Goal: Task Accomplishment & Management: Manage account settings

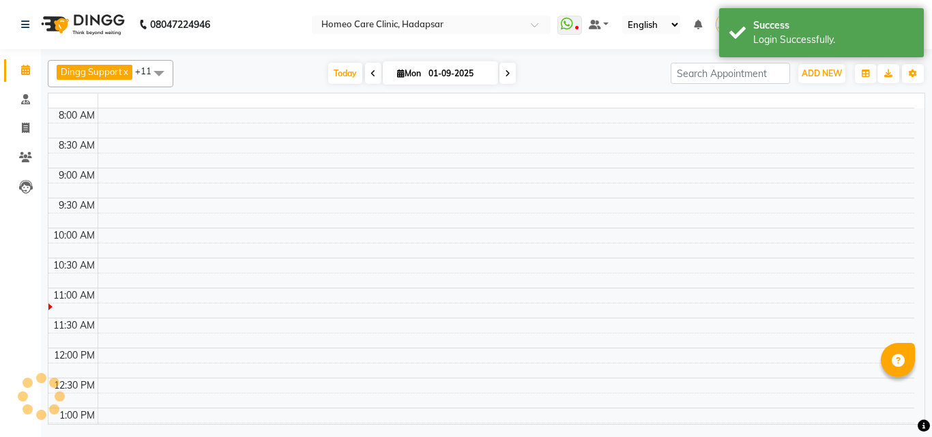
select select "en"
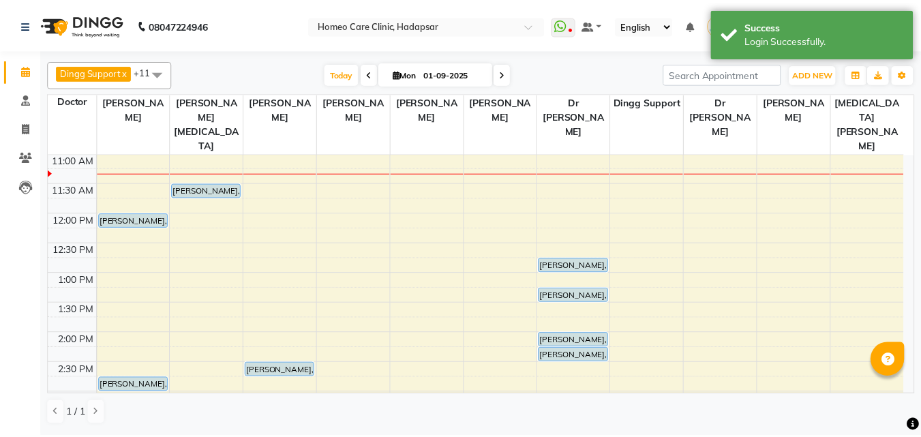
scroll to position [121, 0]
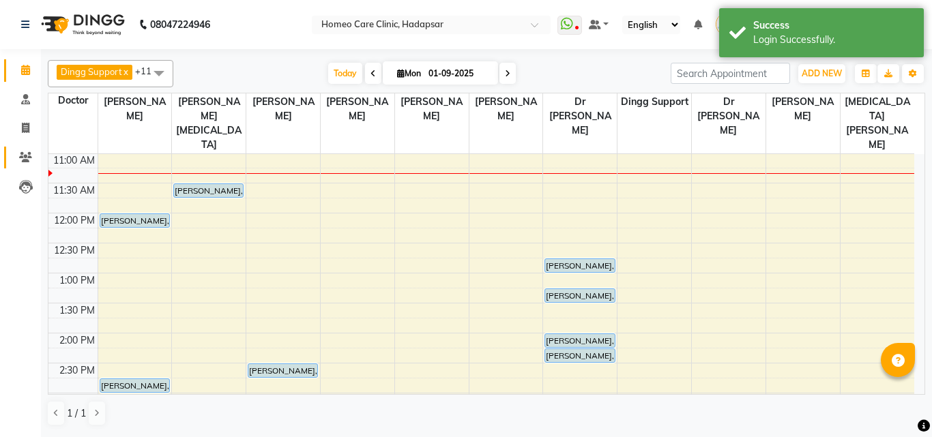
click at [21, 166] on link "Patients" at bounding box center [20, 158] width 33 height 23
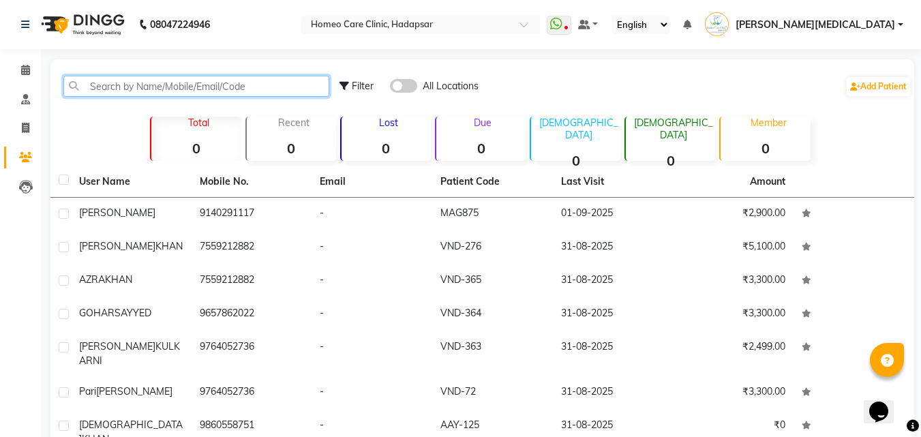
click at [259, 87] on input "text" at bounding box center [196, 86] width 266 height 21
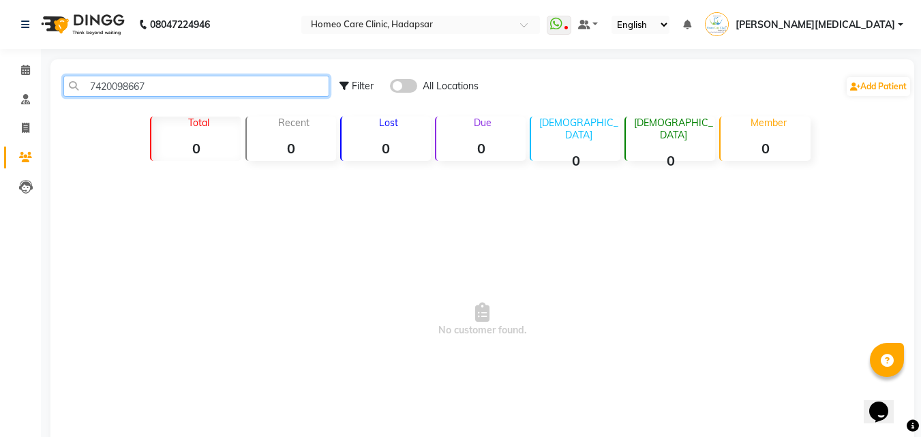
click at [211, 90] on input "7420098667" at bounding box center [196, 86] width 266 height 21
type input "7"
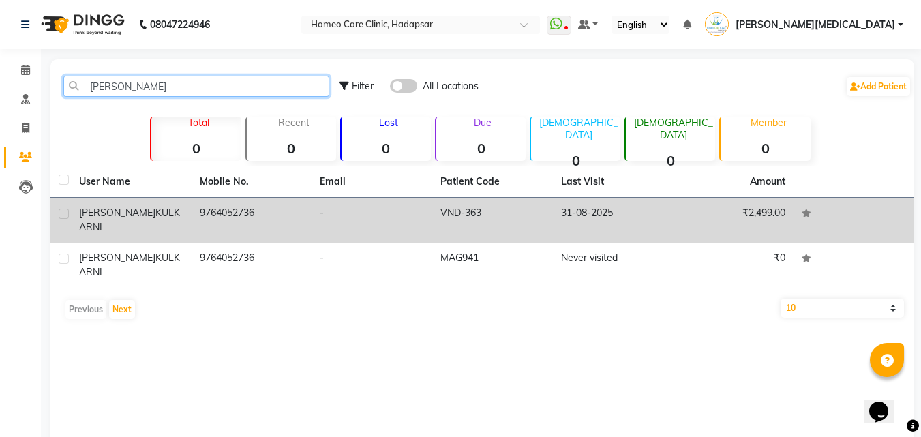
type input "[PERSON_NAME]"
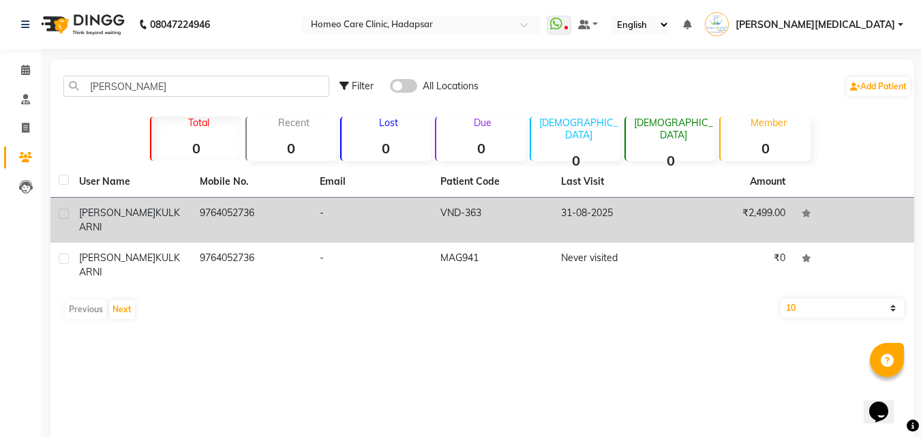
click at [608, 207] on td "31-08-2025" at bounding box center [613, 220] width 121 height 45
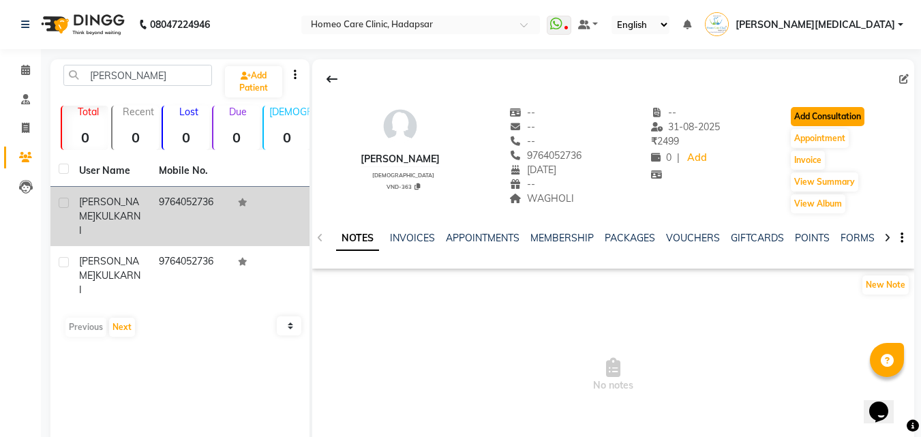
click at [846, 115] on button "Add Consultation" at bounding box center [828, 116] width 74 height 19
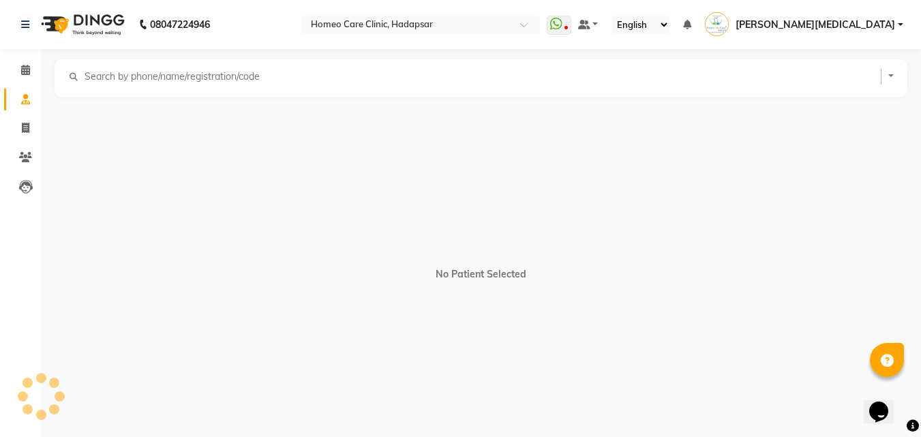
select select "[DEMOGRAPHIC_DATA]"
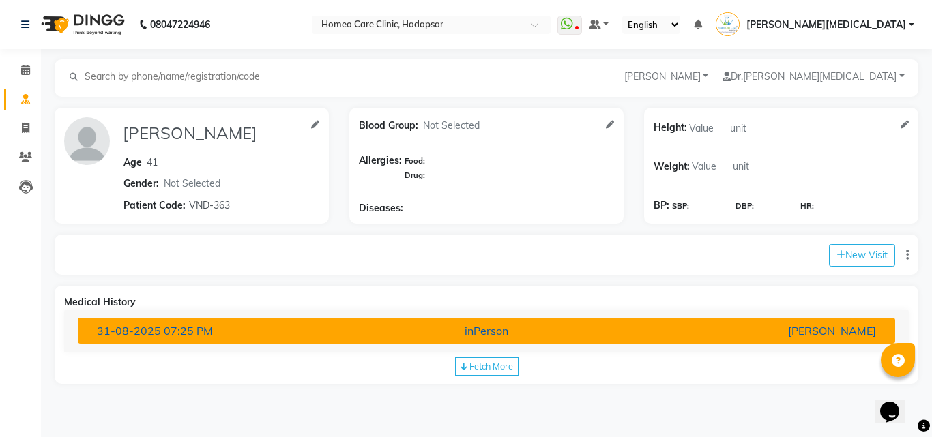
click at [678, 334] on div "[PERSON_NAME]" at bounding box center [752, 331] width 267 height 16
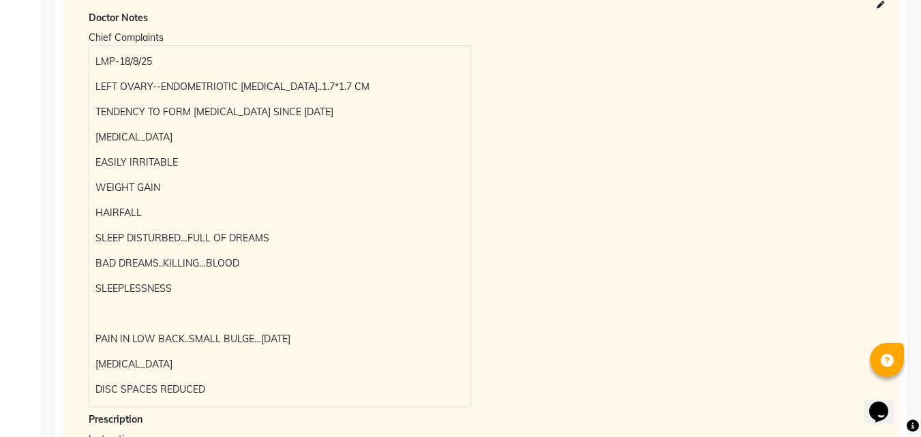
scroll to position [310, 0]
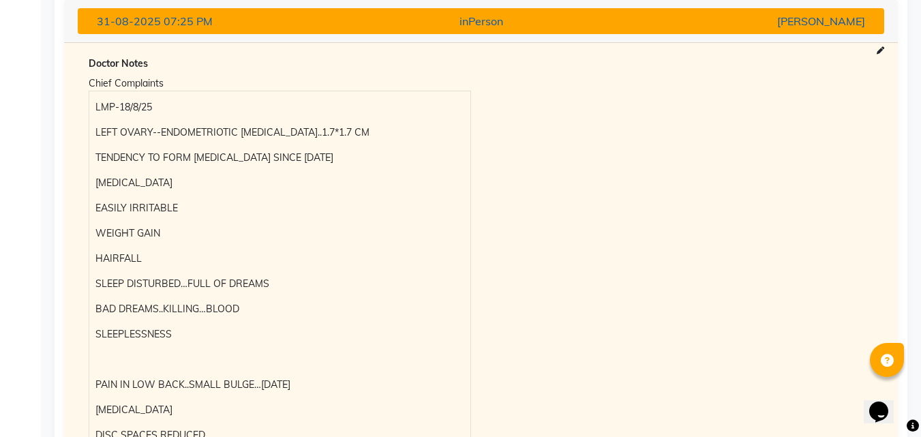
click at [754, 24] on div "[PERSON_NAME]" at bounding box center [743, 21] width 263 height 16
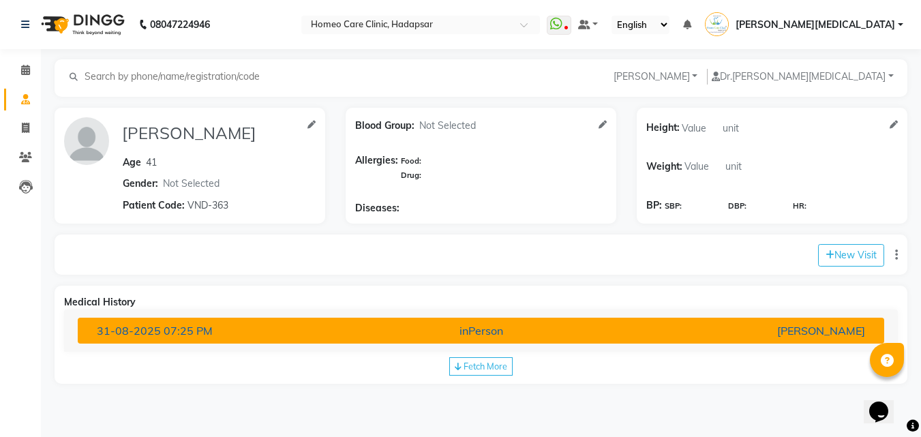
scroll to position [0, 0]
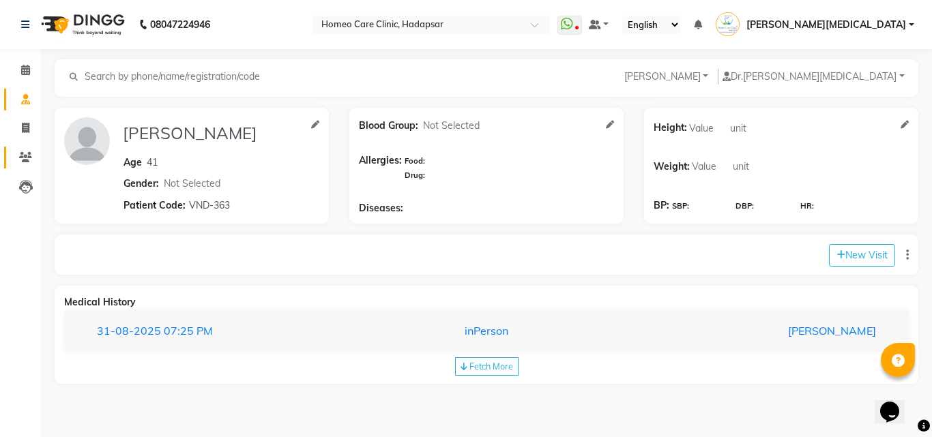
click at [20, 163] on span at bounding box center [26, 158] width 24 height 16
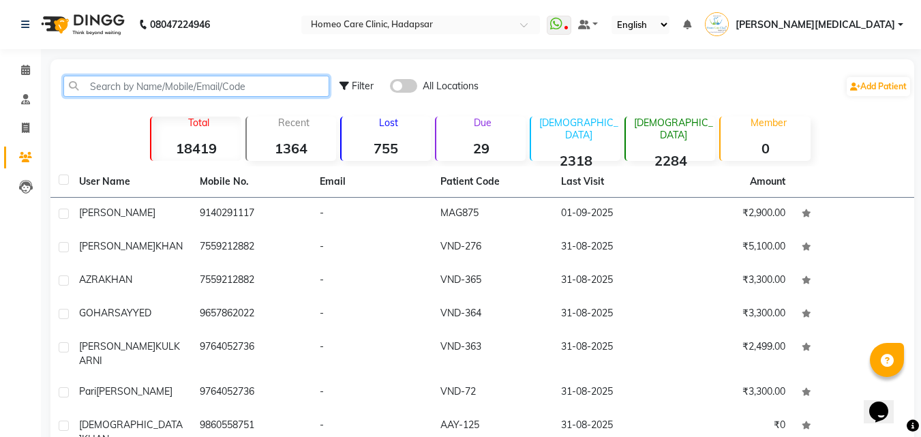
click at [274, 86] on input "text" at bounding box center [196, 86] width 266 height 21
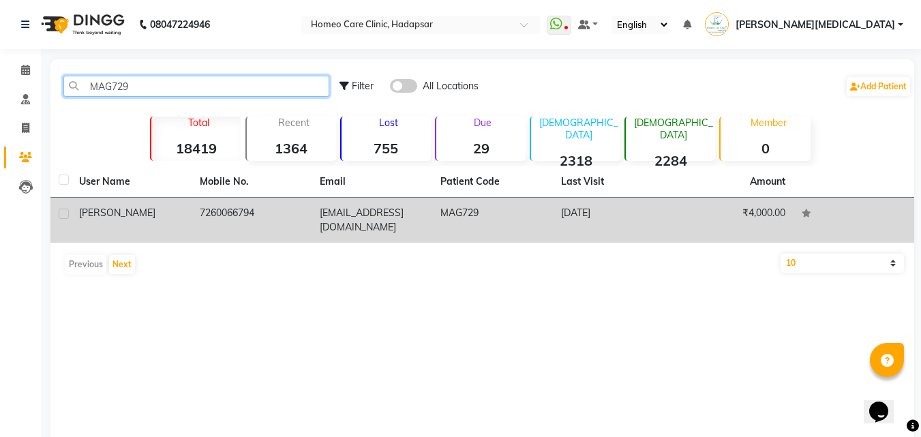
type input "MAG729"
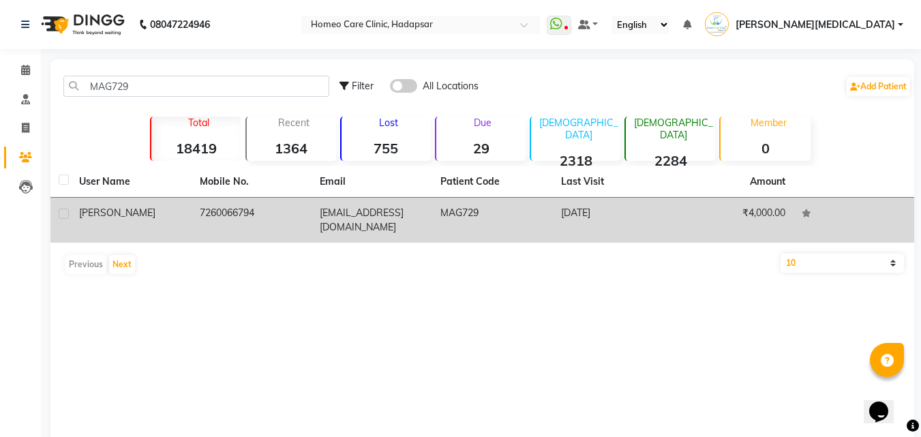
click at [558, 213] on td "[DATE]" at bounding box center [613, 220] width 121 height 45
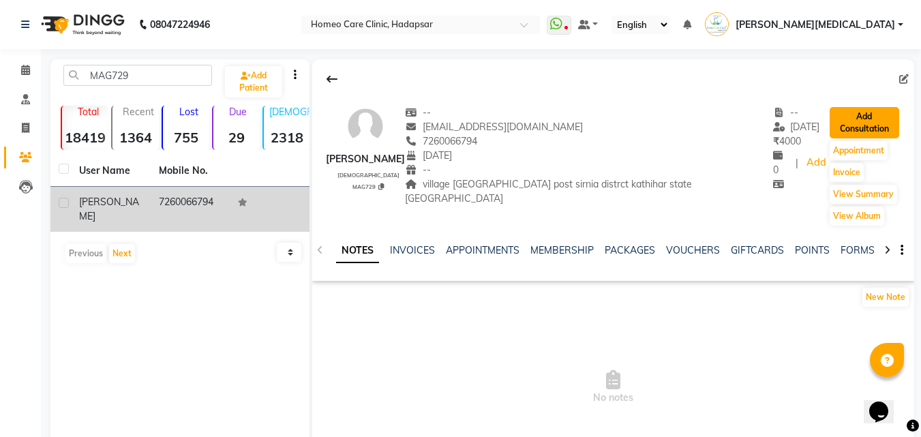
click at [869, 117] on button "Add Consultation" at bounding box center [865, 122] width 70 height 31
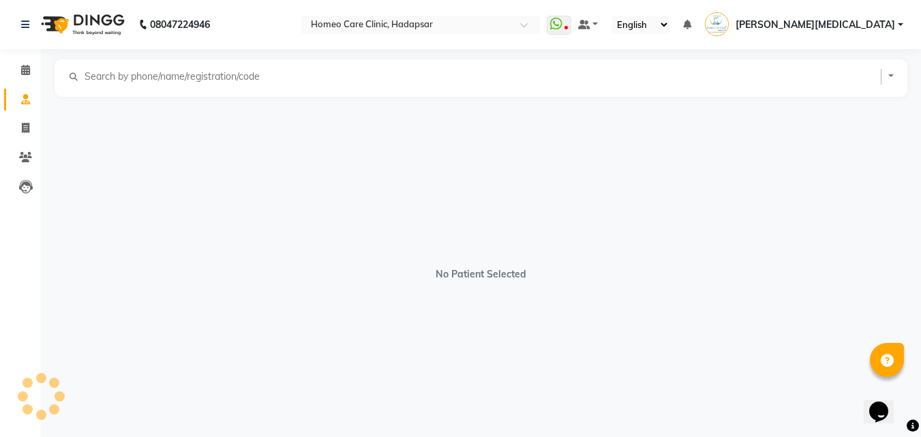
select select "[DEMOGRAPHIC_DATA]"
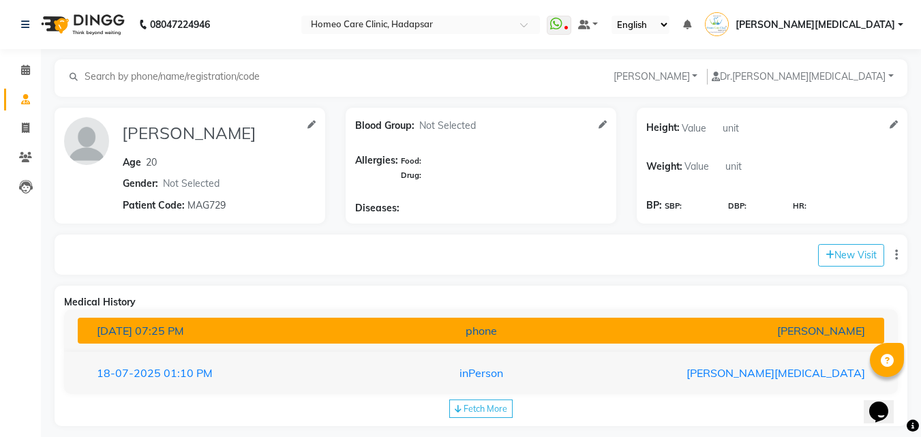
click at [672, 325] on div "[PERSON_NAME]" at bounding box center [743, 331] width 263 height 16
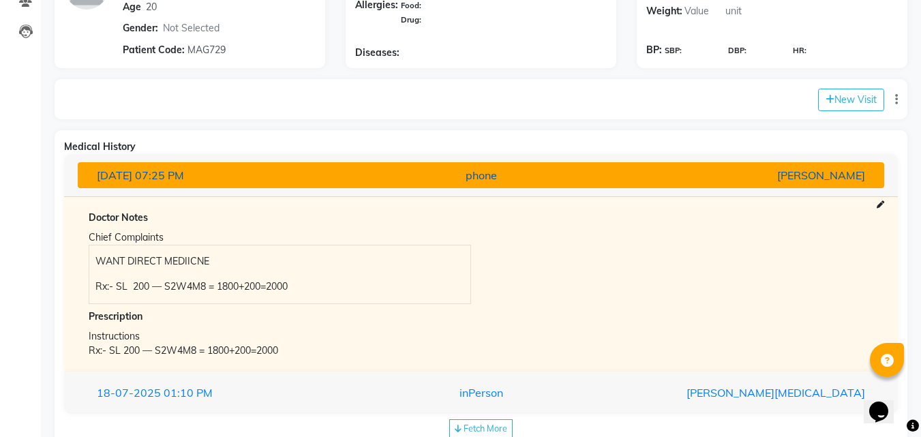
scroll to position [192, 0]
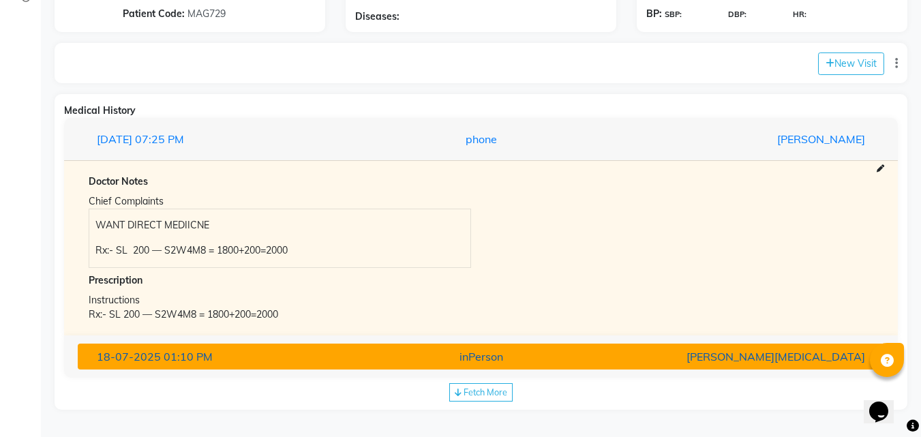
click at [664, 358] on div "[PERSON_NAME][MEDICAL_DATA]" at bounding box center [743, 357] width 263 height 16
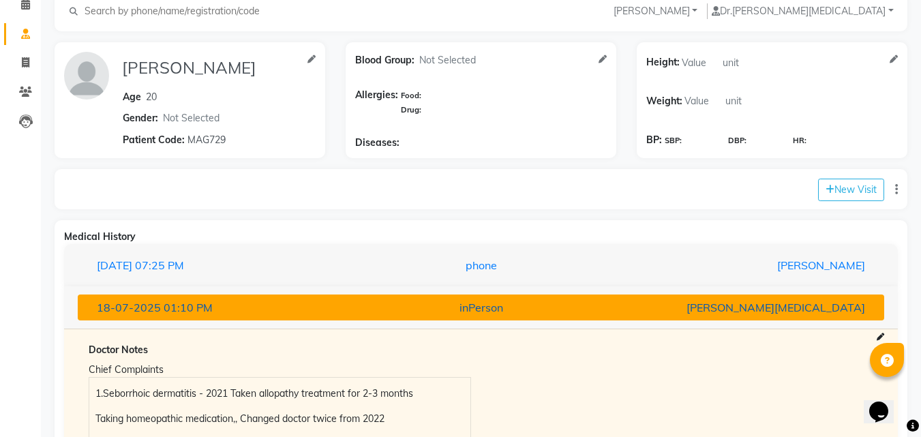
scroll to position [61, 0]
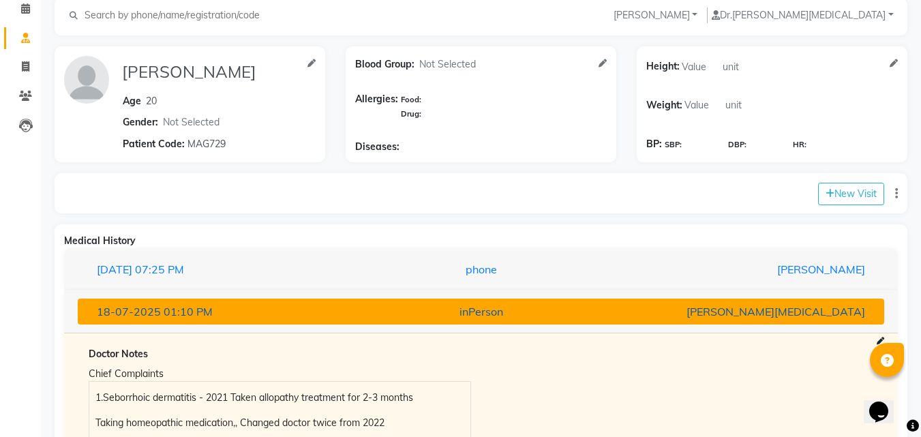
click at [719, 312] on div "[PERSON_NAME][MEDICAL_DATA]" at bounding box center [743, 312] width 263 height 16
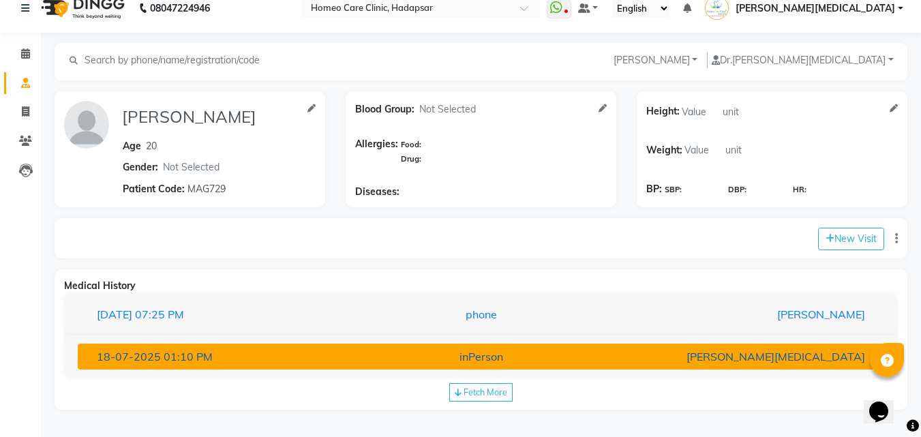
scroll to position [16, 0]
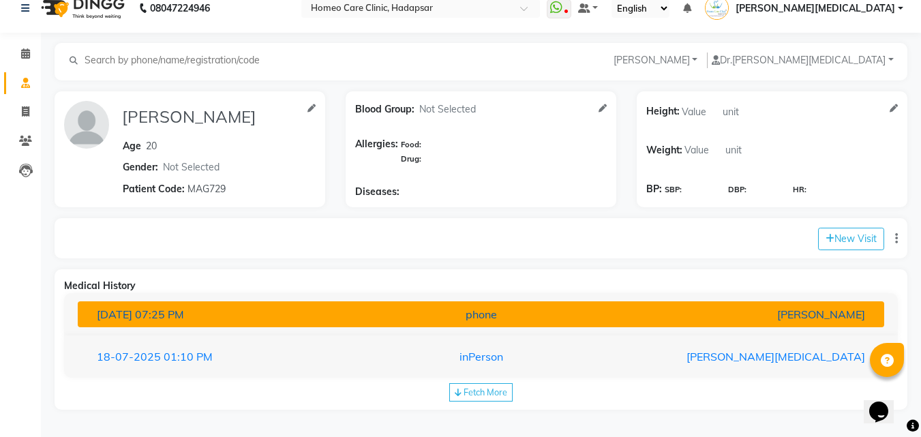
click at [810, 318] on div "[PERSON_NAME]" at bounding box center [743, 314] width 263 height 16
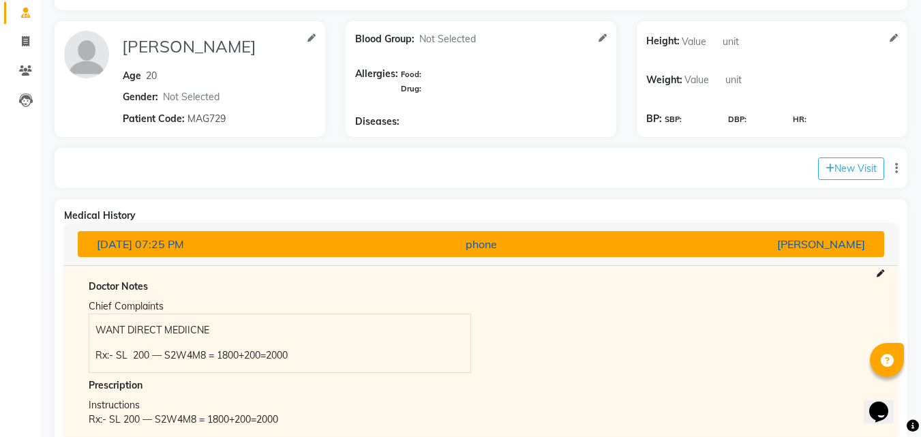
scroll to position [0, 0]
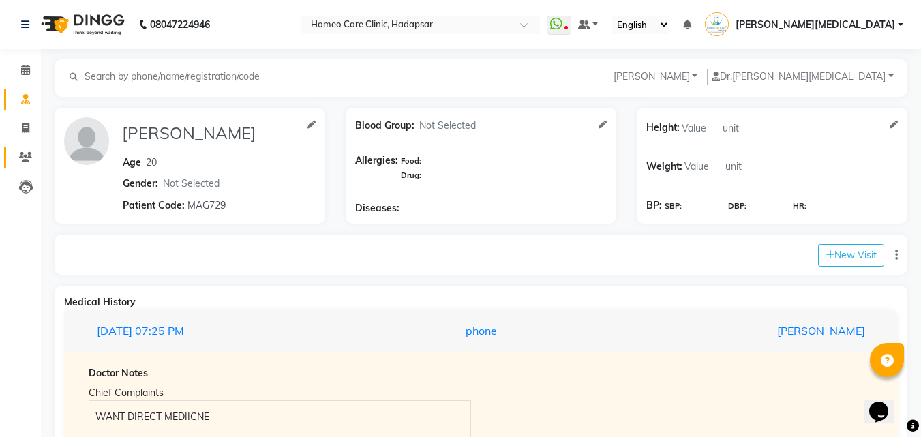
click at [16, 150] on span at bounding box center [26, 158] width 24 height 16
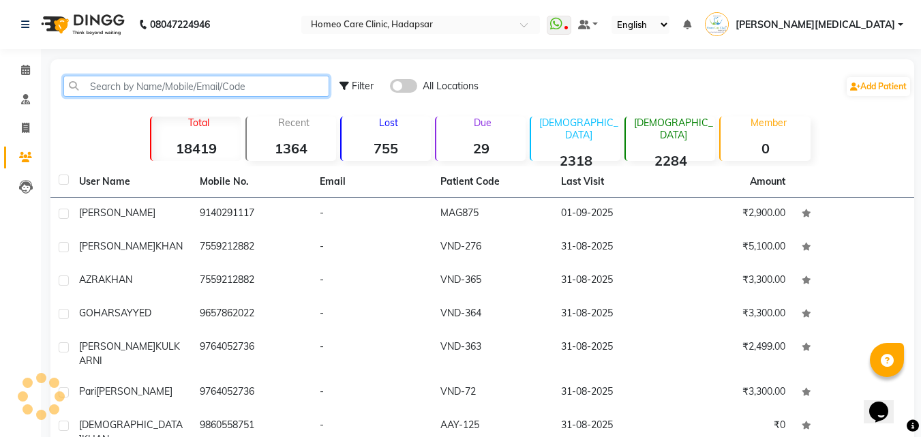
click at [209, 85] on input "text" at bounding box center [196, 86] width 266 height 21
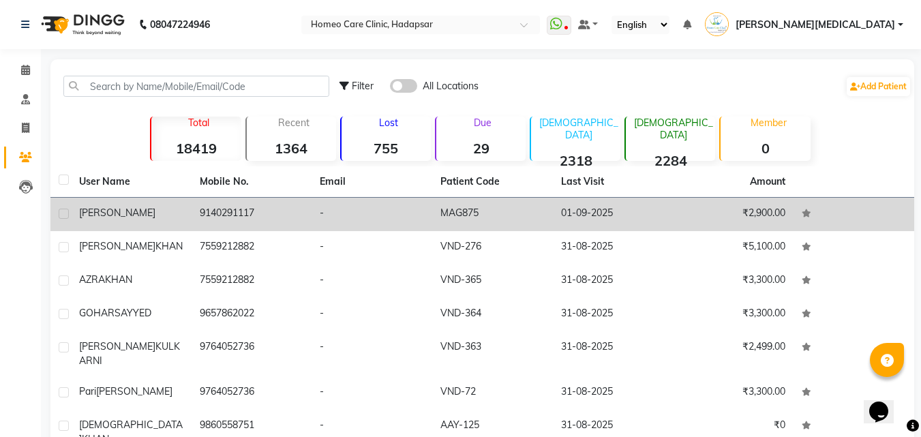
click at [511, 220] on td "MAG875" at bounding box center [492, 214] width 121 height 33
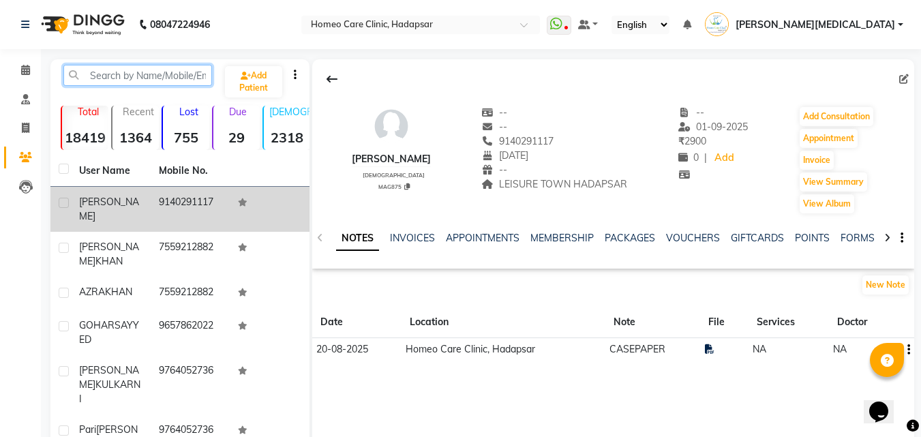
click at [186, 74] on input "text" at bounding box center [137, 75] width 149 height 21
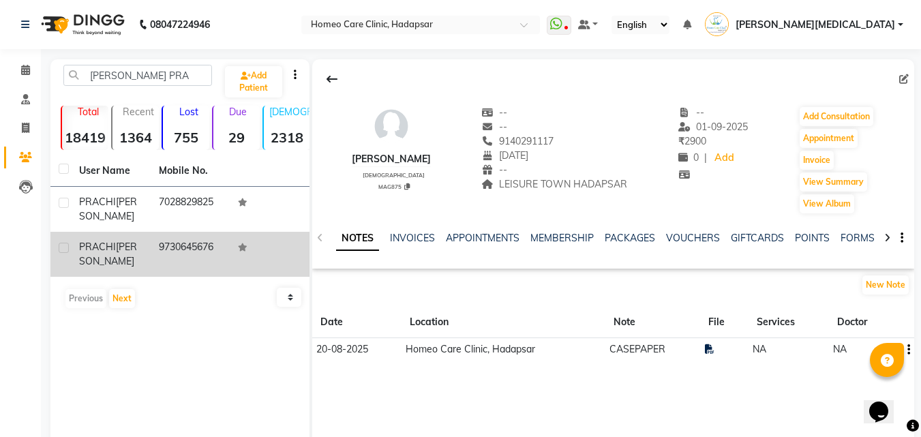
click at [207, 267] on td "9730645676" at bounding box center [191, 254] width 80 height 45
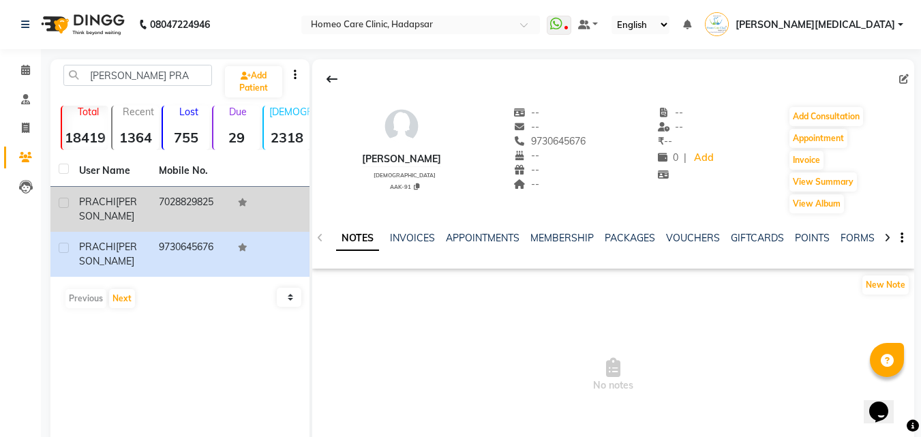
click at [204, 204] on td "7028829825" at bounding box center [191, 209] width 80 height 45
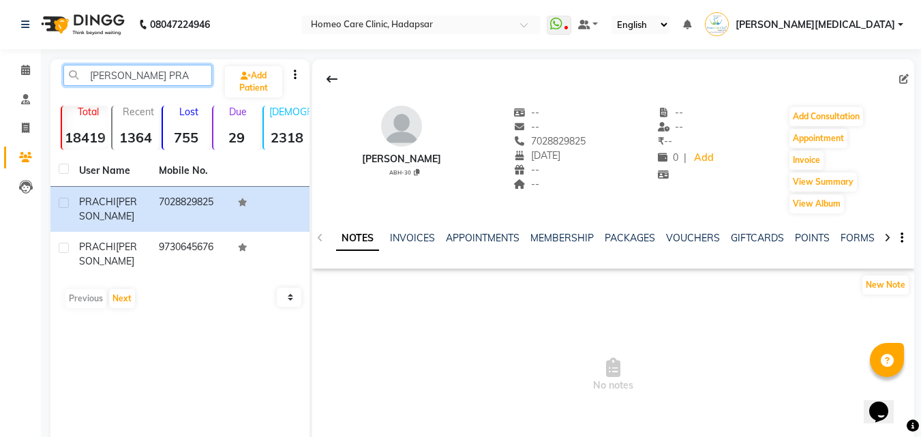
click at [174, 72] on input "[PERSON_NAME] PRA" at bounding box center [137, 75] width 149 height 21
type input "P"
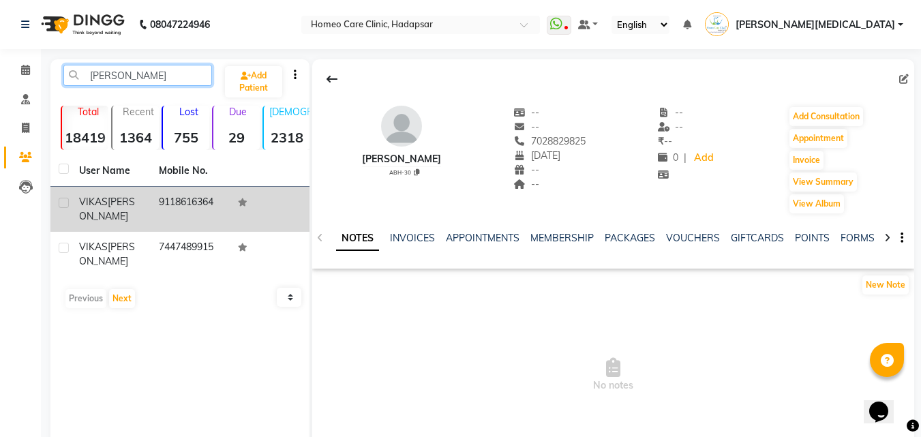
type input "[PERSON_NAME]"
click at [214, 201] on td "9118616364" at bounding box center [191, 209] width 80 height 45
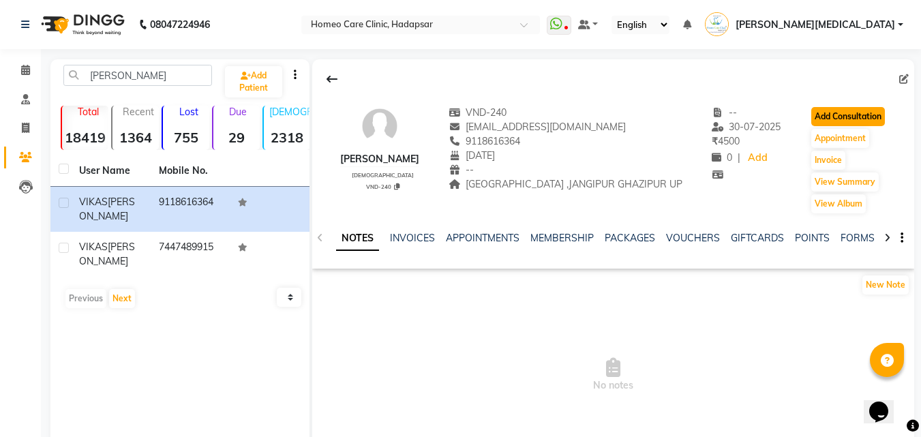
click at [865, 114] on button "Add Consultation" at bounding box center [849, 116] width 74 height 19
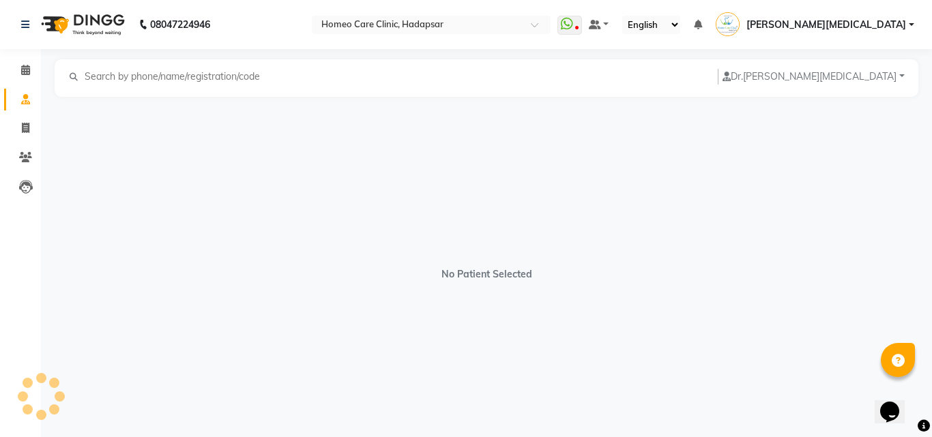
select select "[DEMOGRAPHIC_DATA]"
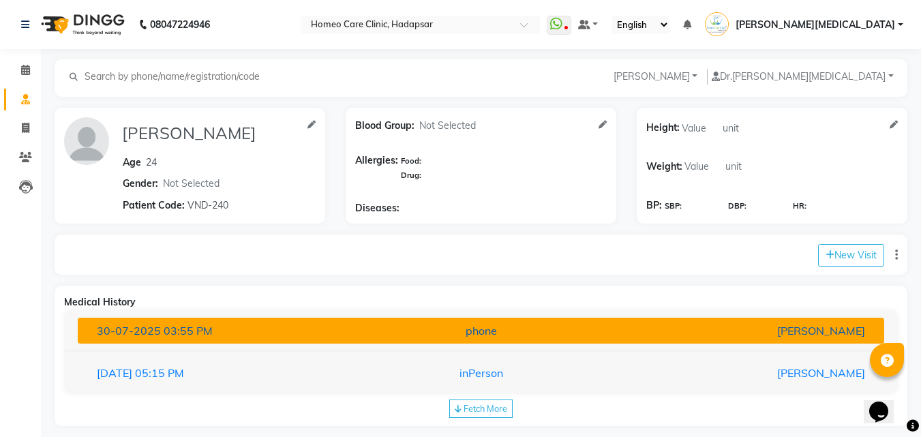
click at [836, 333] on div "[PERSON_NAME]" at bounding box center [743, 331] width 263 height 16
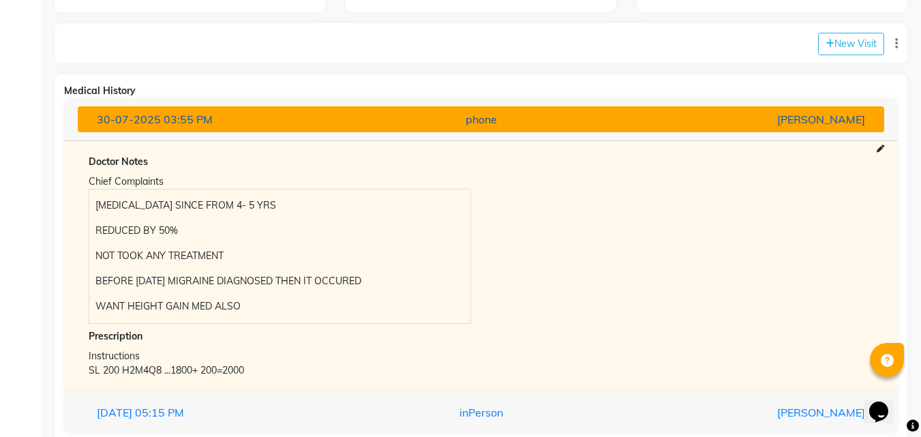
scroll to position [267, 0]
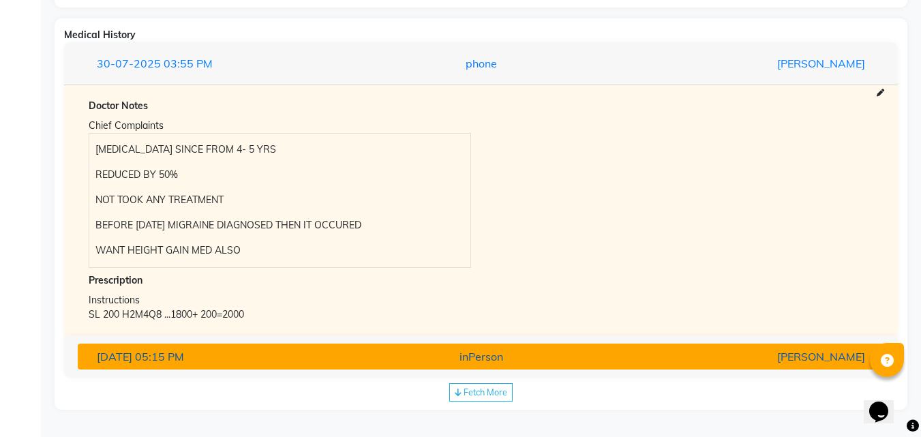
click at [801, 359] on div "[PERSON_NAME]" at bounding box center [743, 357] width 263 height 16
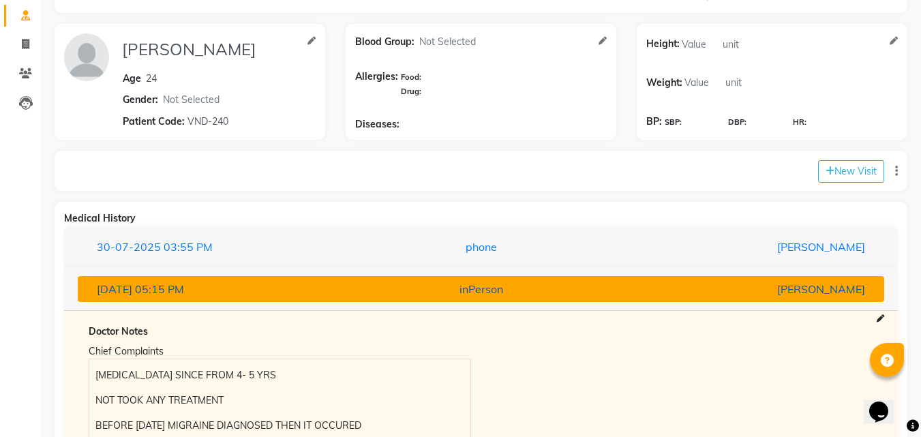
scroll to position [64, 0]
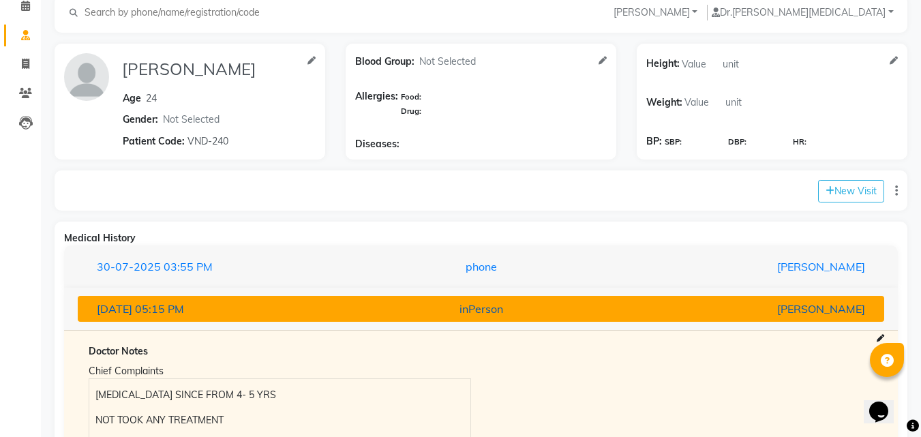
click at [841, 303] on div "[PERSON_NAME]" at bounding box center [743, 309] width 263 height 16
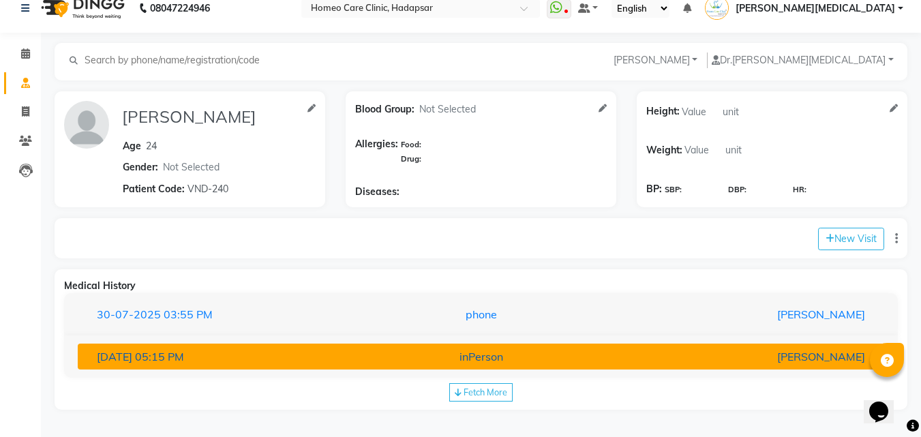
scroll to position [0, 0]
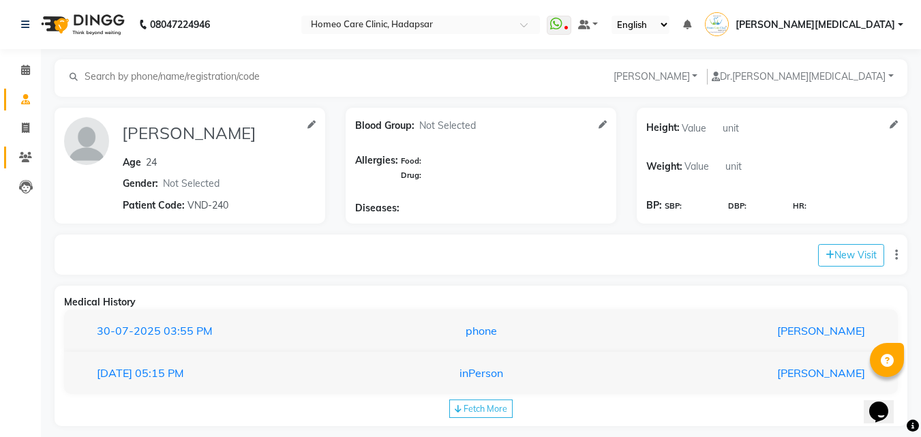
click at [12, 155] on link "Patients" at bounding box center [20, 158] width 33 height 23
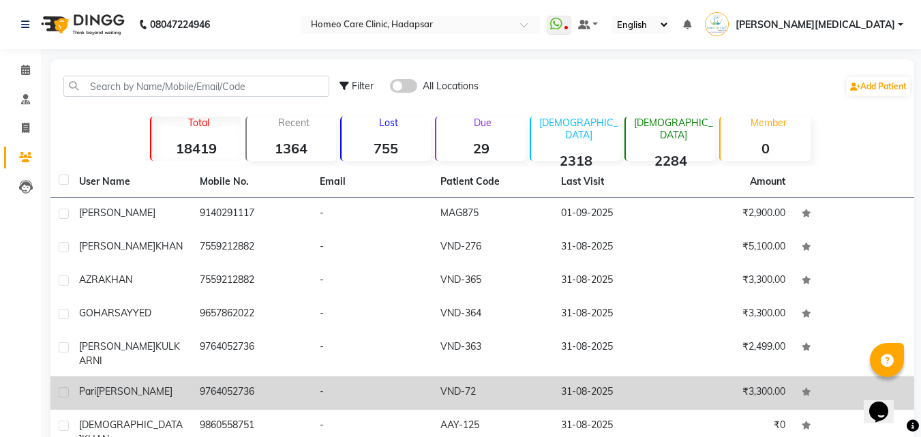
click at [641, 383] on td "31-08-2025" at bounding box center [613, 392] width 121 height 33
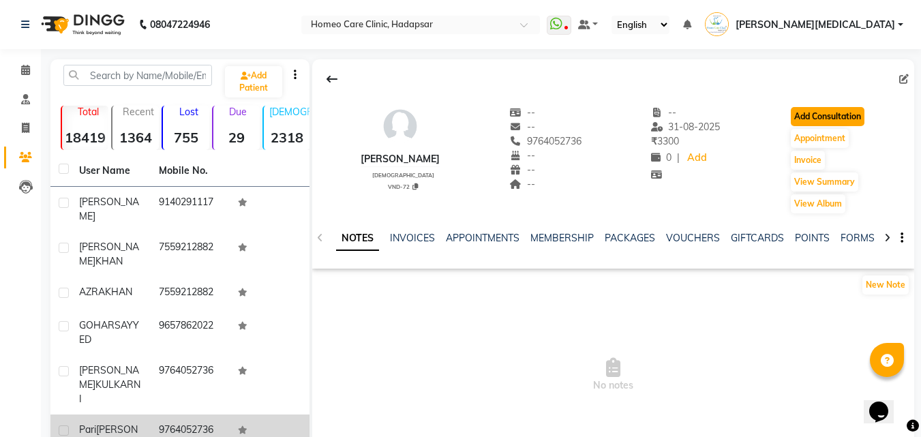
click at [855, 114] on button "Add Consultation" at bounding box center [828, 116] width 74 height 19
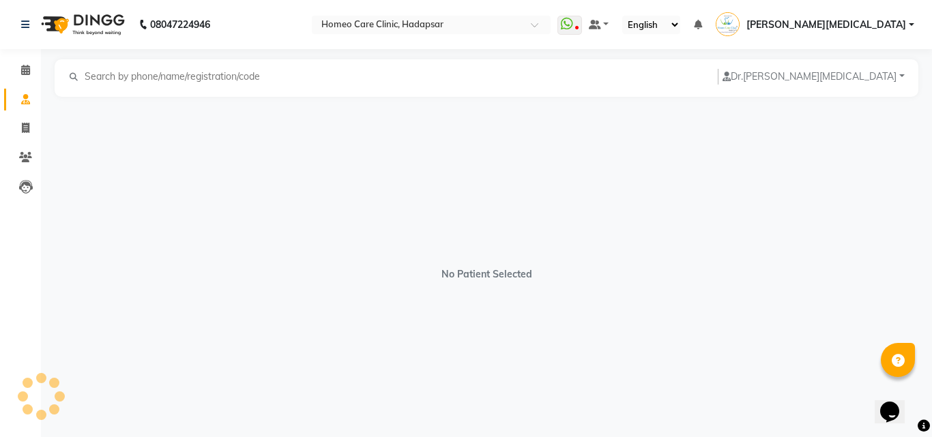
select select "[DEMOGRAPHIC_DATA]"
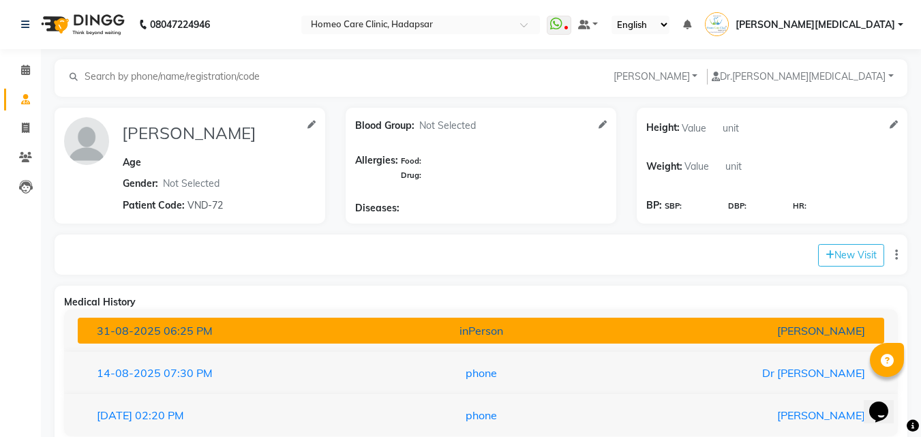
click at [663, 325] on div "[PERSON_NAME]" at bounding box center [743, 331] width 263 height 16
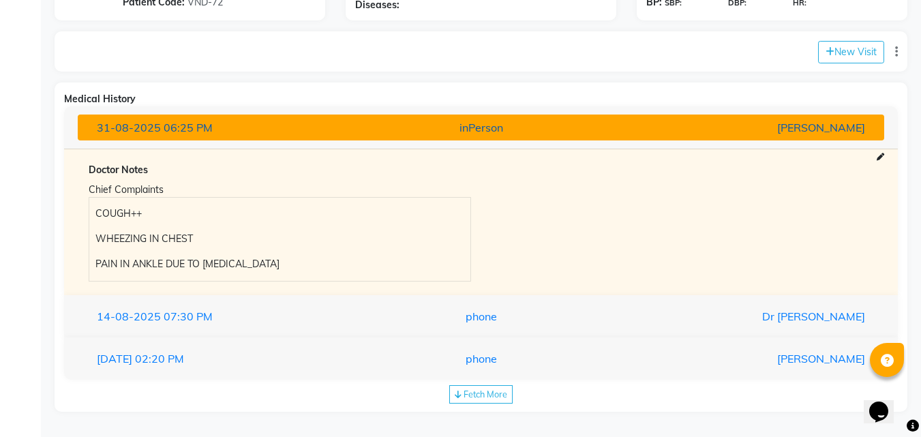
scroll to position [205, 0]
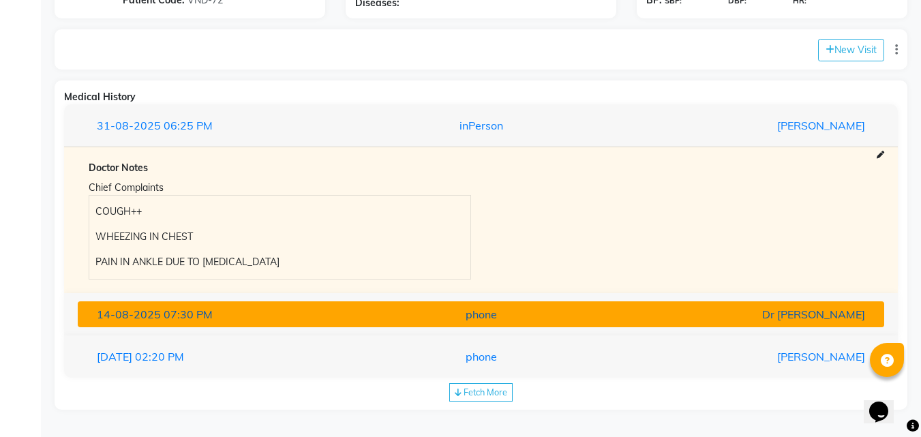
click at [711, 315] on div "Dr [PERSON_NAME]" at bounding box center [743, 314] width 263 height 16
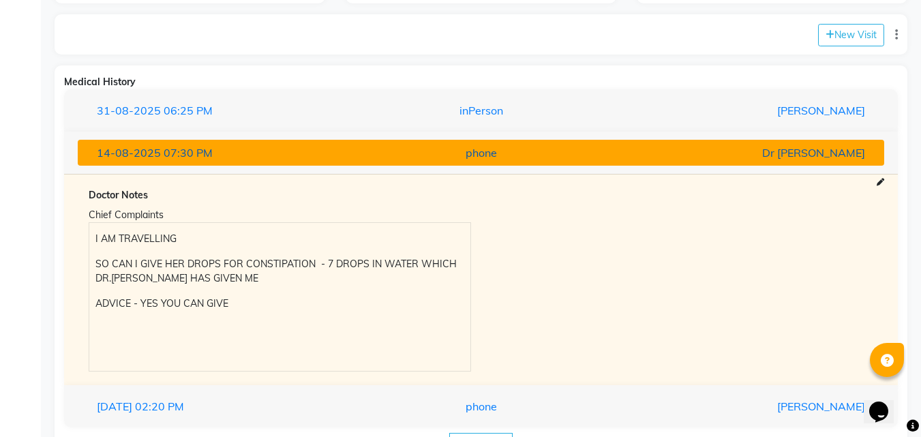
scroll to position [270, 0]
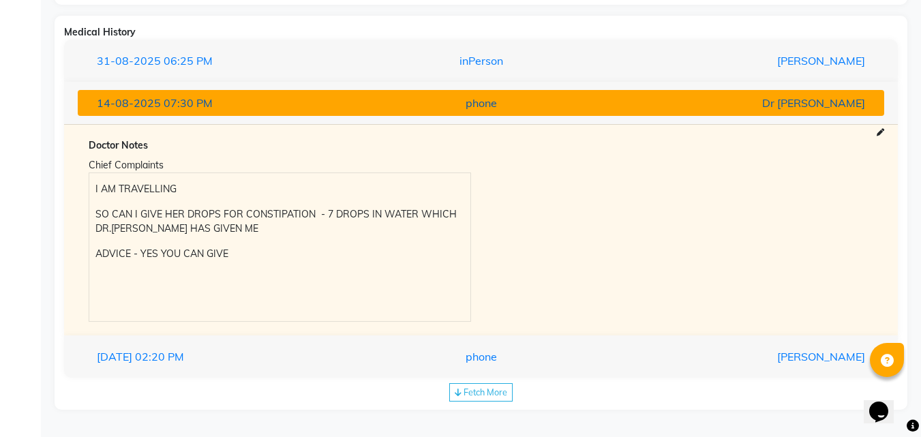
click at [832, 104] on div "Dr [PERSON_NAME]" at bounding box center [743, 103] width 263 height 16
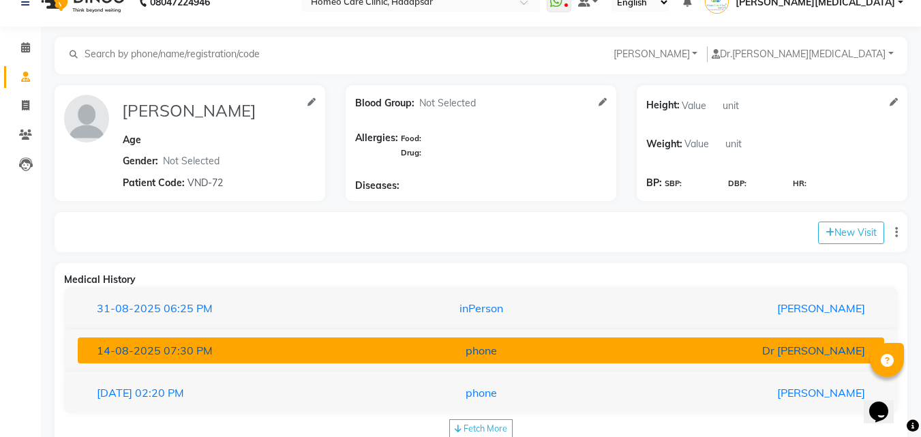
scroll to position [0, 0]
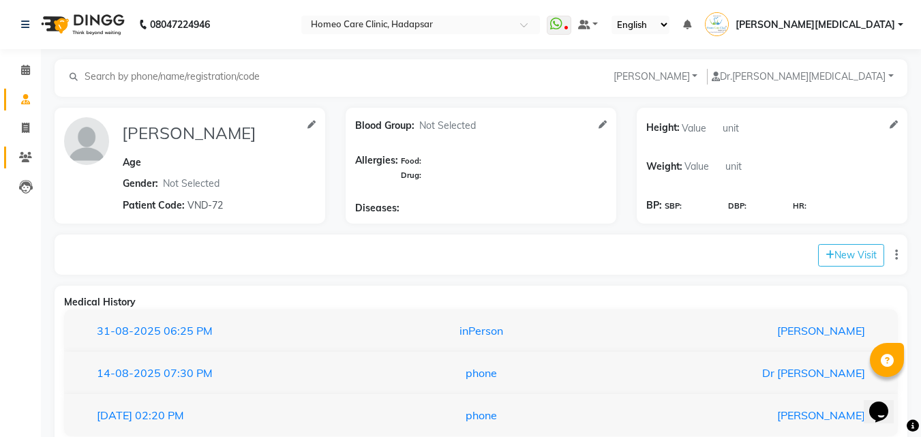
click at [20, 164] on span at bounding box center [26, 158] width 24 height 16
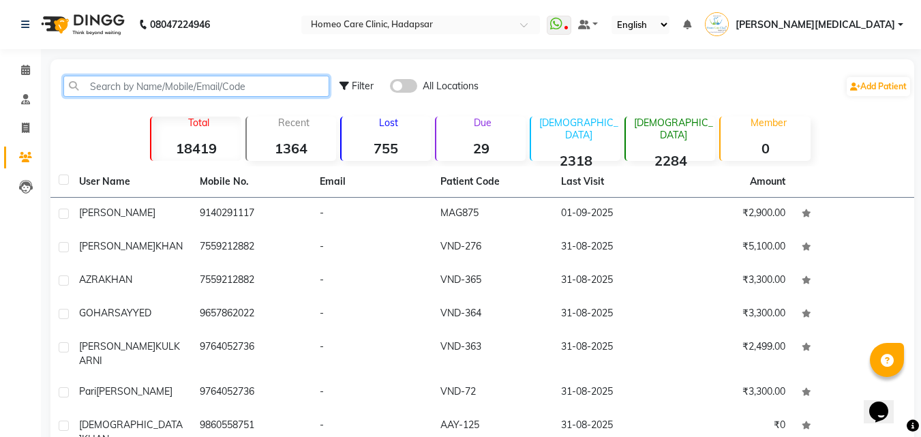
click at [307, 89] on input "text" at bounding box center [196, 86] width 266 height 21
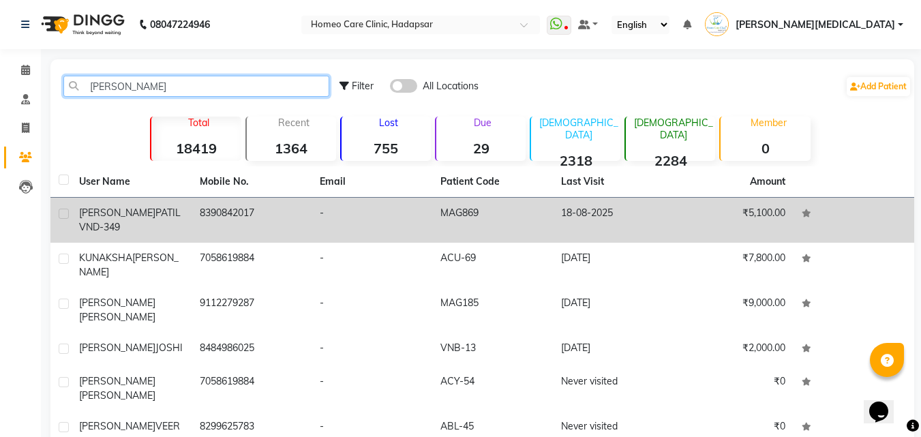
type input "[PERSON_NAME]"
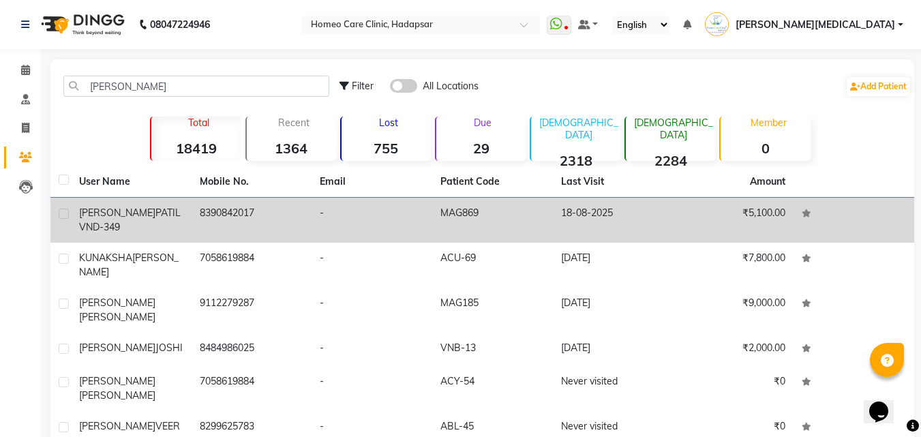
click at [645, 216] on td "18-08-2025" at bounding box center [613, 220] width 121 height 45
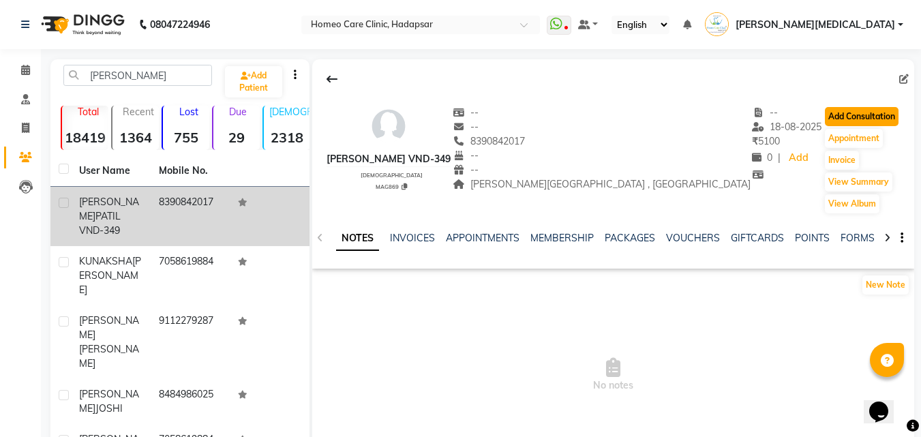
click at [846, 122] on button "Add Consultation" at bounding box center [862, 116] width 74 height 19
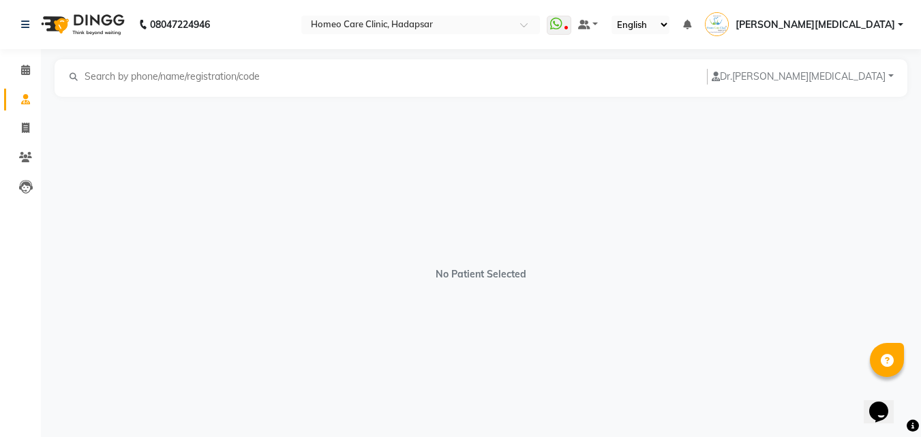
select select "[DEMOGRAPHIC_DATA]"
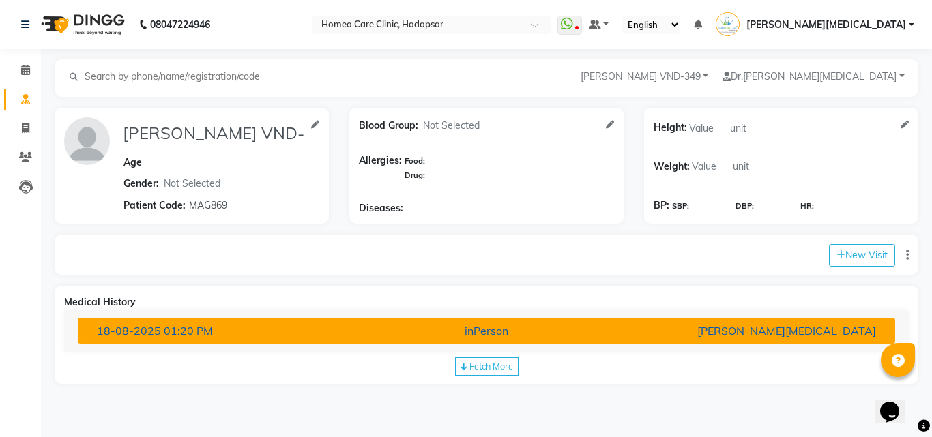
click at [673, 331] on div "[PERSON_NAME][MEDICAL_DATA]" at bounding box center [752, 331] width 267 height 16
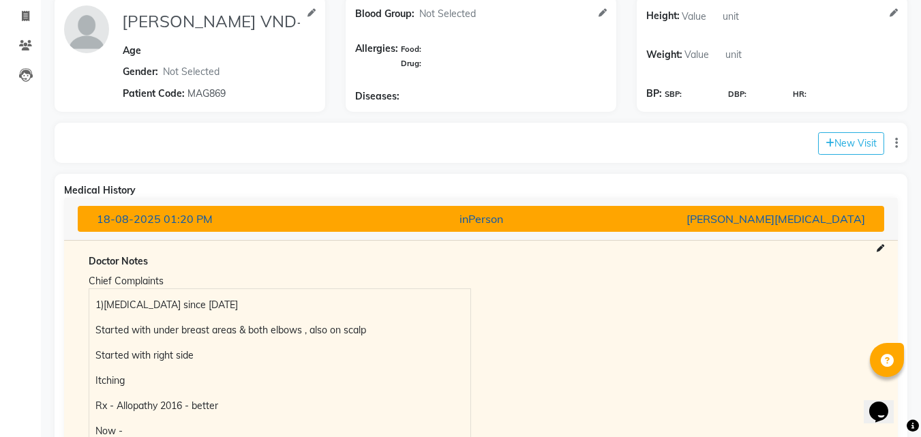
scroll to position [110, 0]
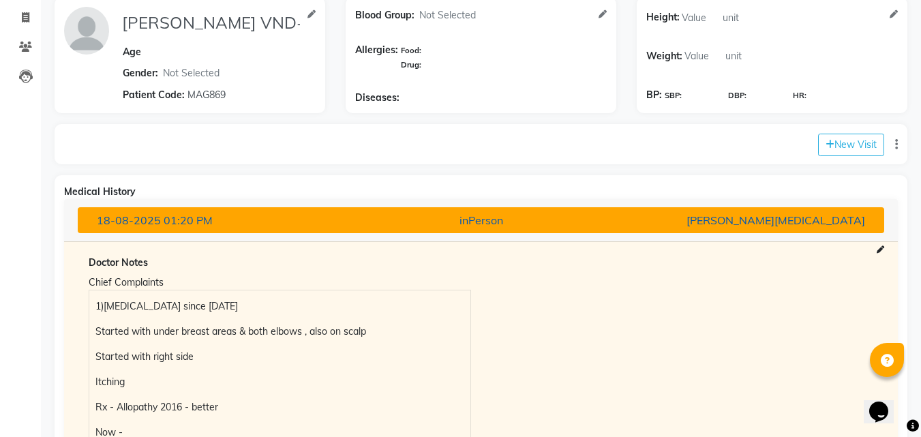
click at [719, 218] on div "[PERSON_NAME][MEDICAL_DATA]" at bounding box center [743, 220] width 263 height 16
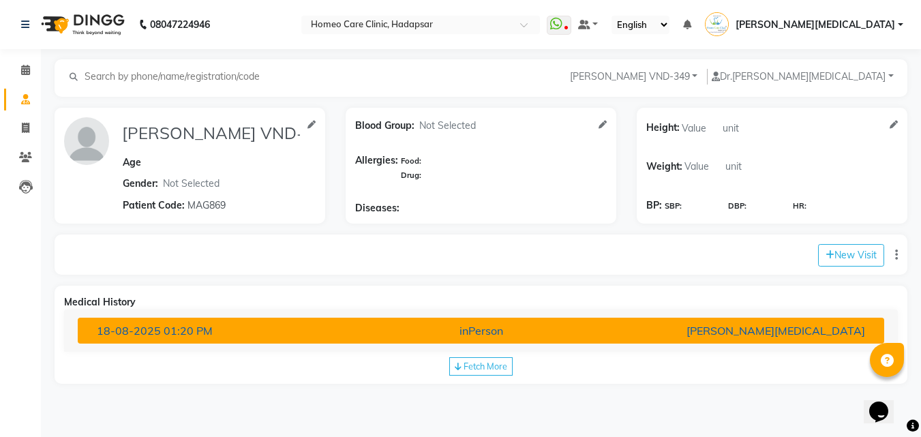
scroll to position [0, 0]
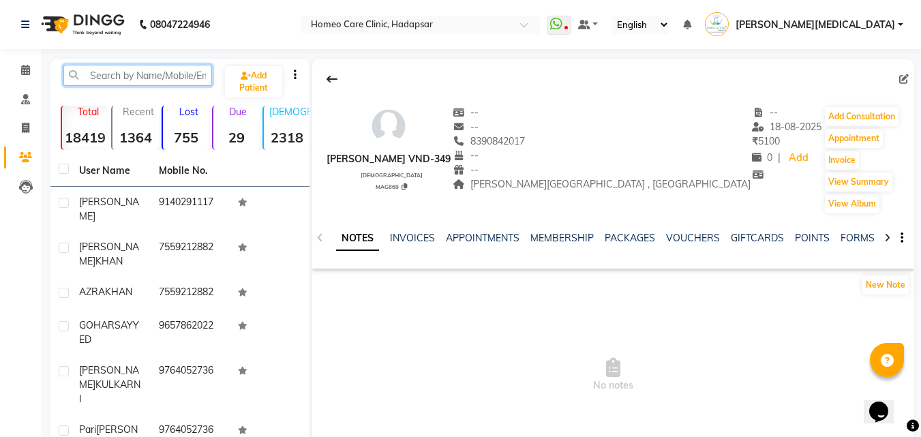
click at [174, 75] on input "text" at bounding box center [137, 75] width 149 height 21
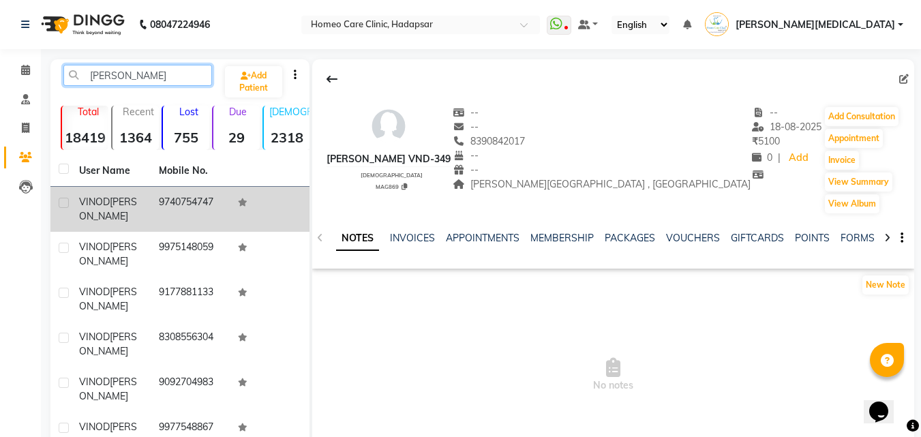
type input "[PERSON_NAME]"
click at [209, 209] on td "9740754747" at bounding box center [191, 209] width 80 height 45
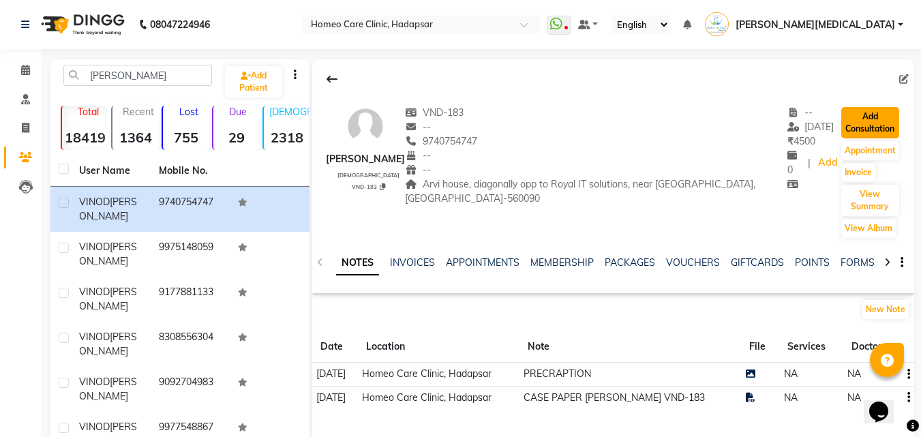
click at [867, 122] on button "Add Consultation" at bounding box center [871, 122] width 58 height 31
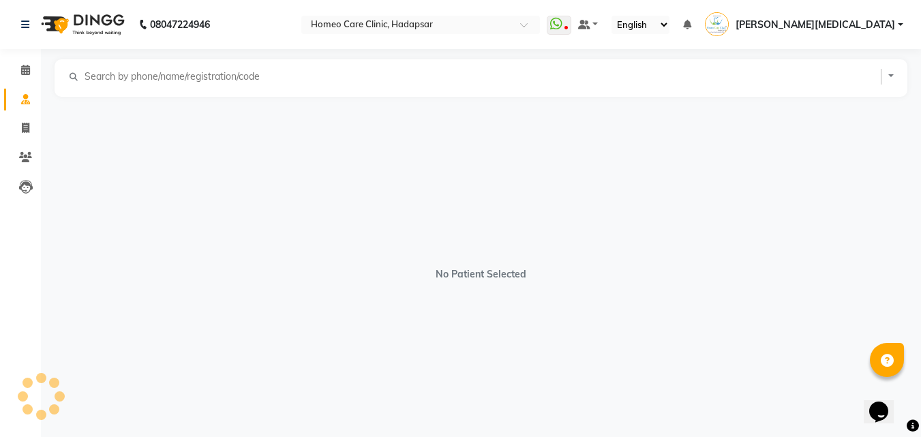
select select "[DEMOGRAPHIC_DATA]"
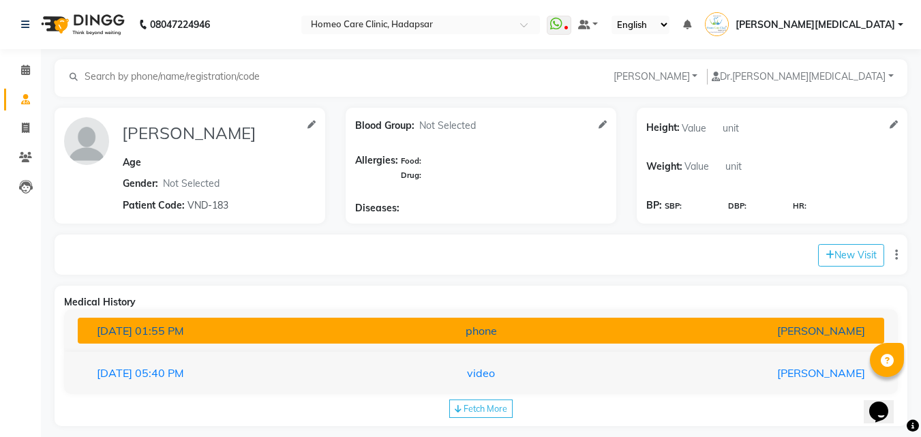
click at [615, 338] on div "[PERSON_NAME]" at bounding box center [743, 331] width 263 height 16
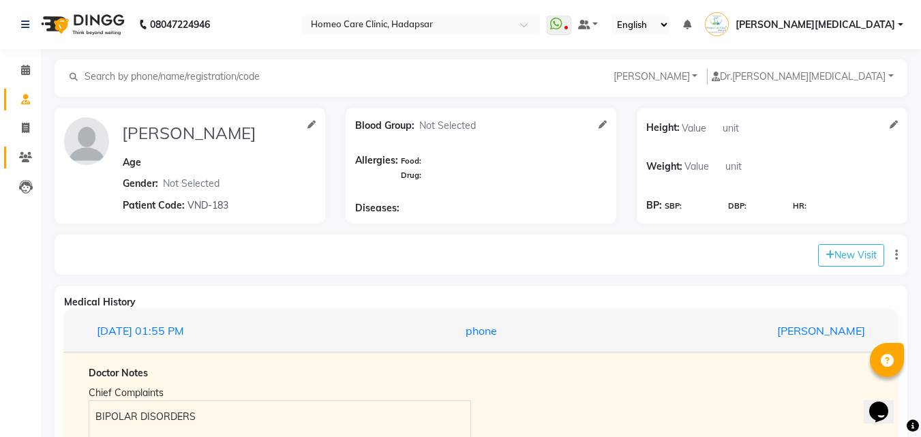
click at [26, 164] on span at bounding box center [26, 158] width 24 height 16
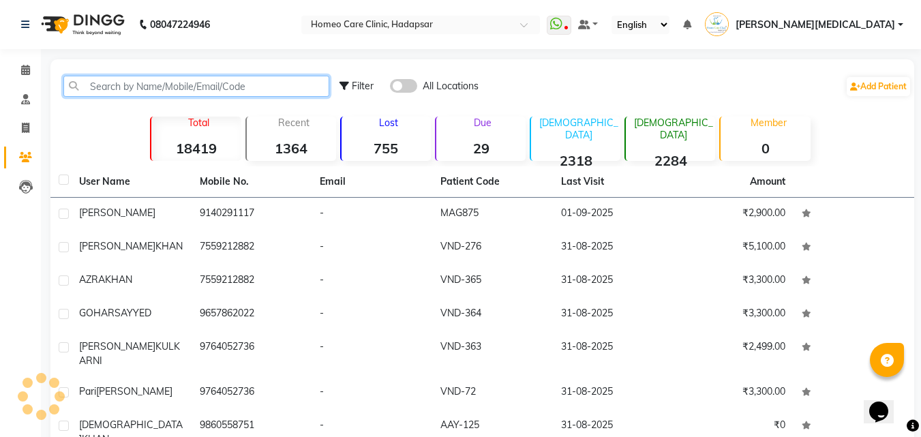
click at [195, 91] on input "text" at bounding box center [196, 86] width 266 height 21
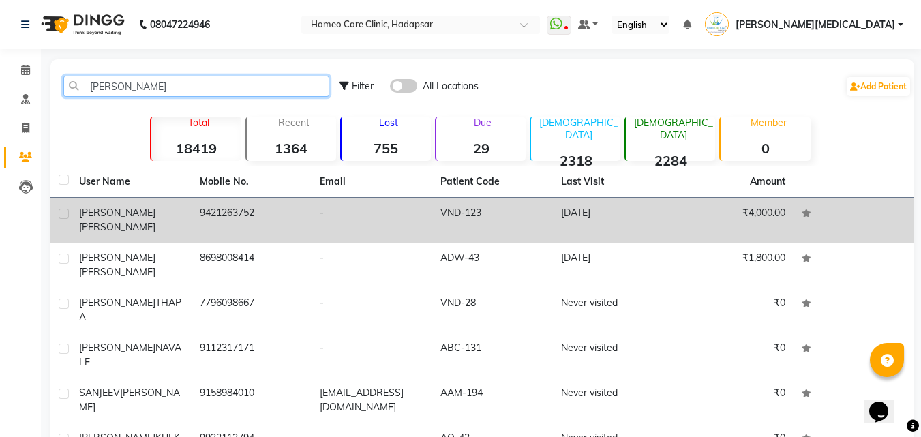
type input "[PERSON_NAME]"
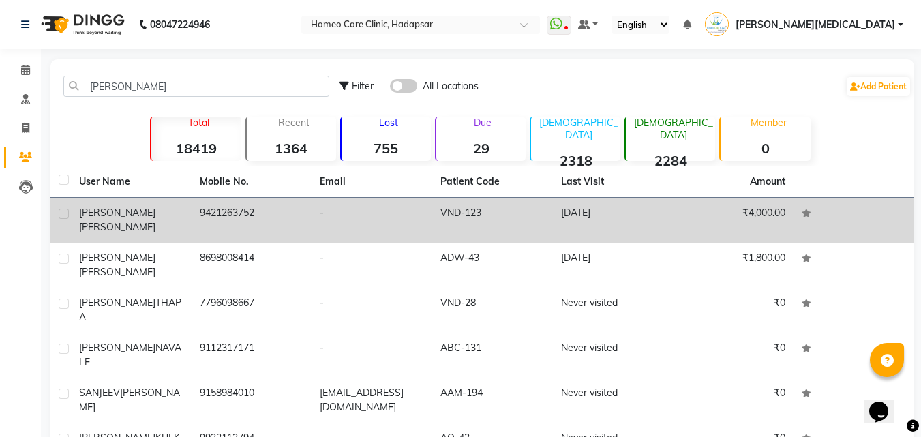
click at [516, 209] on td "VND-123" at bounding box center [492, 220] width 121 height 45
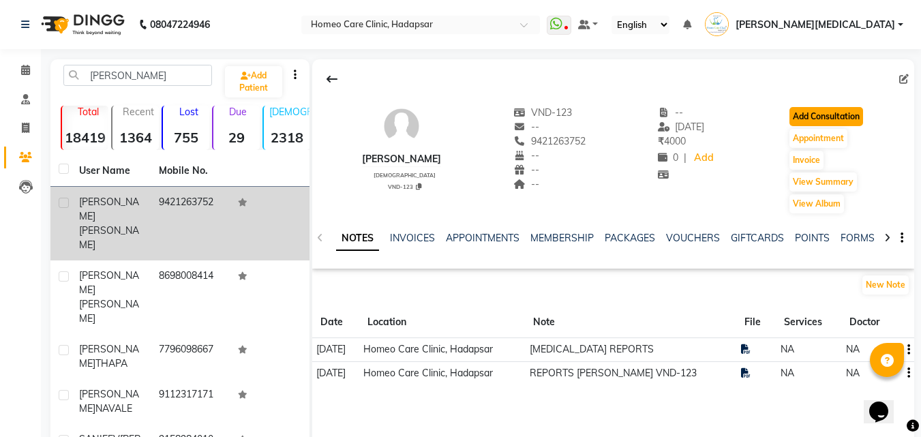
click at [855, 116] on button "Add Consultation" at bounding box center [827, 116] width 74 height 19
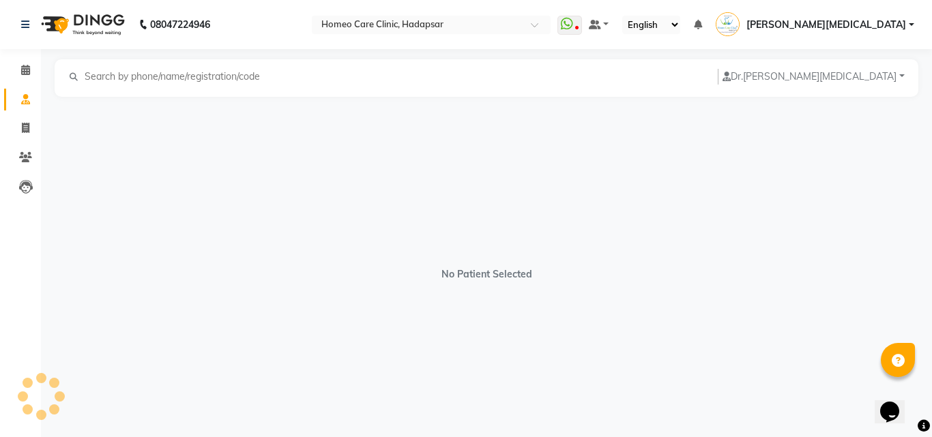
select select "[DEMOGRAPHIC_DATA]"
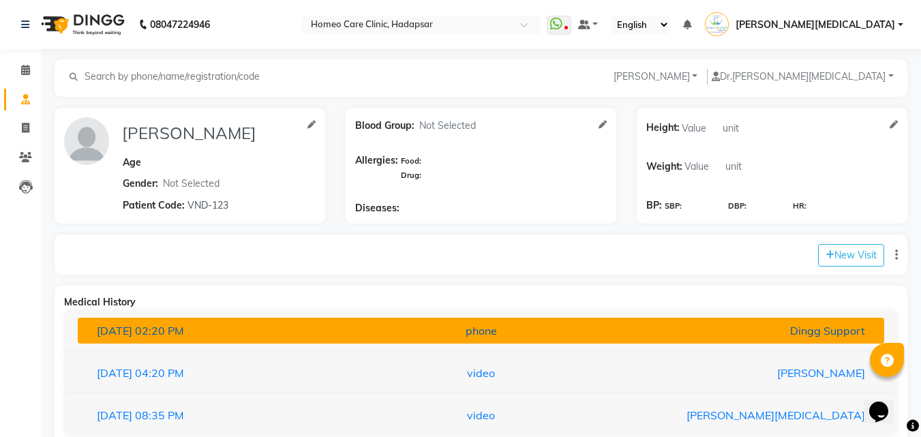
click at [512, 318] on button "[DATE] 02:20 PM phone Dingg Support" at bounding box center [481, 331] width 807 height 26
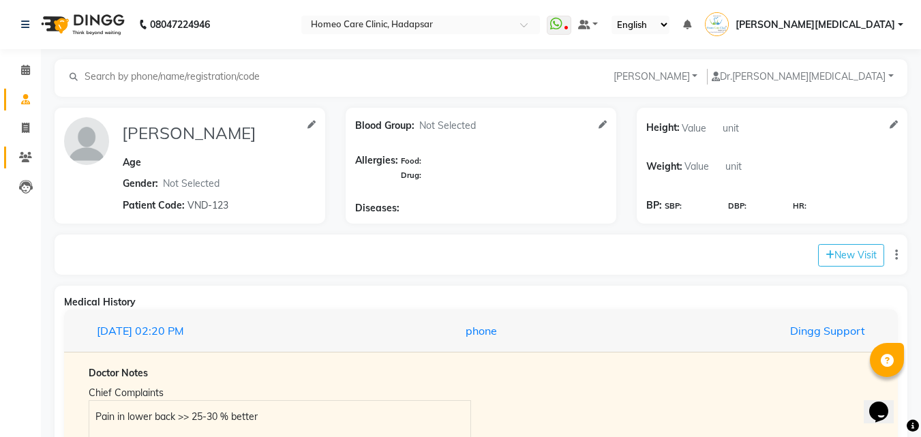
click at [28, 165] on link "Patients" at bounding box center [20, 158] width 33 height 23
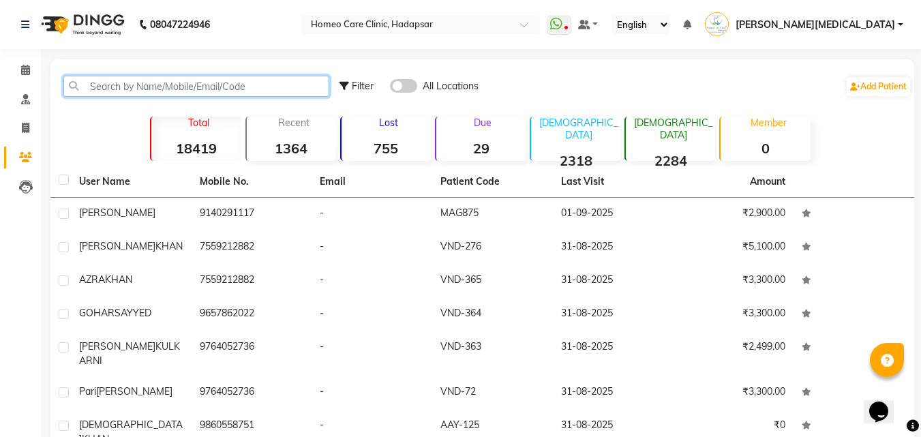
click at [191, 91] on input "text" at bounding box center [196, 86] width 266 height 21
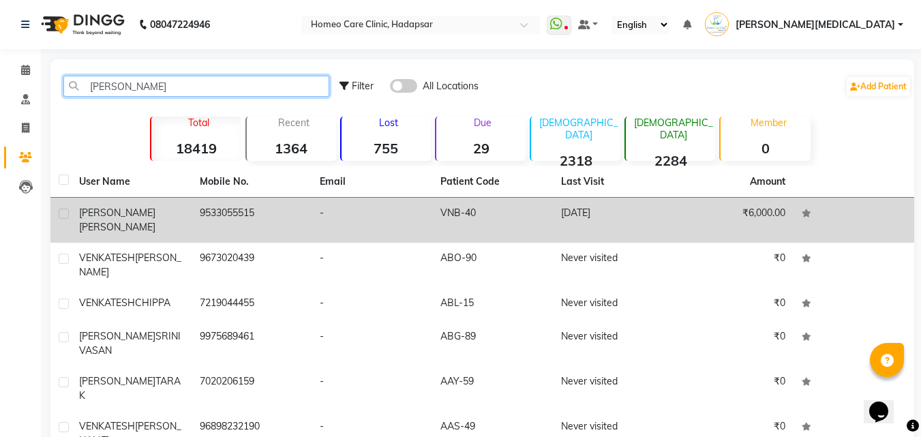
type input "[PERSON_NAME]"
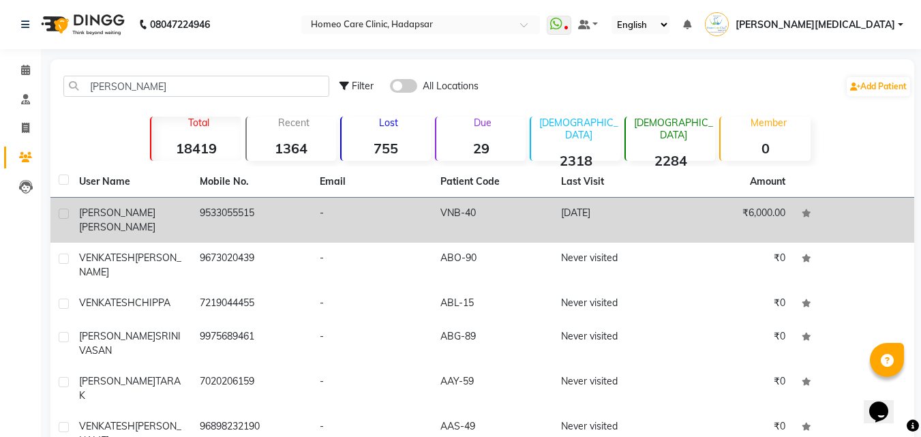
click at [528, 226] on td "VNB-40" at bounding box center [492, 220] width 121 height 45
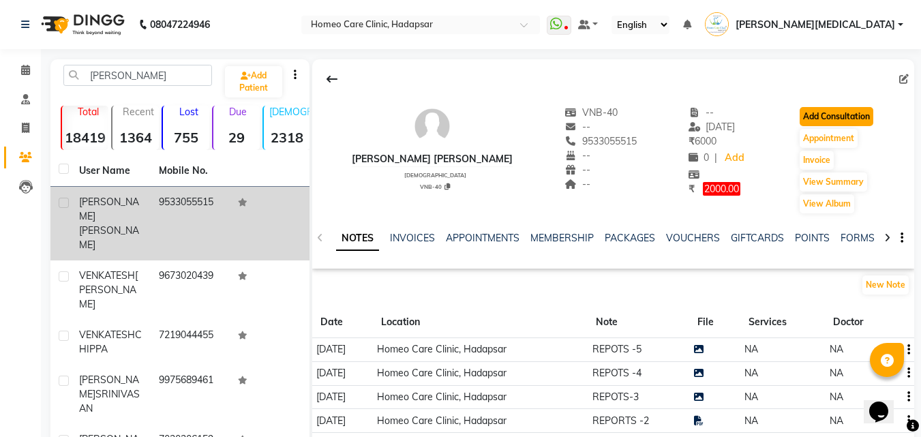
click at [860, 117] on button "Add Consultation" at bounding box center [837, 116] width 74 height 19
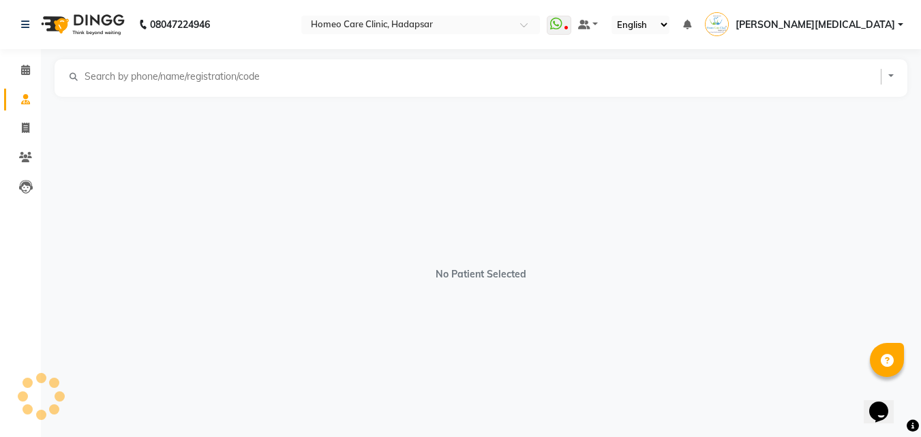
select select "[DEMOGRAPHIC_DATA]"
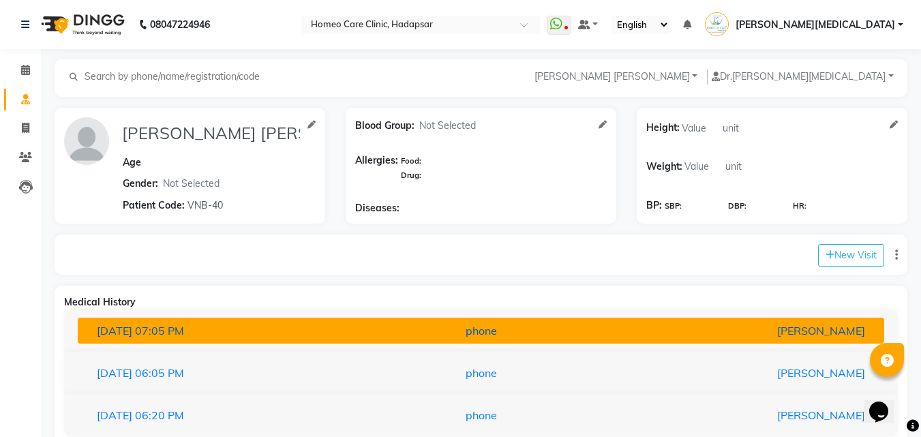
click at [651, 332] on div "[PERSON_NAME]" at bounding box center [743, 331] width 263 height 16
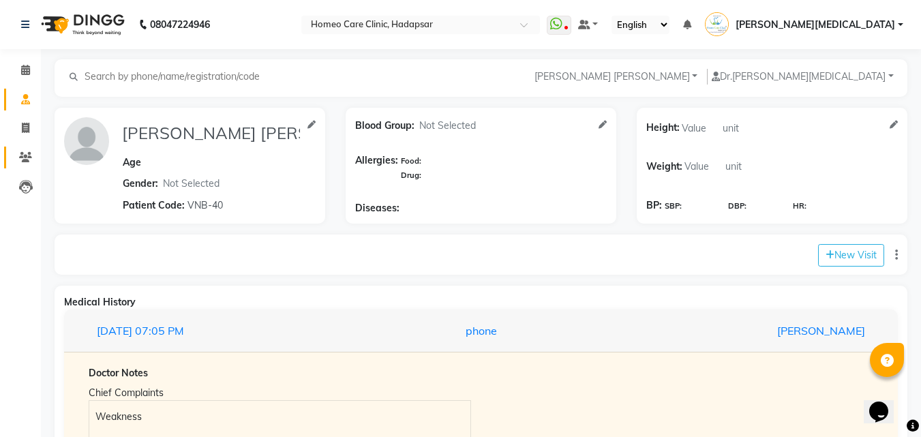
click at [19, 166] on link "Patients" at bounding box center [20, 158] width 33 height 23
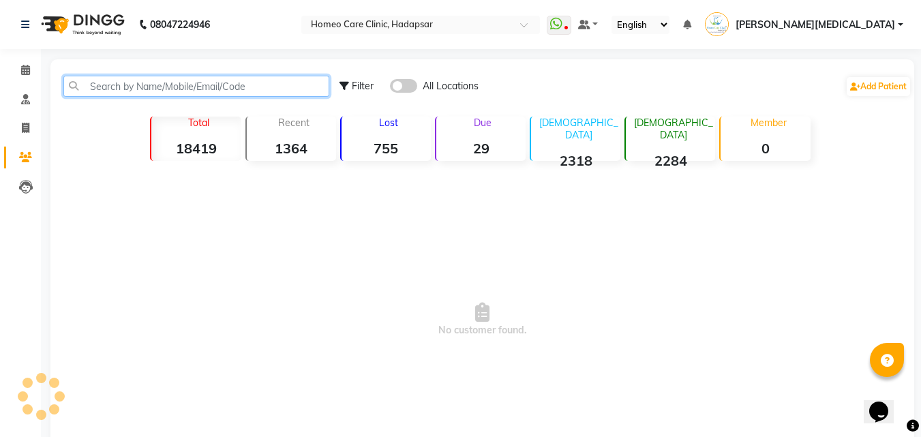
click at [209, 91] on input "text" at bounding box center [196, 86] width 266 height 21
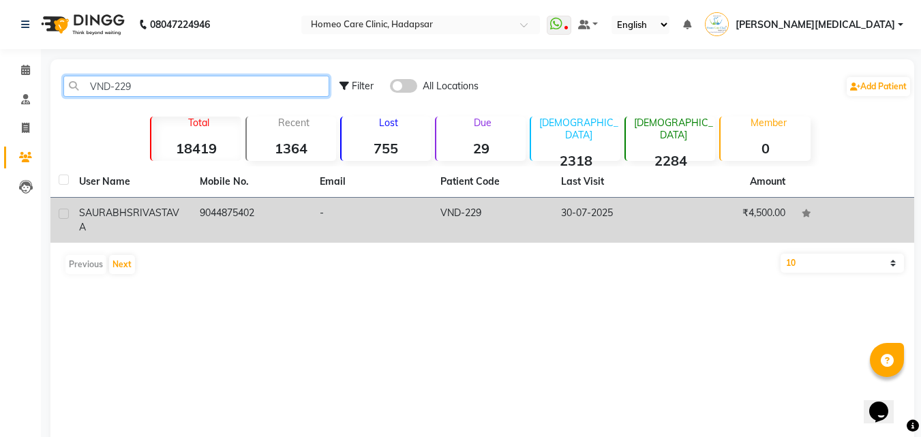
type input "VND-229"
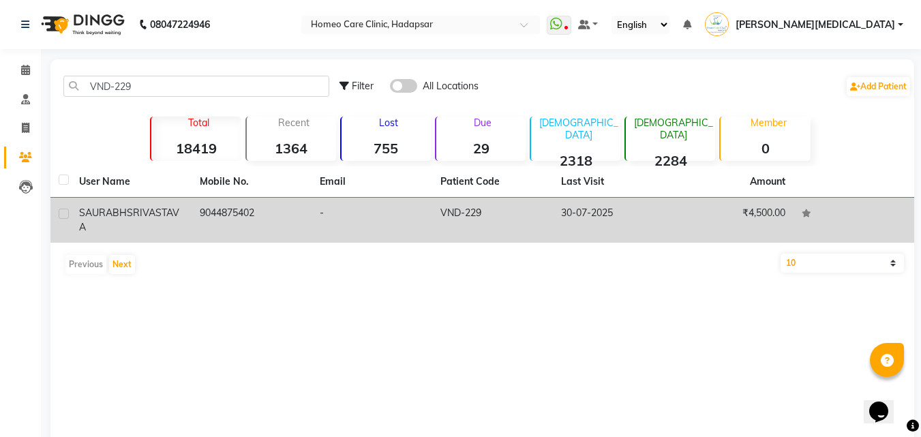
click at [653, 213] on td "30-07-2025" at bounding box center [613, 220] width 121 height 45
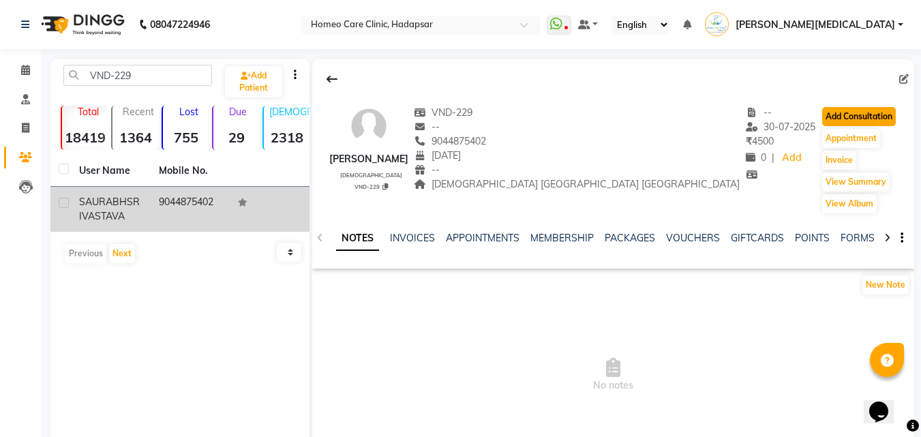
click at [846, 119] on button "Add Consultation" at bounding box center [860, 116] width 74 height 19
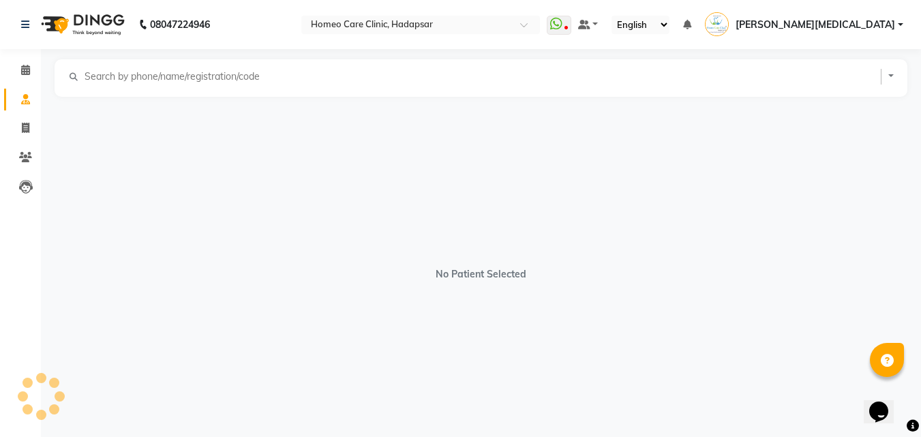
select select "[DEMOGRAPHIC_DATA]"
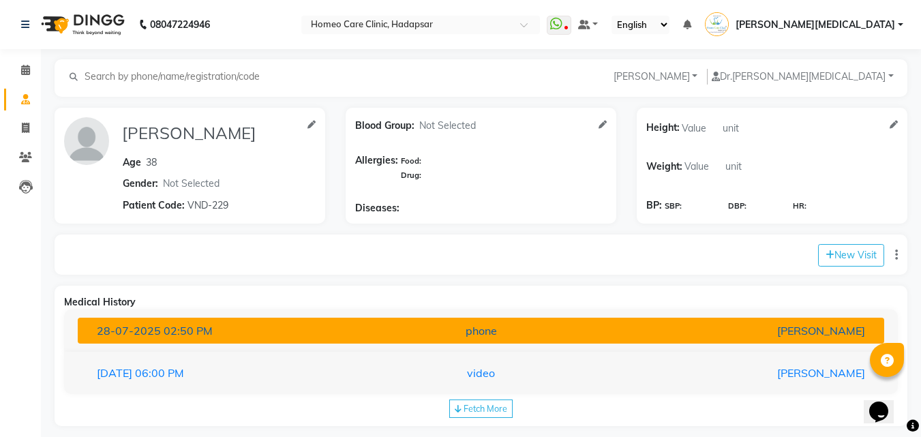
click at [449, 331] on div "phone" at bounding box center [481, 331] width 263 height 16
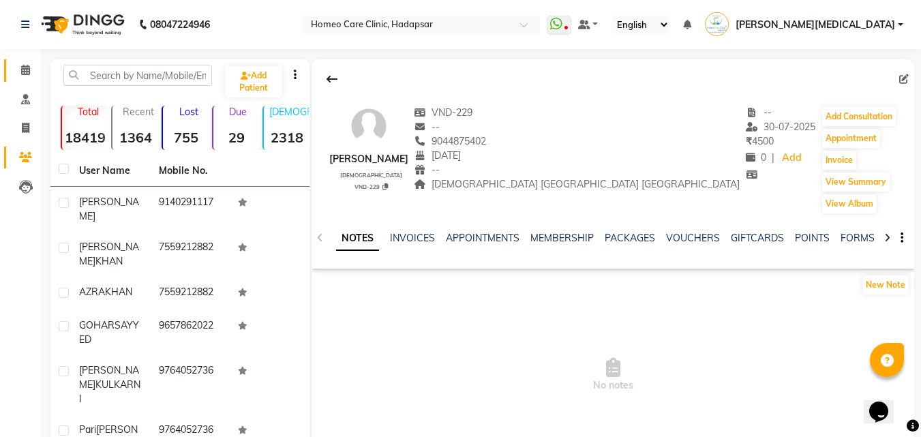
click at [23, 74] on icon at bounding box center [25, 70] width 9 height 10
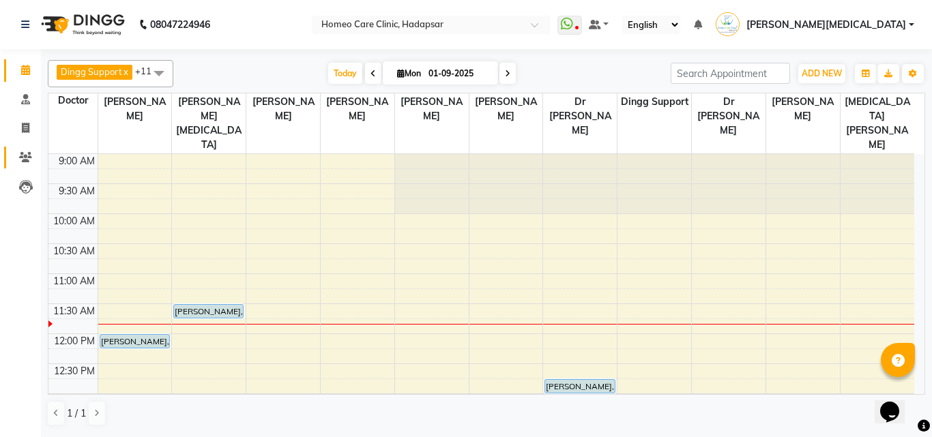
click at [20, 166] on link "Patients" at bounding box center [20, 158] width 33 height 23
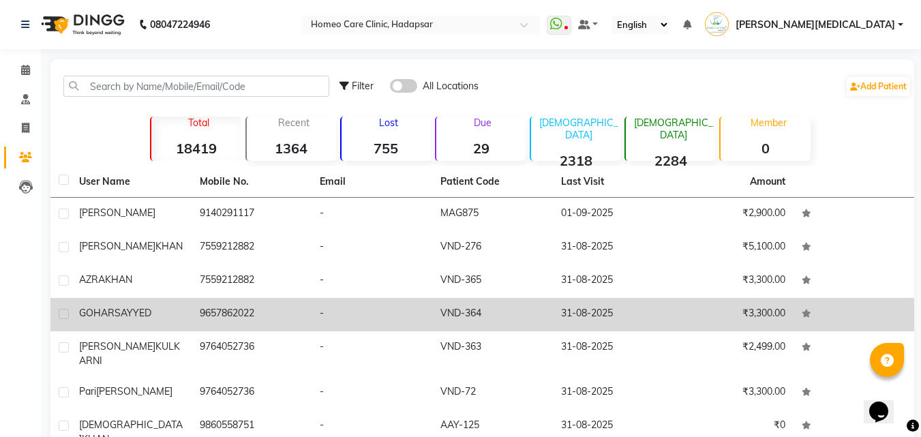
click at [603, 316] on td "31-08-2025" at bounding box center [613, 314] width 121 height 33
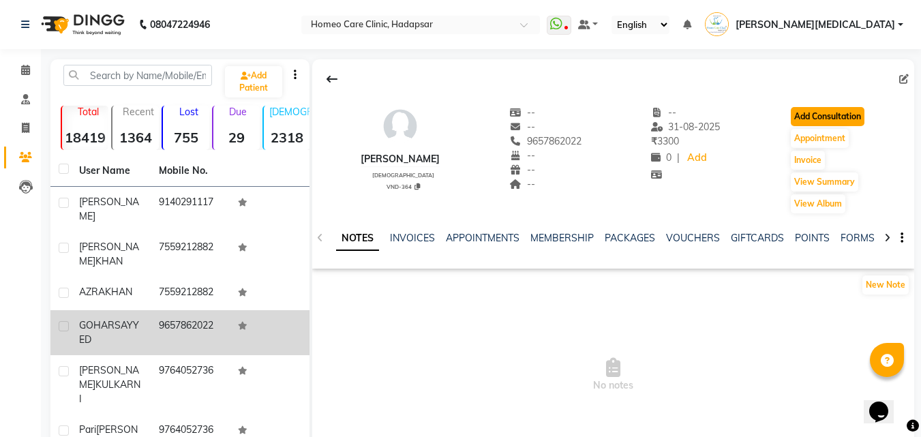
click at [829, 110] on button "Add Consultation" at bounding box center [828, 116] width 74 height 19
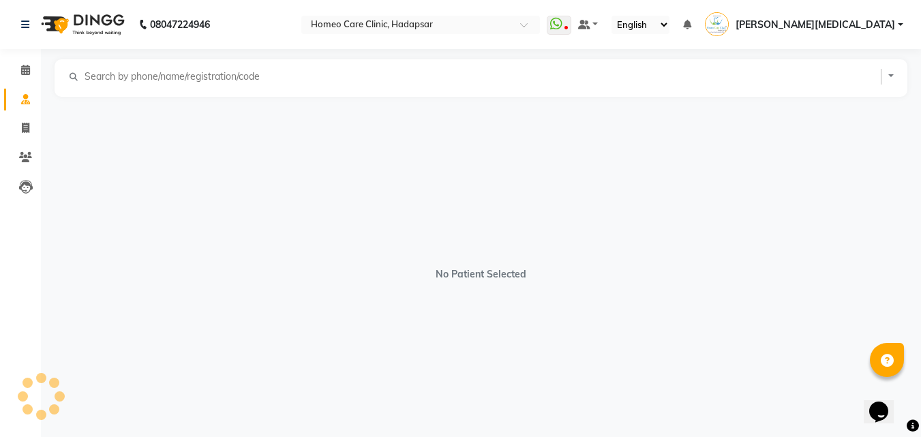
select select "[DEMOGRAPHIC_DATA]"
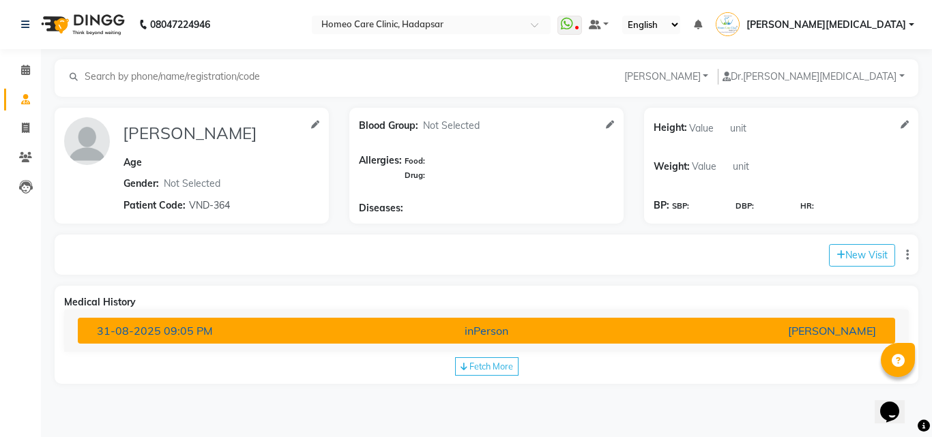
click at [829, 342] on button "[DATE] 09:05 PM inPerson [PERSON_NAME]" at bounding box center [486, 331] width 817 height 26
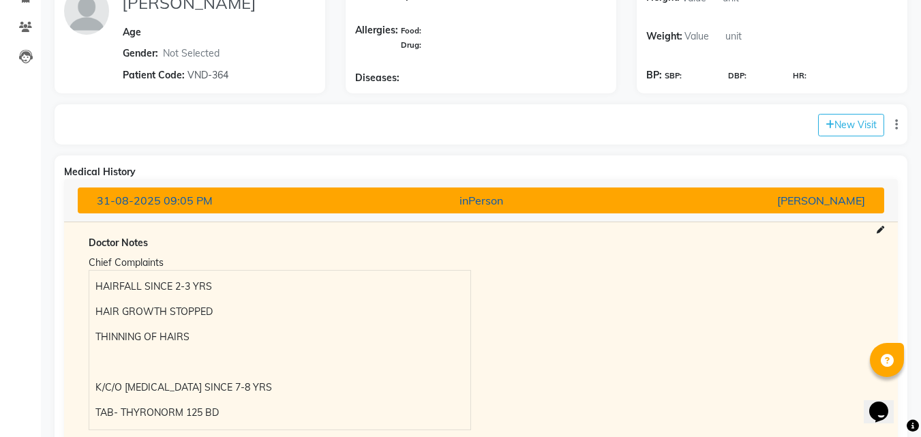
scroll to position [125, 0]
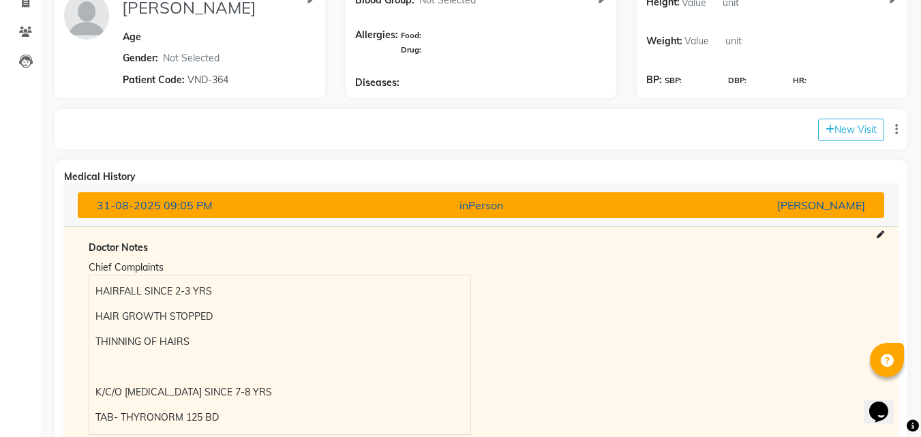
click at [806, 212] on div "[PERSON_NAME]" at bounding box center [743, 205] width 263 height 16
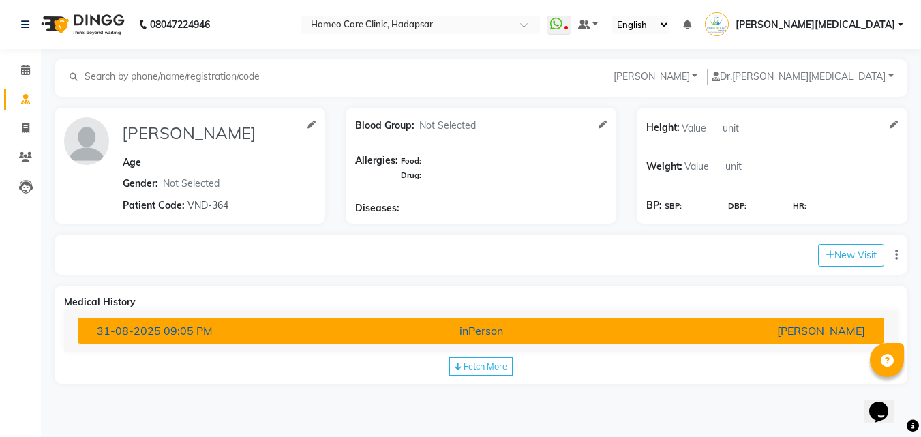
scroll to position [0, 0]
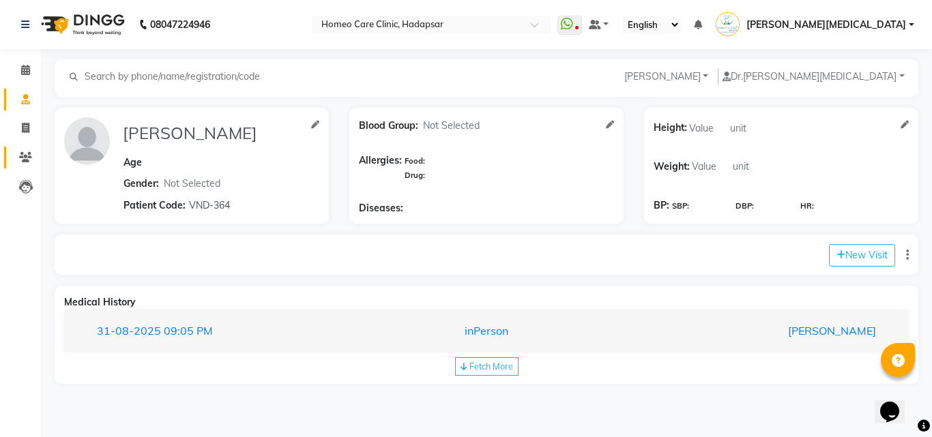
click at [31, 162] on span at bounding box center [26, 158] width 24 height 16
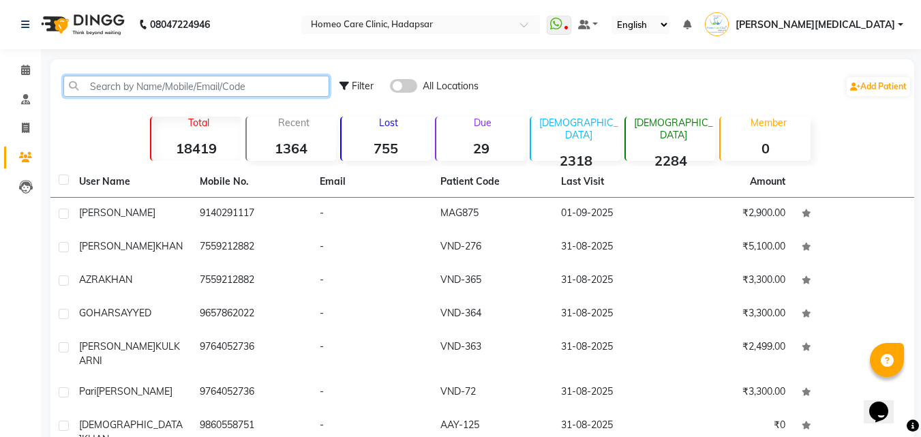
click at [243, 84] on input "text" at bounding box center [196, 86] width 266 height 21
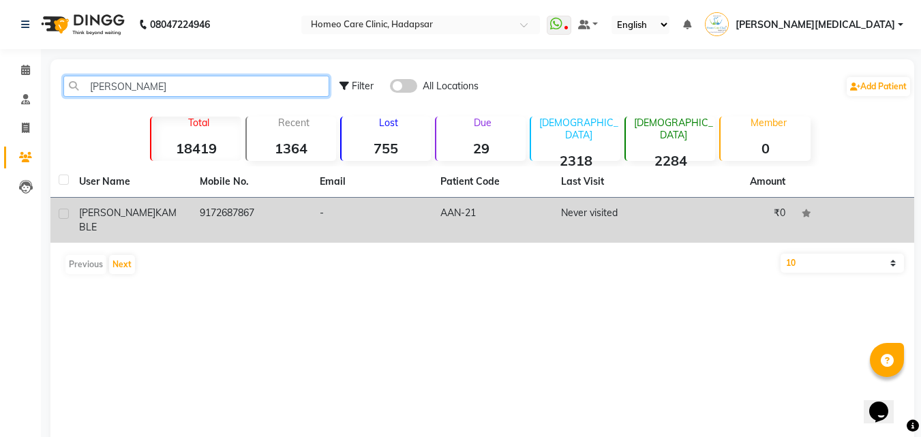
type input "[PERSON_NAME]"
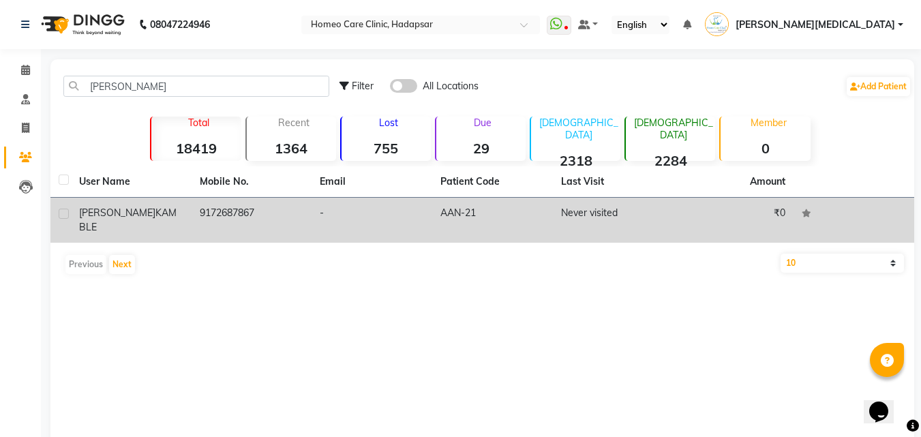
click at [608, 211] on td "Never visited" at bounding box center [613, 220] width 121 height 45
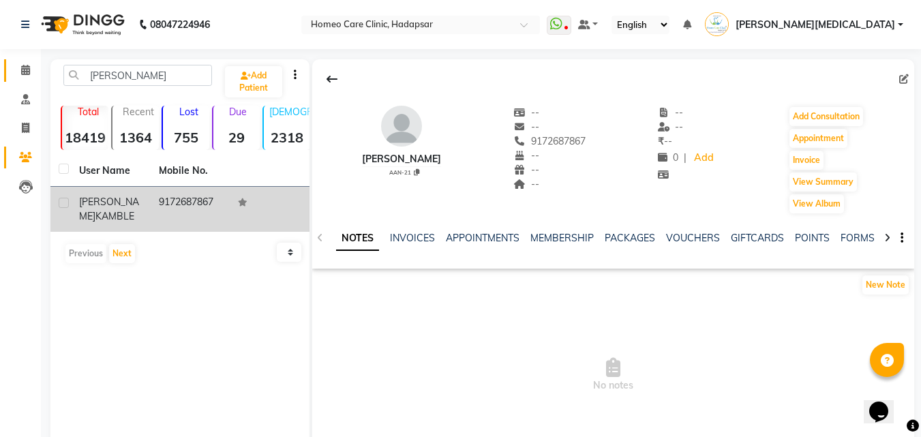
click at [33, 64] on span at bounding box center [26, 71] width 24 height 16
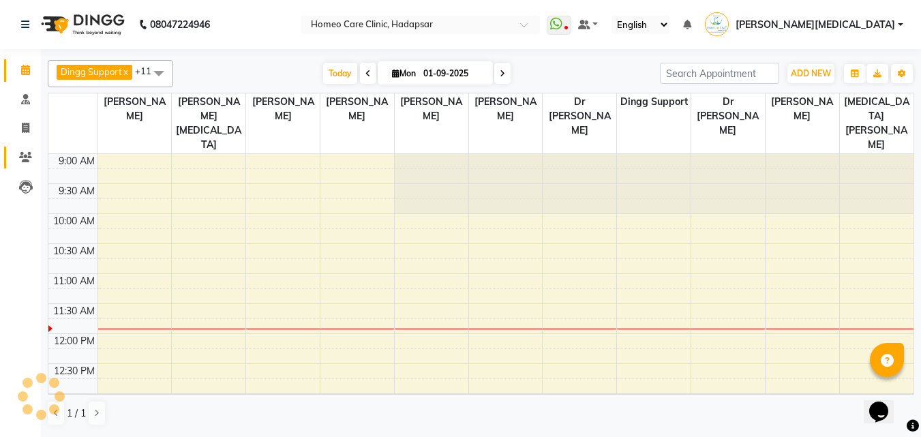
click at [16, 153] on span at bounding box center [26, 158] width 24 height 16
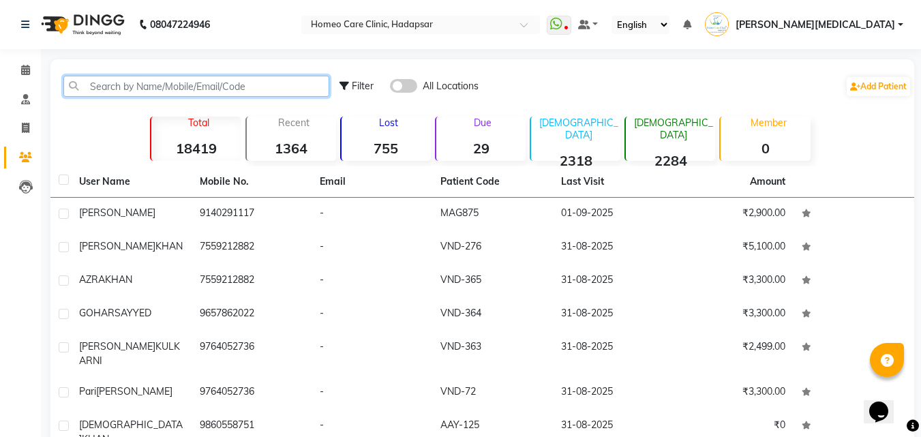
click at [271, 86] on input "text" at bounding box center [196, 86] width 266 height 21
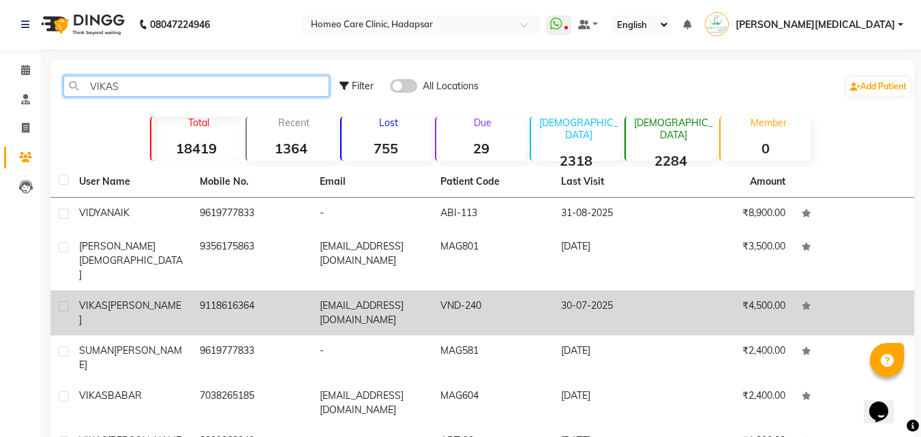
type input "VIKAS"
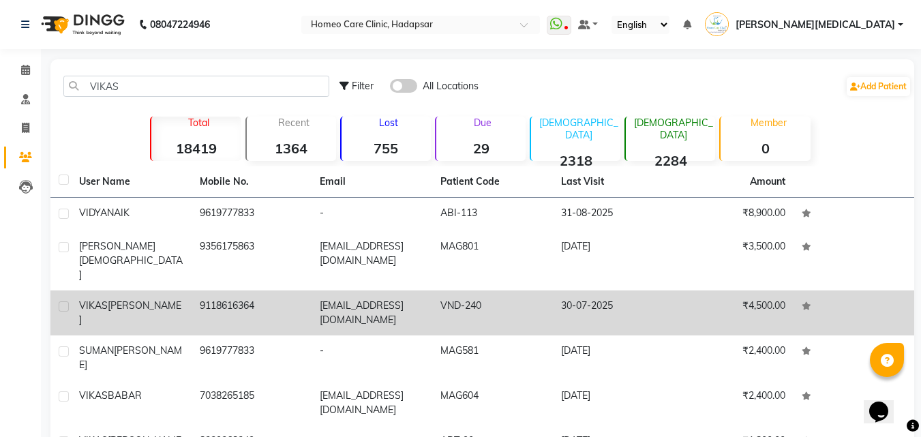
click at [363, 297] on td "[EMAIL_ADDRESS][DOMAIN_NAME]" at bounding box center [372, 313] width 121 height 45
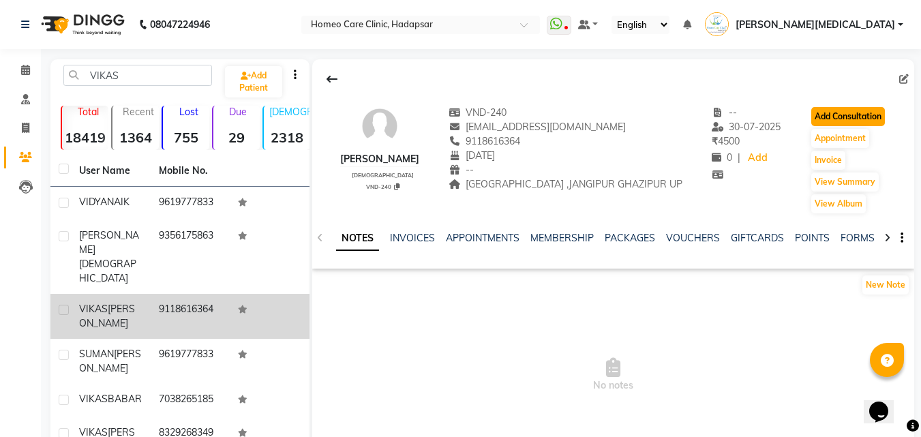
click at [867, 114] on button "Add Consultation" at bounding box center [849, 116] width 74 height 19
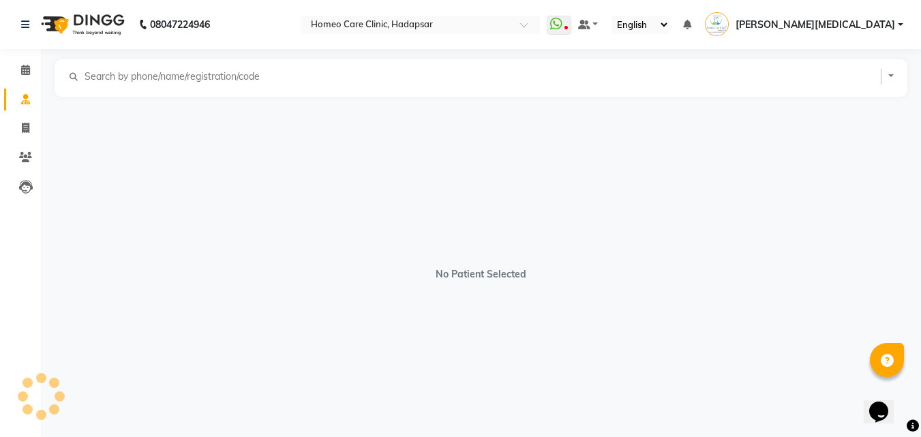
select select "[DEMOGRAPHIC_DATA]"
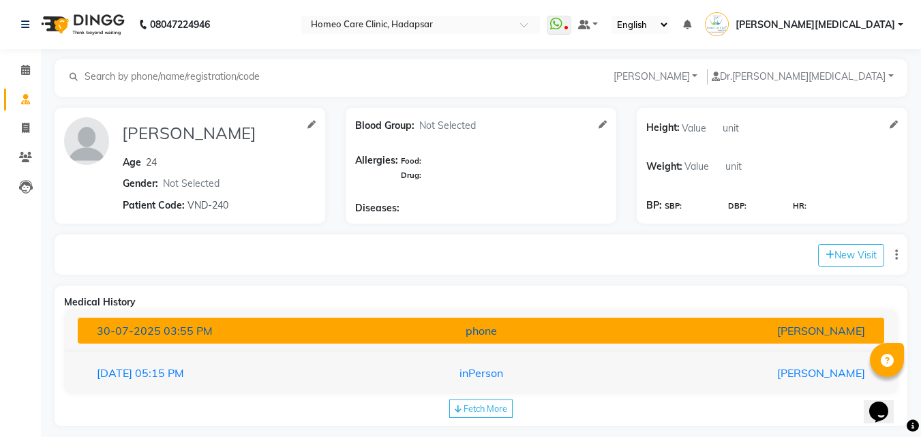
click at [495, 334] on div "phone" at bounding box center [481, 331] width 263 height 16
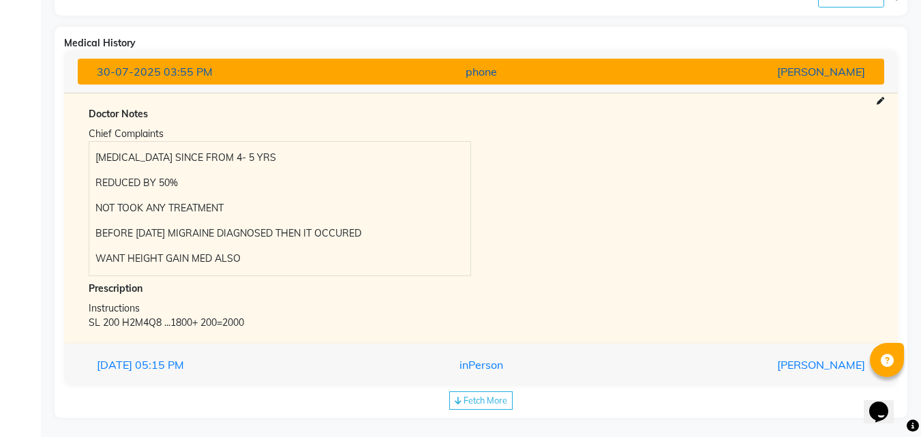
scroll to position [267, 0]
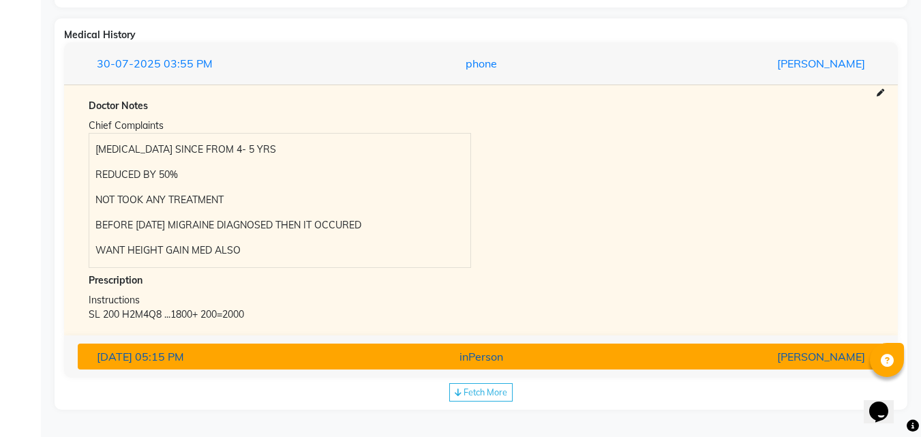
click at [564, 355] on div "inPerson" at bounding box center [481, 357] width 263 height 16
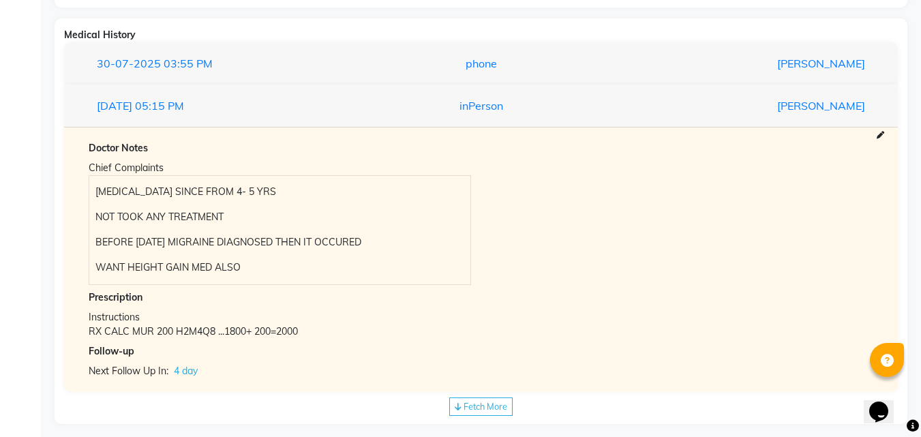
click at [482, 406] on span "Fetch More" at bounding box center [486, 406] width 44 height 11
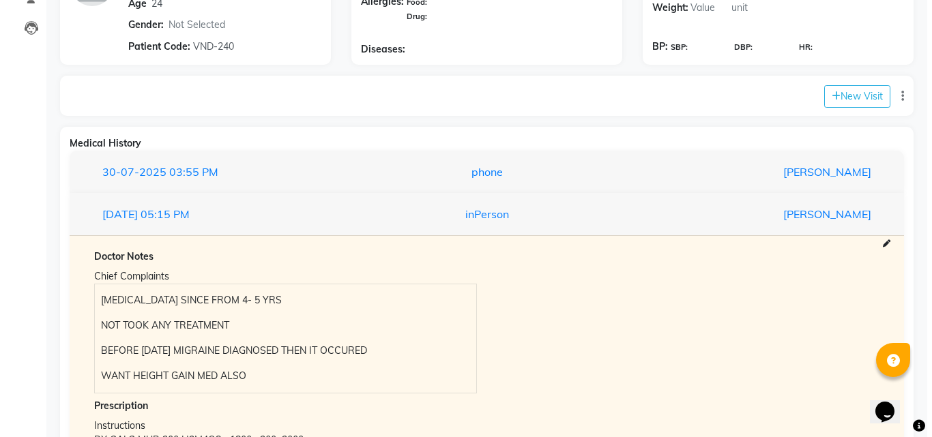
scroll to position [95, 0]
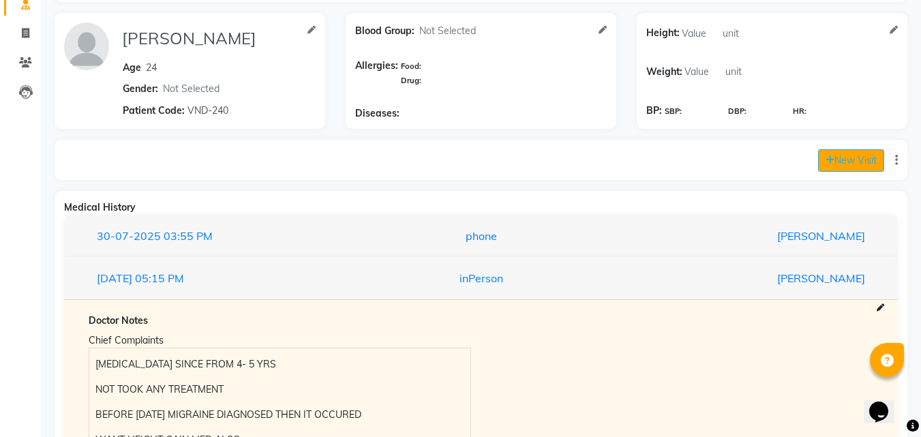
click at [848, 168] on button "New Visit" at bounding box center [851, 160] width 66 height 23
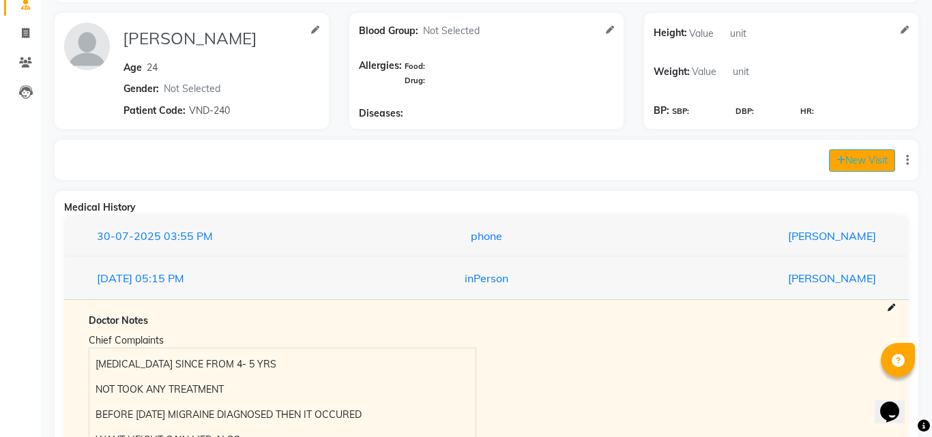
select select "735"
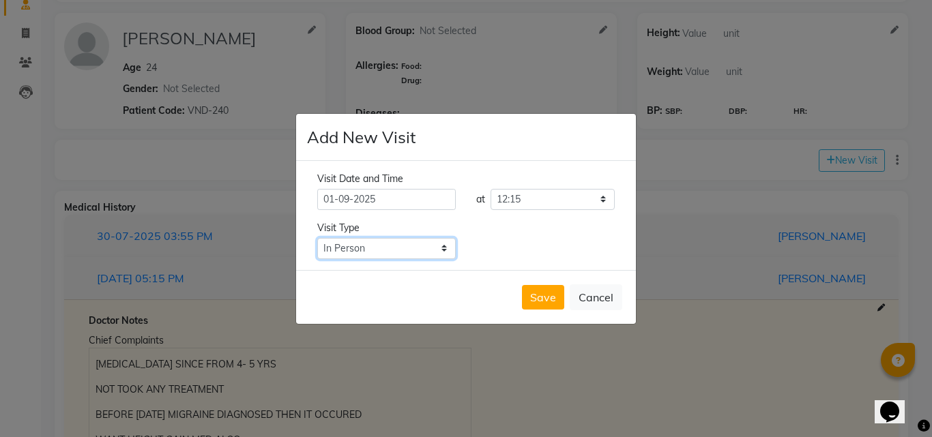
click at [430, 240] on select "Select Type In Person Video Phone Chat" at bounding box center [386, 248] width 138 height 21
select select "video"
click at [317, 238] on select "Select Type In Person Video Phone Chat" at bounding box center [386, 248] width 138 height 21
click at [535, 295] on button "Save" at bounding box center [543, 297] width 42 height 25
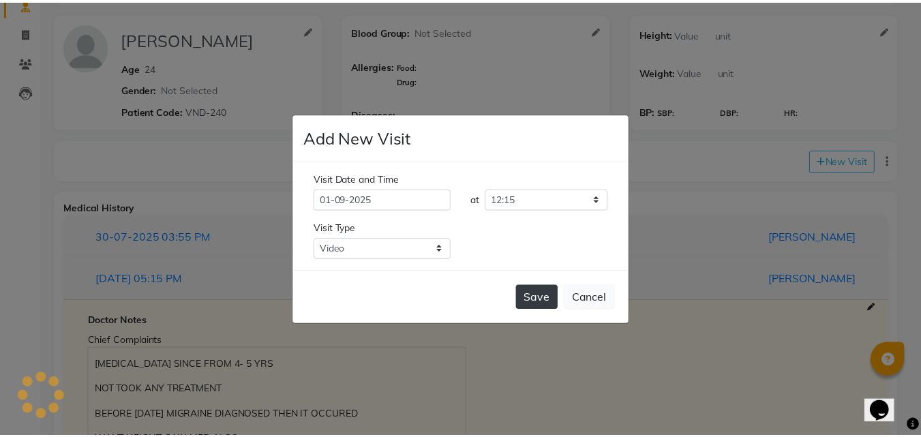
scroll to position [0, 0]
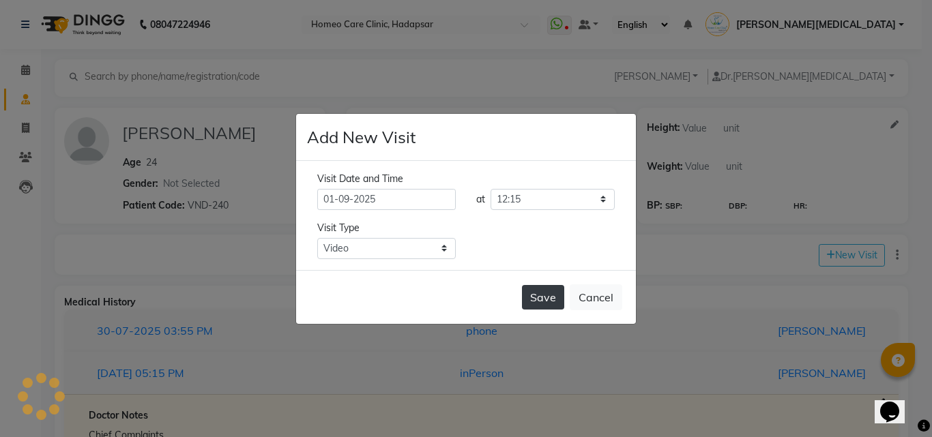
type input "[PERSON_NAME]"
type input "24"
select select "[DEMOGRAPHIC_DATA]"
type input "VND-240"
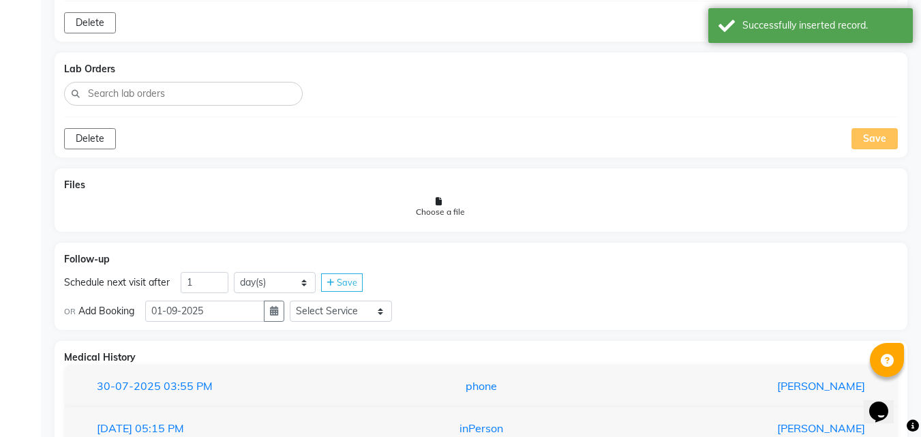
scroll to position [807, 0]
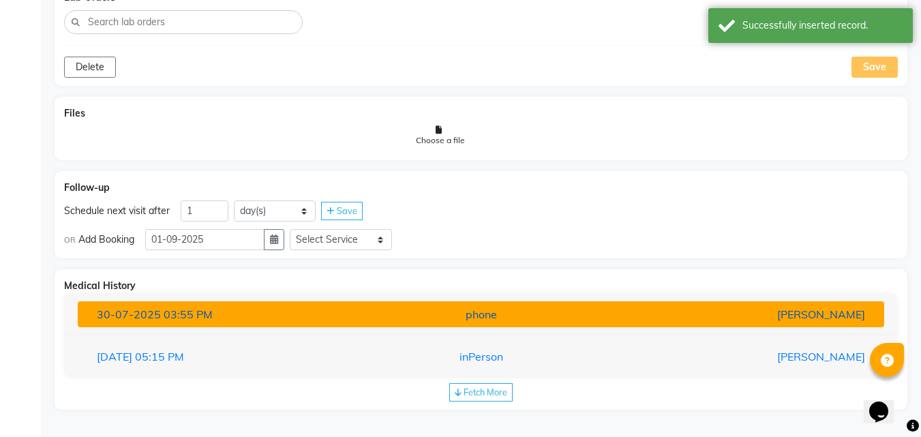
click at [289, 304] on button "[DATE] 03:55 PM phone [PERSON_NAME]" at bounding box center [481, 314] width 807 height 26
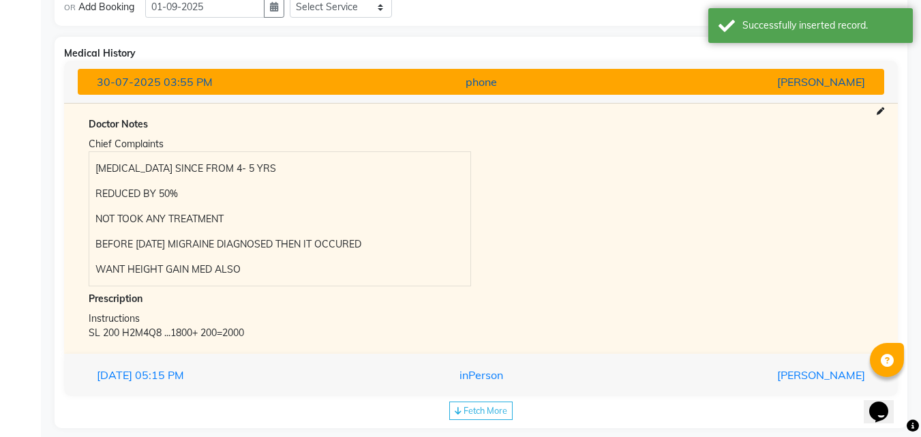
scroll to position [1045, 0]
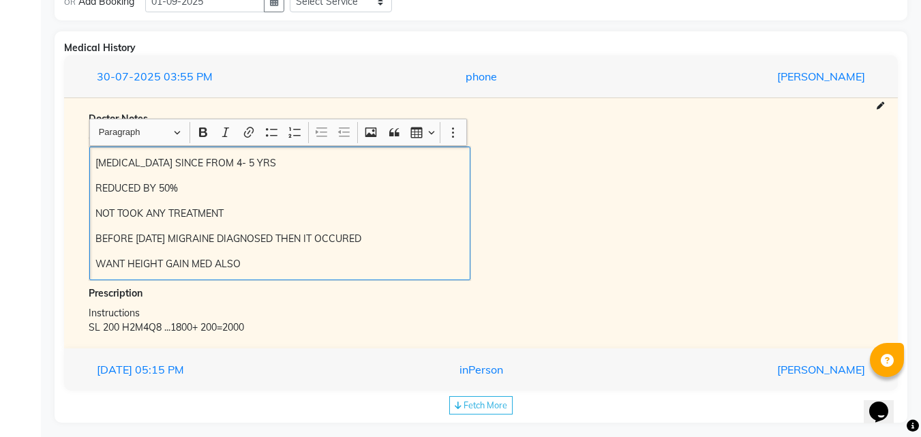
copy div "[MEDICAL_DATA] SINCE FROM 4- 5 YRS REDUCED BY 50% NOT TOOK ANY TREATMENT BEFORE…"
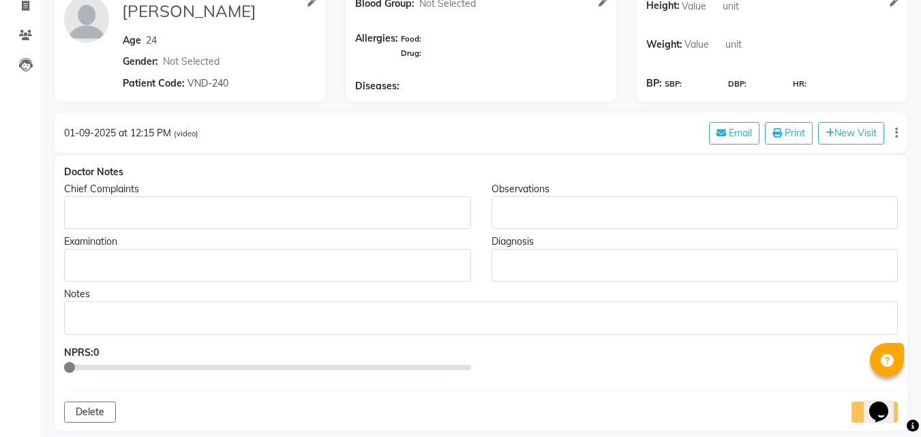
scroll to position [117, 0]
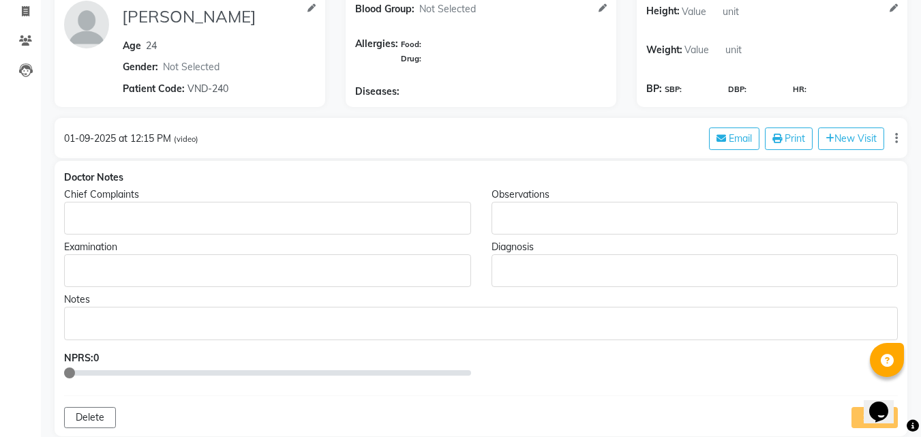
click at [126, 219] on p "Rich Text Editor, main" at bounding box center [267, 218] width 394 height 14
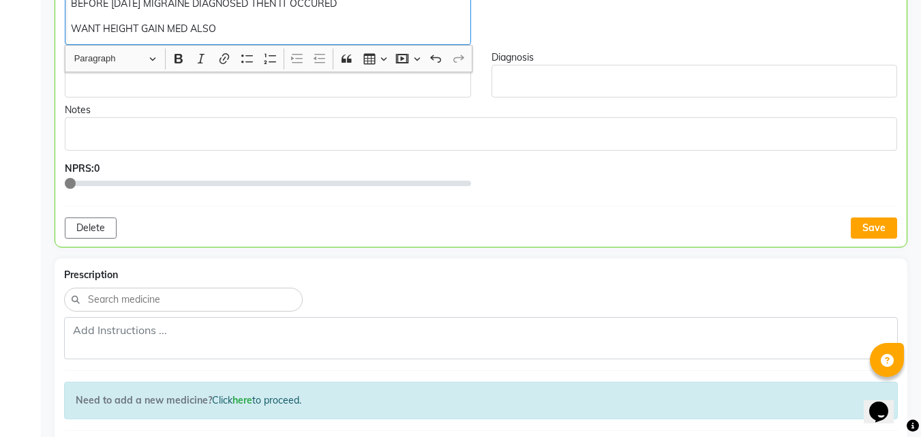
scroll to position [431, 0]
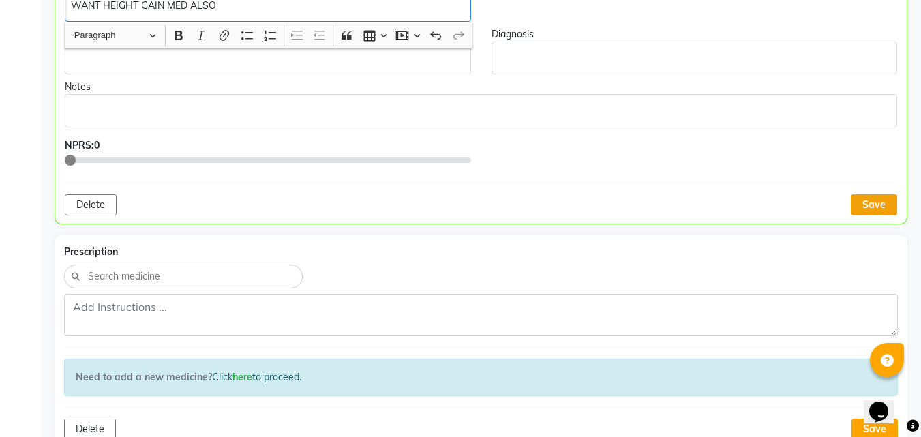
click at [866, 199] on button "Save" at bounding box center [874, 204] width 46 height 21
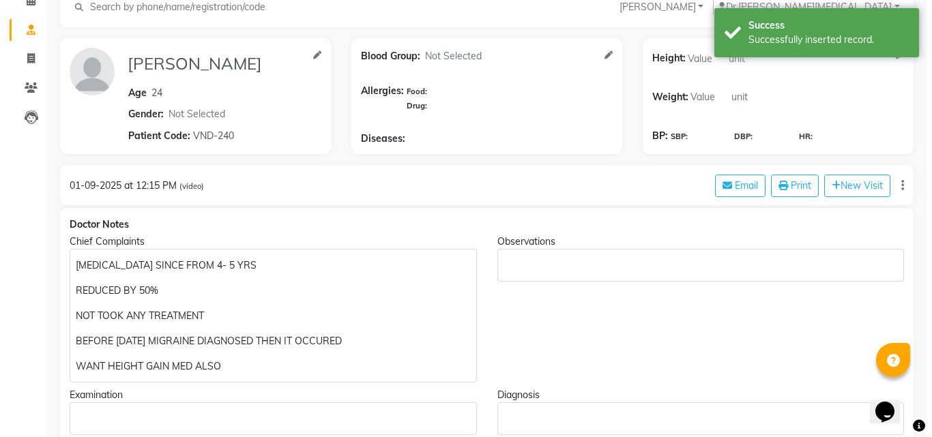
scroll to position [0, 0]
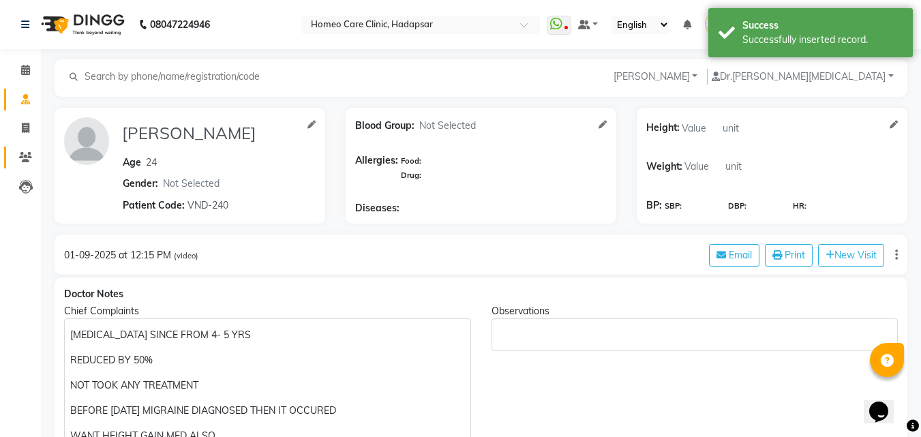
click at [26, 157] on icon at bounding box center [25, 157] width 13 height 10
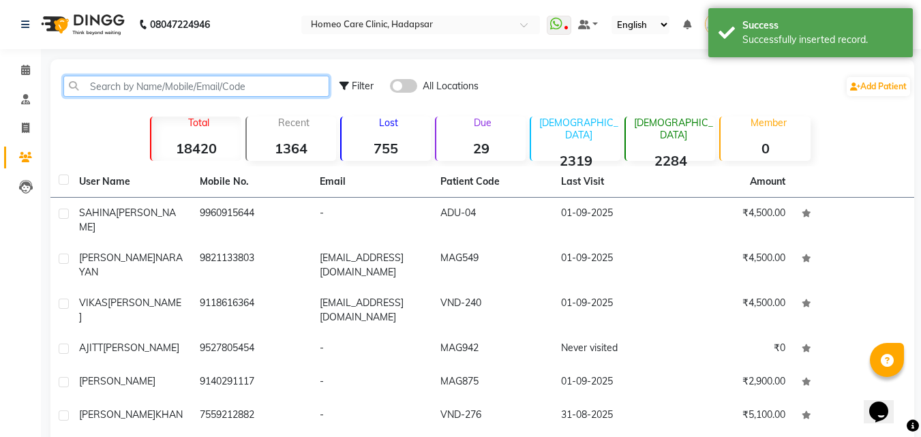
click at [125, 91] on input "text" at bounding box center [196, 86] width 266 height 21
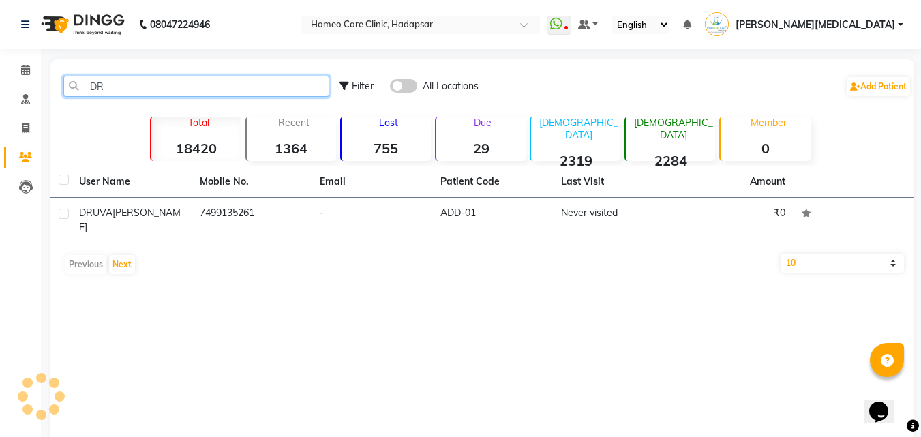
type input "D"
type input "9"
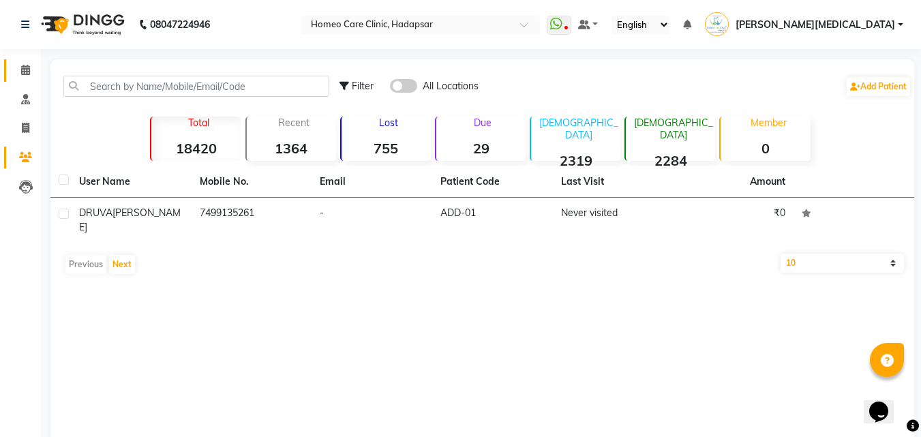
click at [28, 65] on icon at bounding box center [25, 70] width 9 height 10
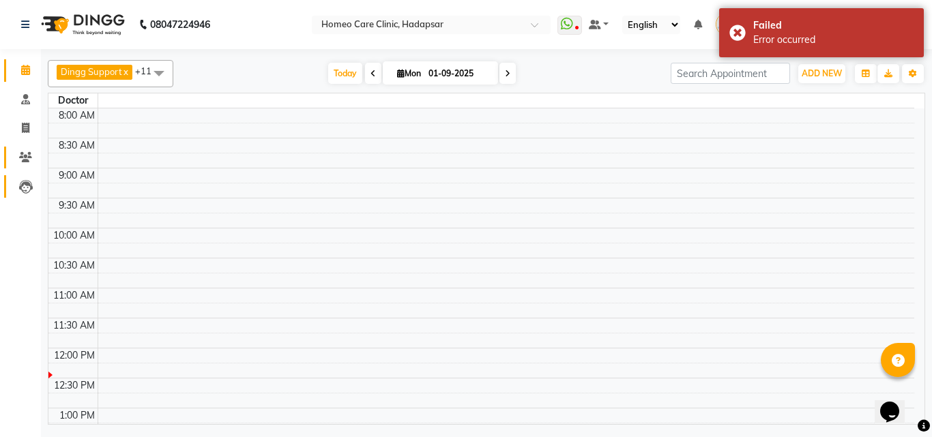
click at [18, 178] on link "Leads" at bounding box center [20, 186] width 33 height 23
click at [20, 153] on icon at bounding box center [25, 157] width 13 height 10
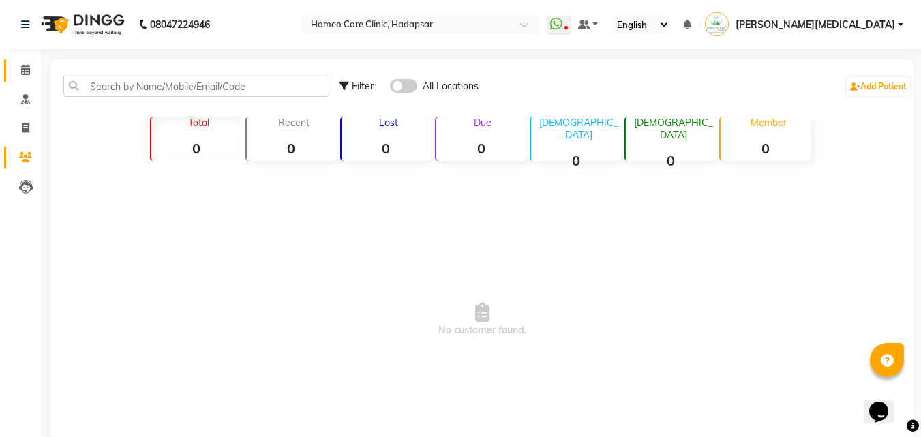
click at [30, 68] on icon at bounding box center [25, 70] width 9 height 10
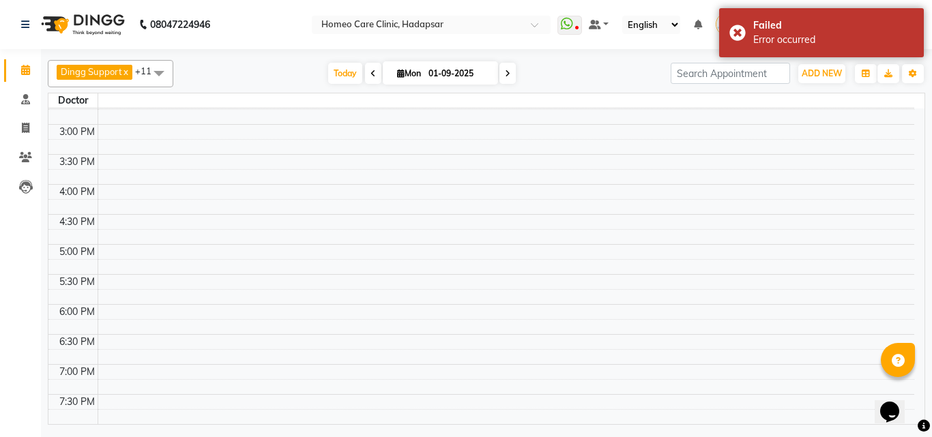
scroll to position [269, 0]
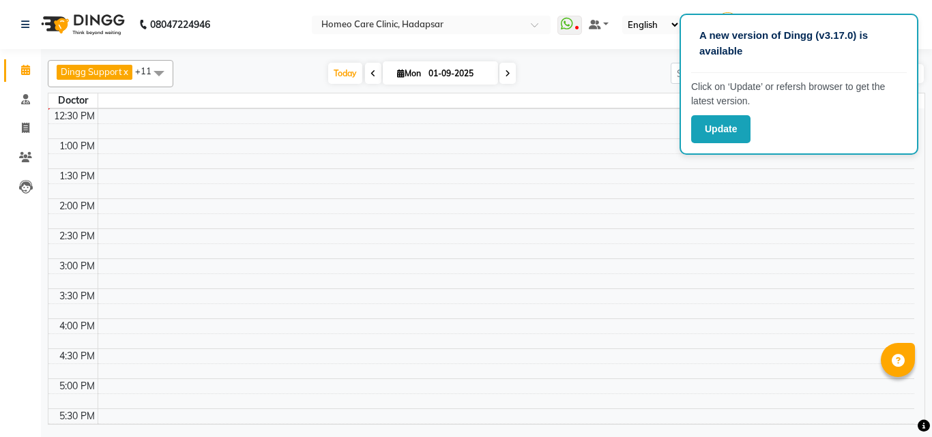
drag, startPoint x: 631, startPoint y: 370, endPoint x: 710, endPoint y: 213, distance: 175.1
click at [631, 370] on td at bounding box center [506, 371] width 816 height 15
click at [733, 128] on button "Update" at bounding box center [720, 129] width 59 height 28
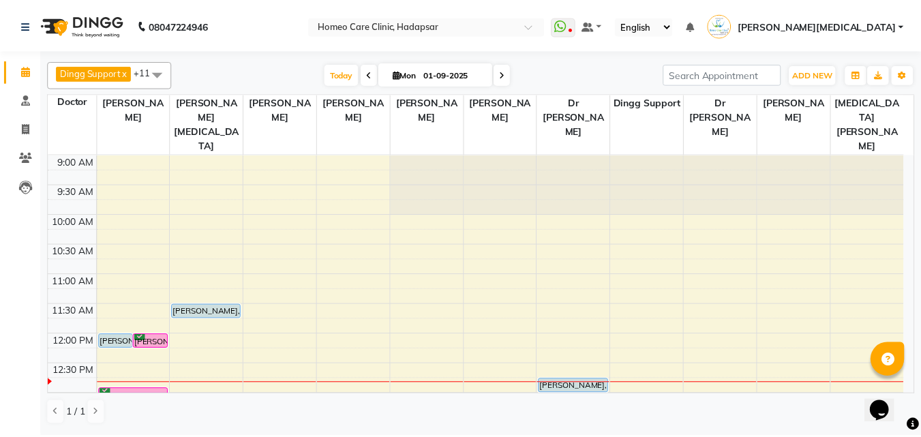
scroll to position [63, 0]
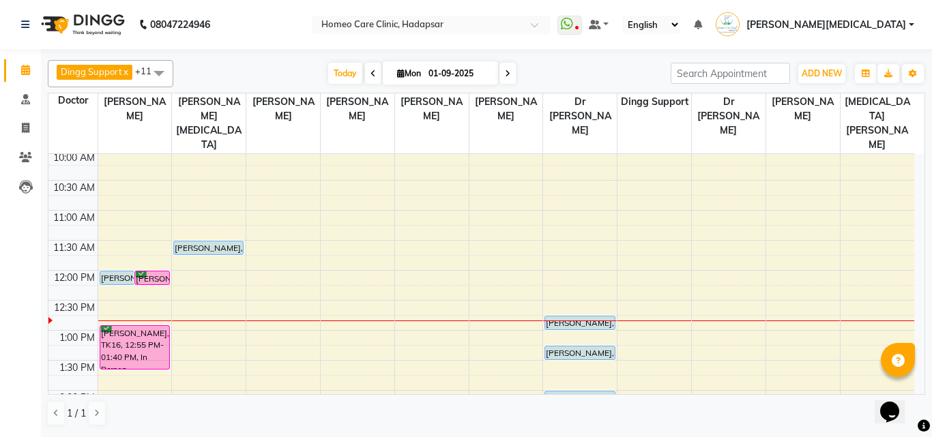
drag, startPoint x: 0, startPoint y: 0, endPoint x: 539, endPoint y: 314, distance: 623.5
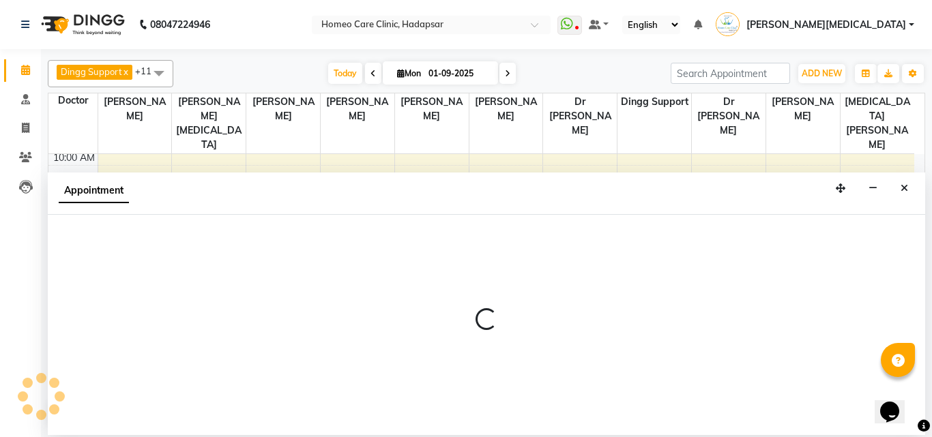
select select "66336"
select select "tentative"
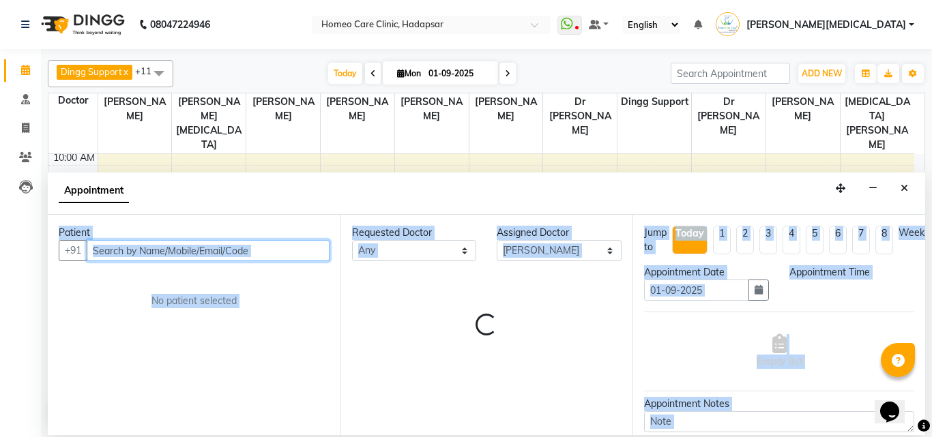
select select "780"
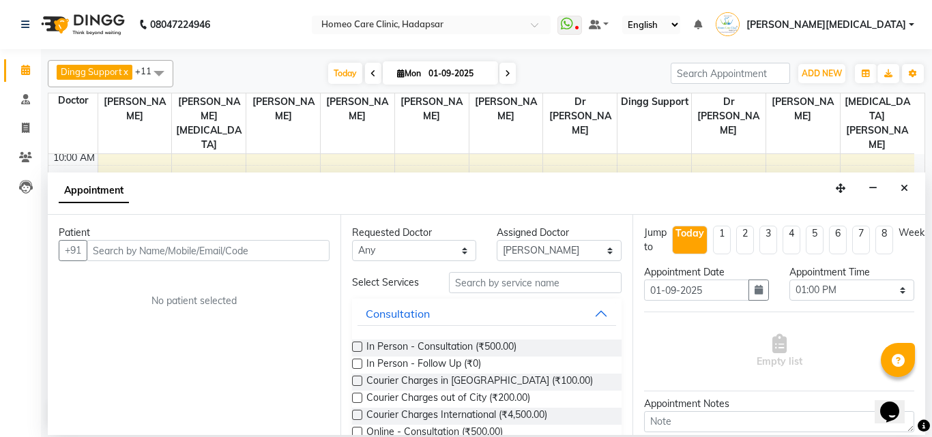
click at [589, 180] on td at bounding box center [506, 187] width 816 height 15
click at [21, 155] on icon at bounding box center [25, 157] width 13 height 10
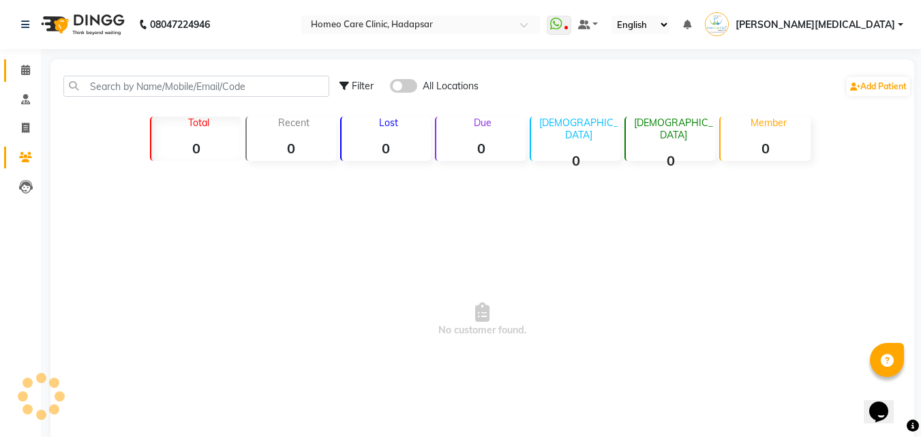
click at [25, 80] on link "Calendar" at bounding box center [20, 70] width 33 height 23
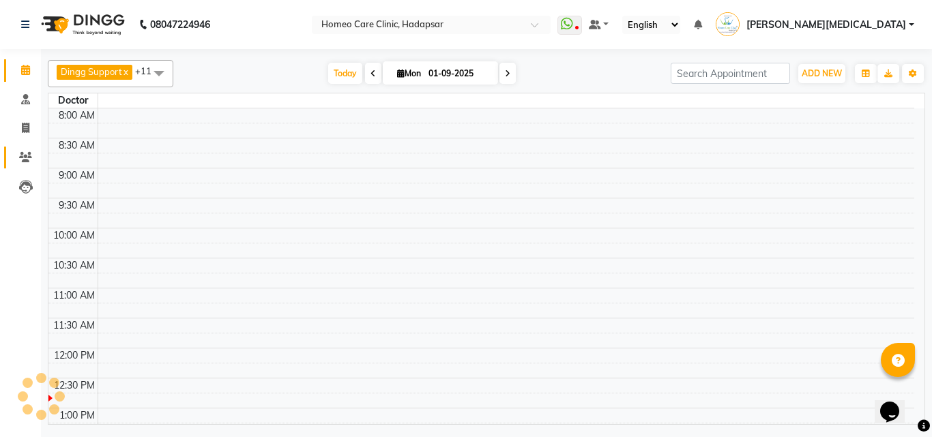
click at [20, 166] on link "Patients" at bounding box center [20, 158] width 33 height 23
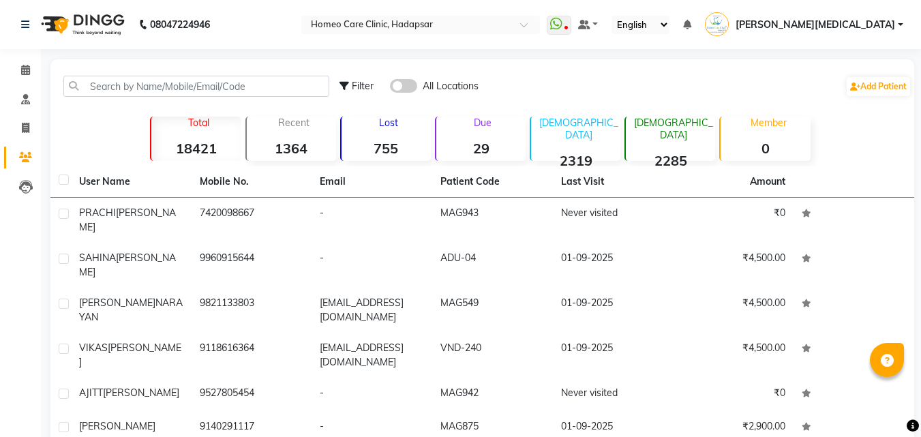
click at [4, 147] on link "Patients" at bounding box center [20, 158] width 33 height 23
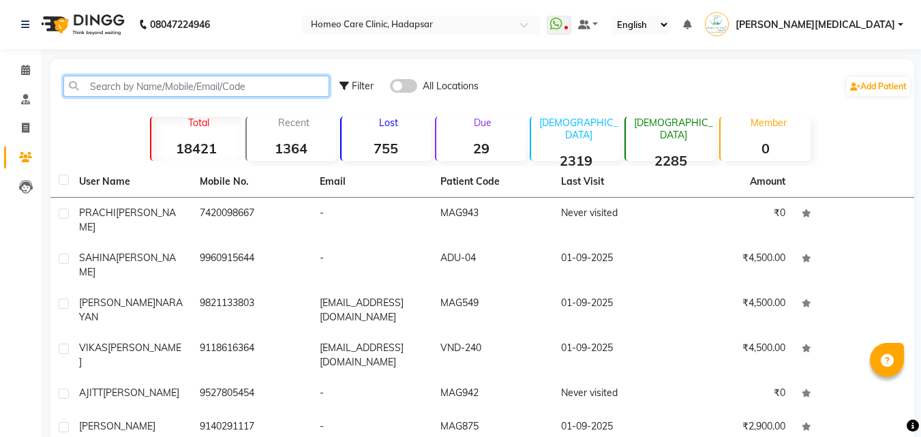
click at [282, 83] on input "text" at bounding box center [196, 86] width 266 height 21
type input "S"
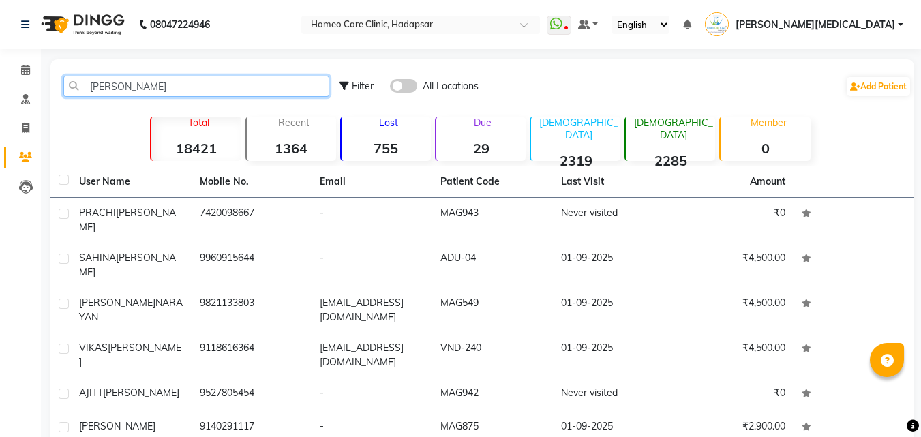
click at [183, 81] on input "SUNITA SHARMA" at bounding box center [196, 86] width 266 height 21
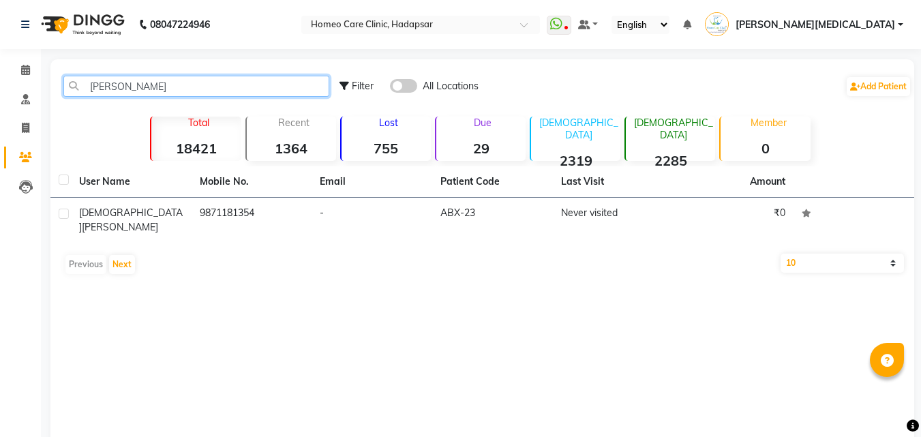
click at [124, 85] on input "SUNITA SHARMA" at bounding box center [196, 86] width 266 height 21
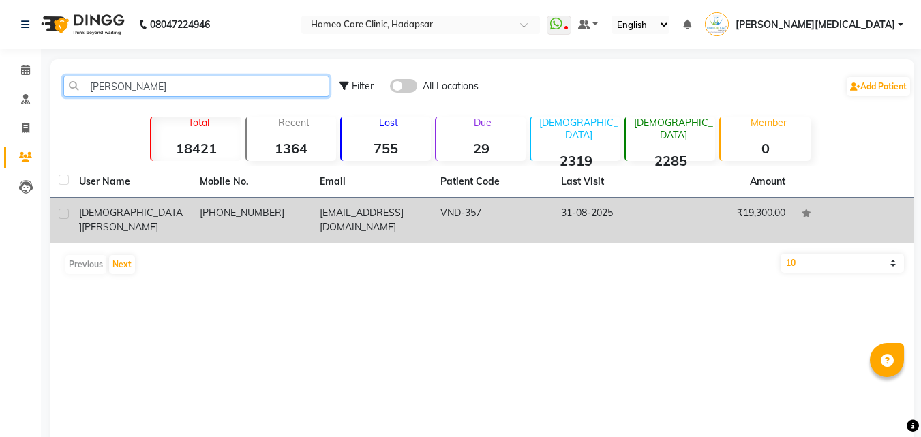
type input "SUNITI SHARMA"
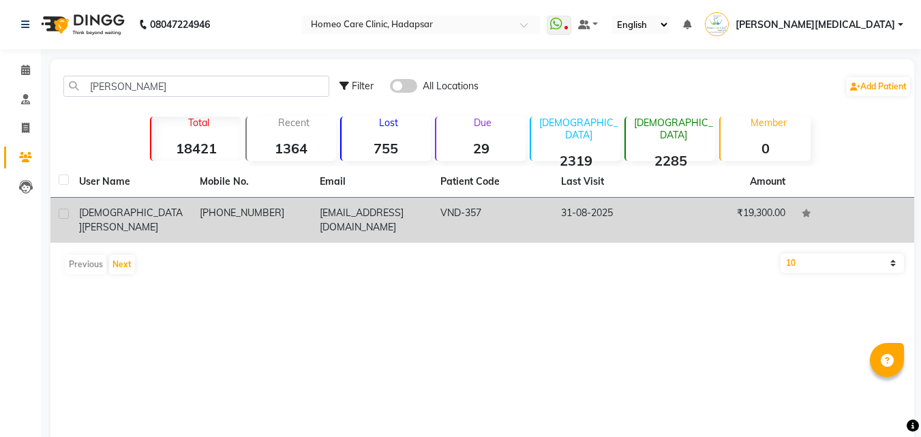
click at [228, 222] on td "[PHONE_NUMBER]" at bounding box center [252, 220] width 121 height 45
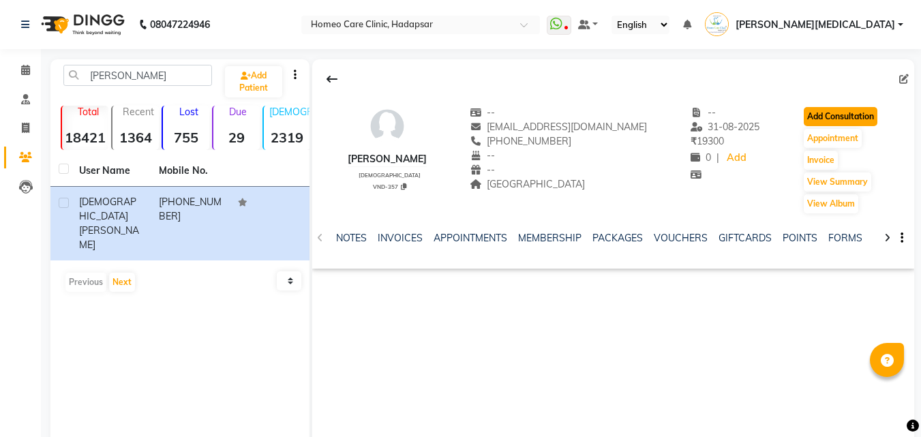
click at [866, 114] on button "Add Consultation" at bounding box center [841, 116] width 74 height 19
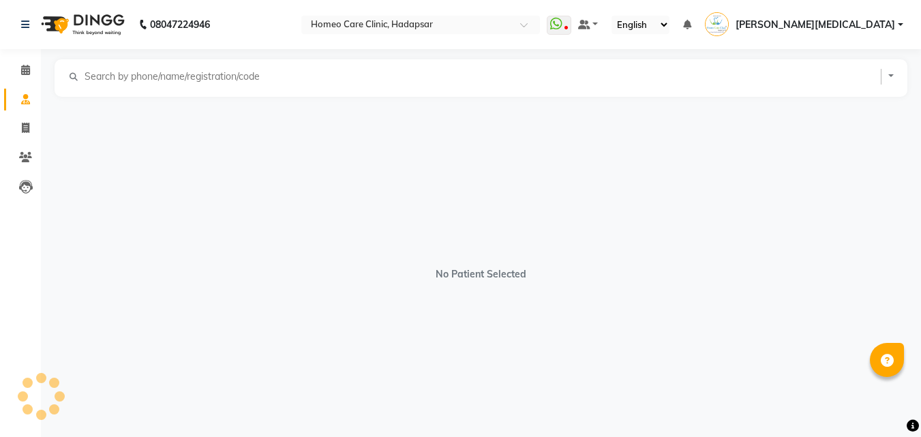
select select "[DEMOGRAPHIC_DATA]"
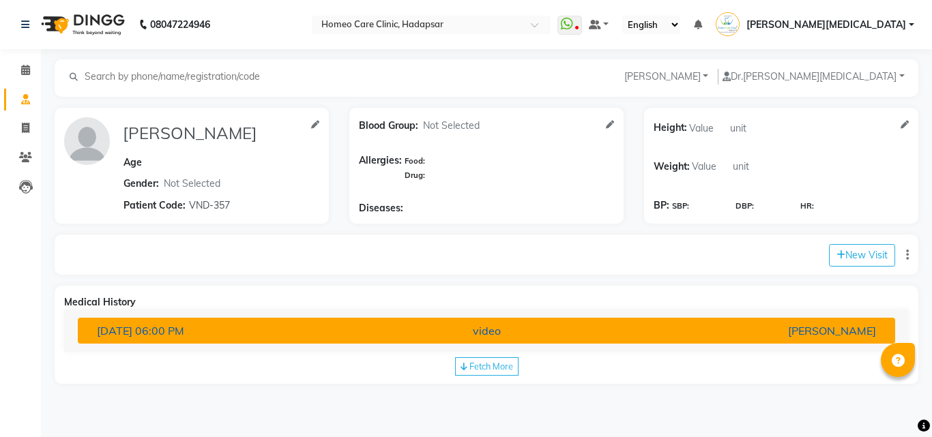
click at [612, 329] on div "video" at bounding box center [486, 331] width 267 height 16
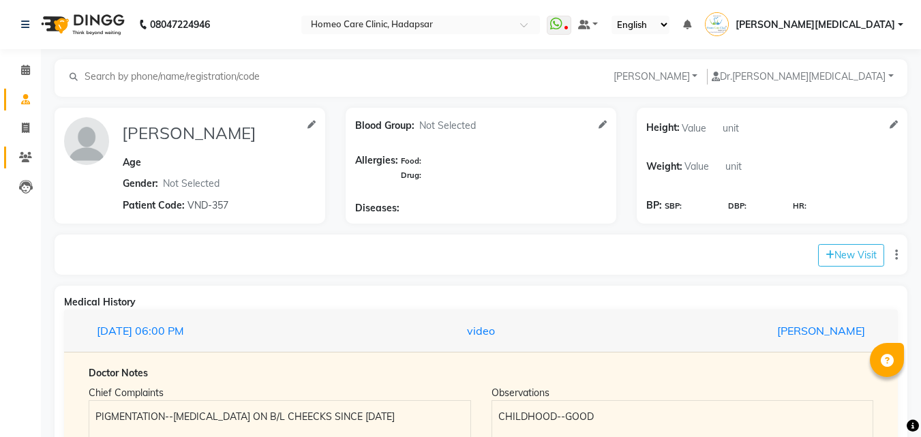
click at [18, 167] on link "Patients" at bounding box center [20, 158] width 33 height 23
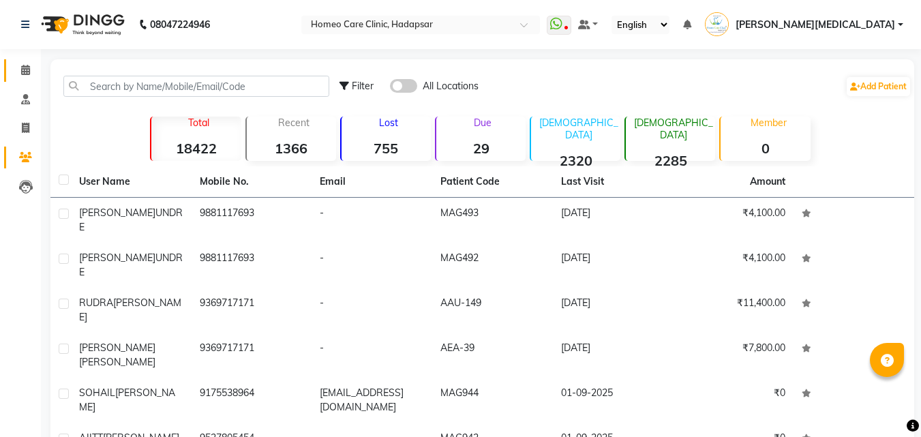
click at [25, 76] on span at bounding box center [26, 71] width 24 height 16
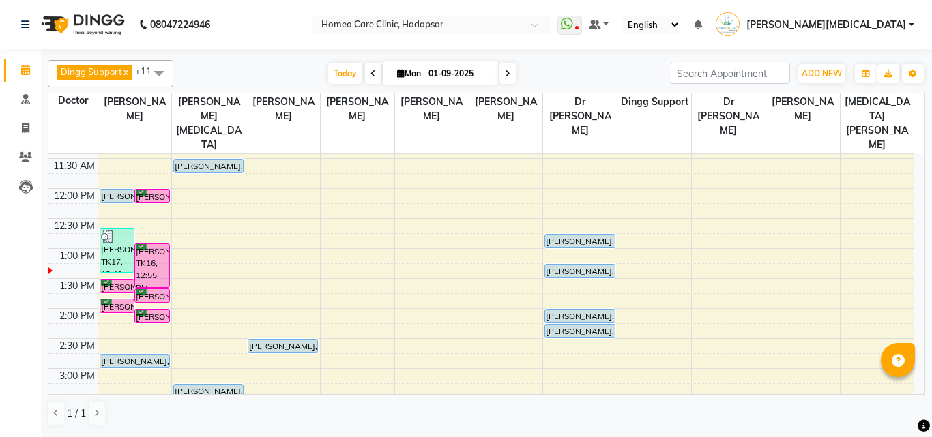
scroll to position [151, 0]
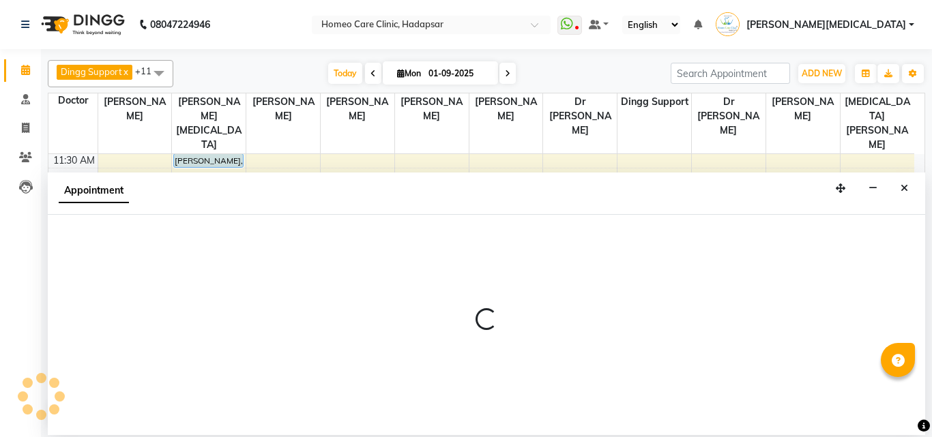
select select "77072"
select select "tentative"
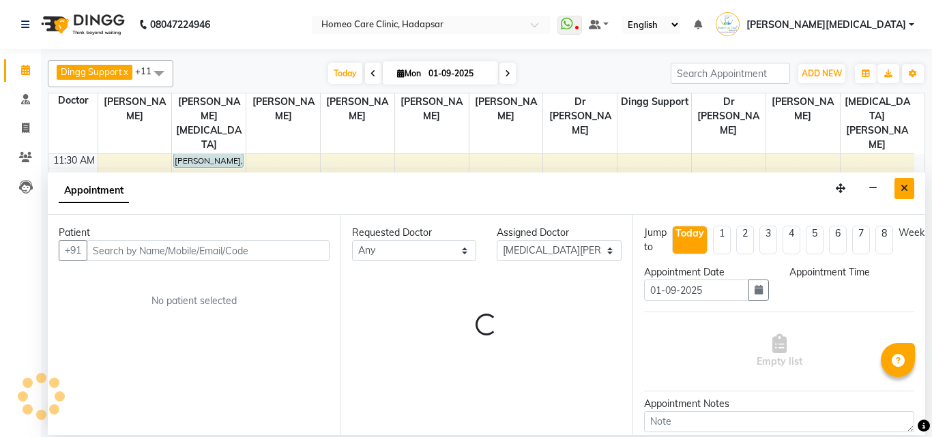
click at [909, 189] on button "Close" at bounding box center [904, 188] width 20 height 21
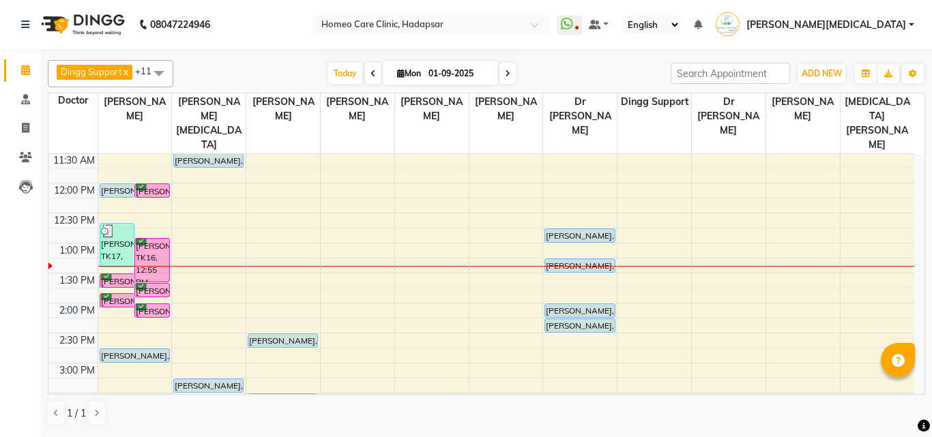
select select "77072"
select select "tentative"
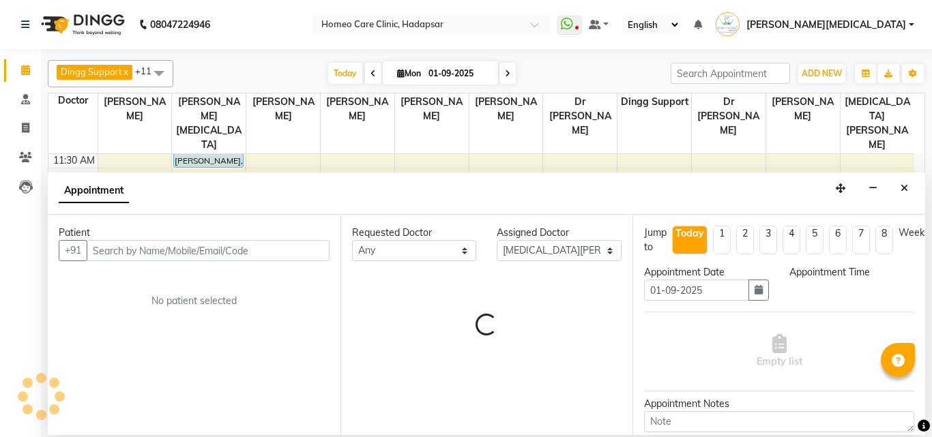
click at [913, 243] on li "Weeks" at bounding box center [913, 240] width 31 height 29
select select "720"
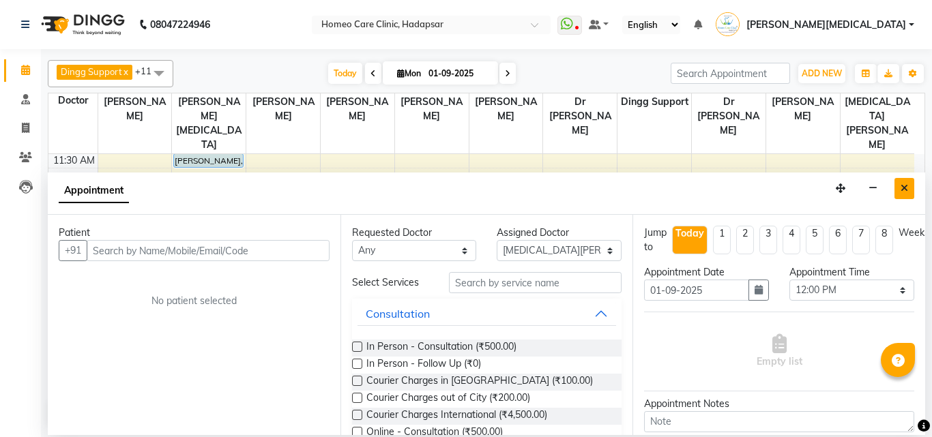
click at [898, 183] on button "Close" at bounding box center [904, 188] width 20 height 21
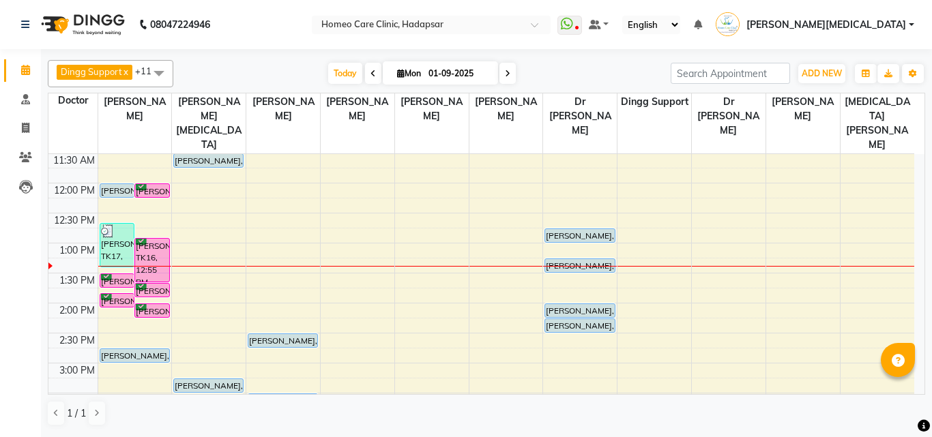
select select "77072"
select select "tentative"
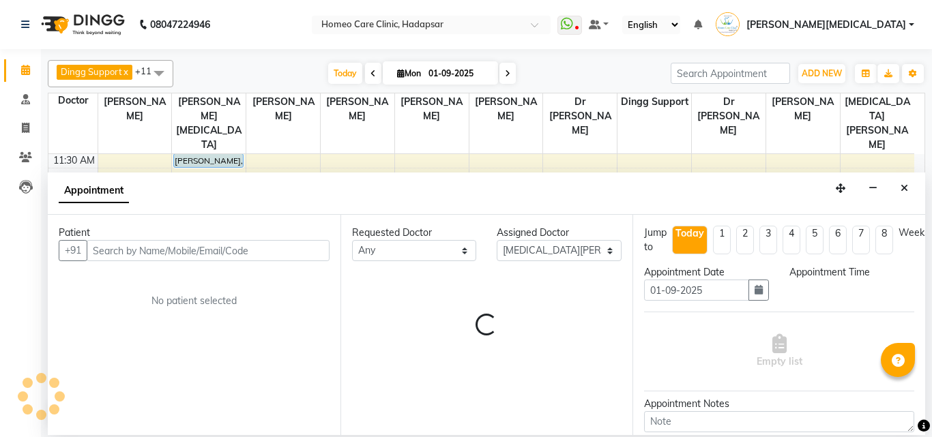
click at [912, 153] on td at bounding box center [506, 160] width 816 height 15
select select "720"
click at [899, 190] on button "Close" at bounding box center [904, 188] width 20 height 21
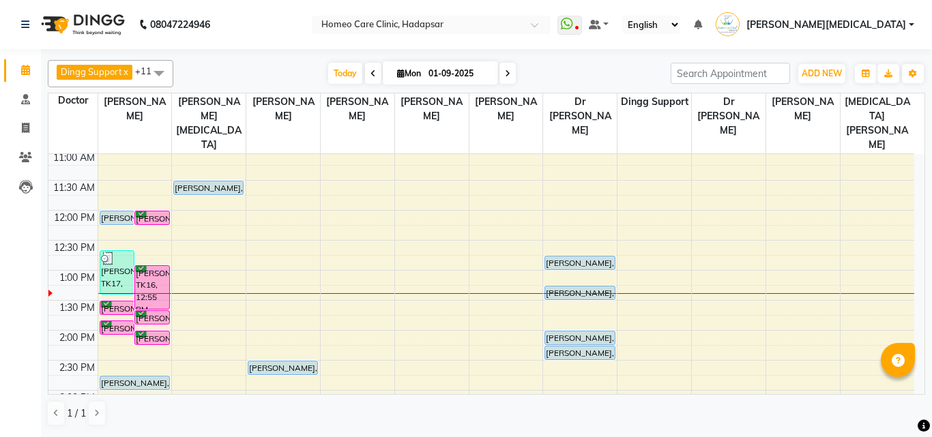
click at [927, 129] on div "Dingg Support x Dr Bibi Fatima Sayed x Dr Faraz Choudhary x Dr Nijol Patil x Dr…" at bounding box center [486, 242] width 891 height 386
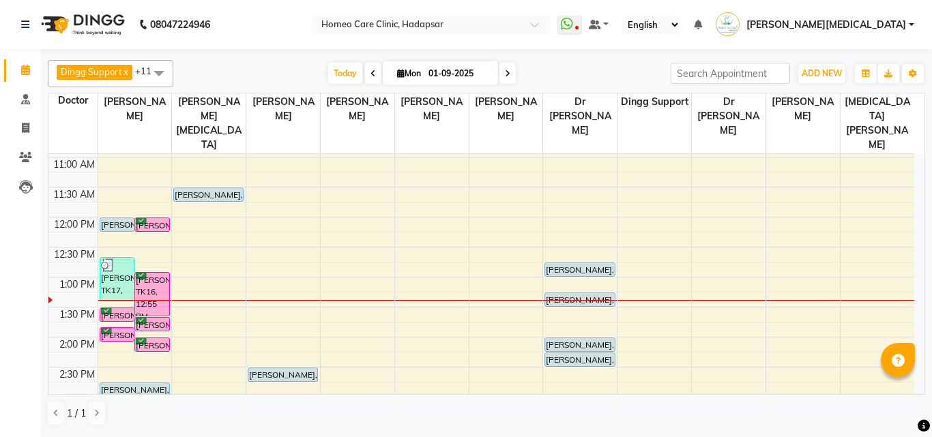
click at [913, 142] on td at bounding box center [506, 149] width 816 height 15
click at [911, 132] on td at bounding box center [506, 134] width 816 height 15
click at [913, 132] on td at bounding box center [506, 134] width 816 height 15
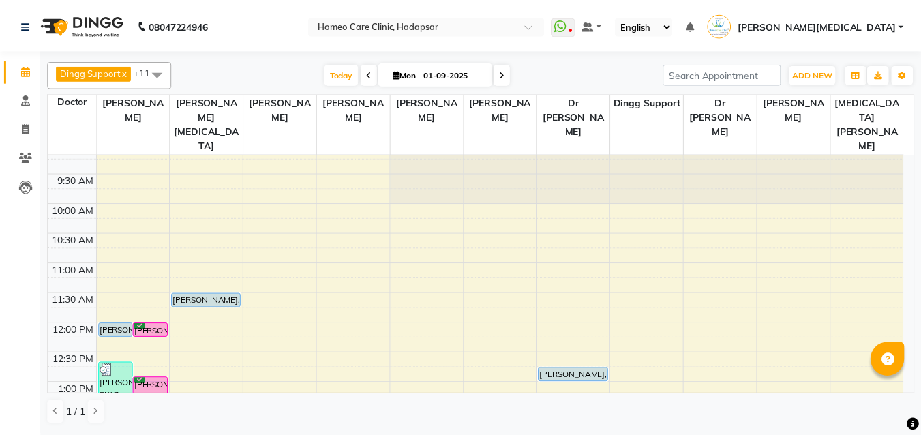
scroll to position [0, 0]
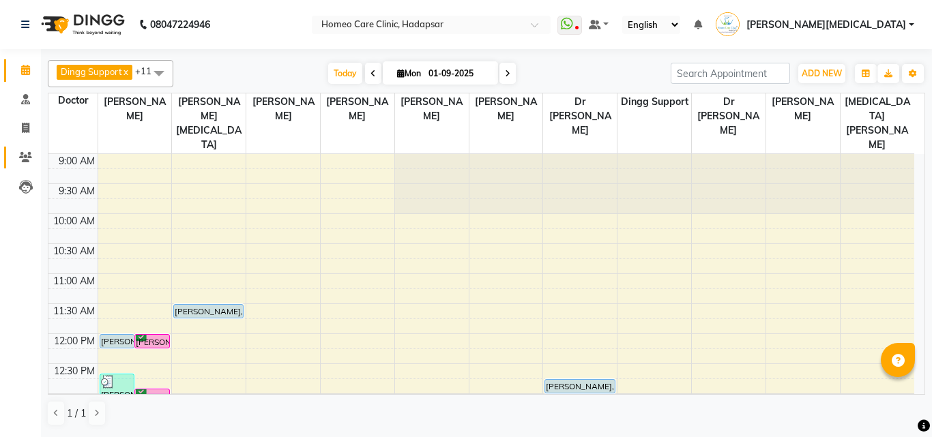
click at [26, 165] on link "Patients" at bounding box center [20, 158] width 33 height 23
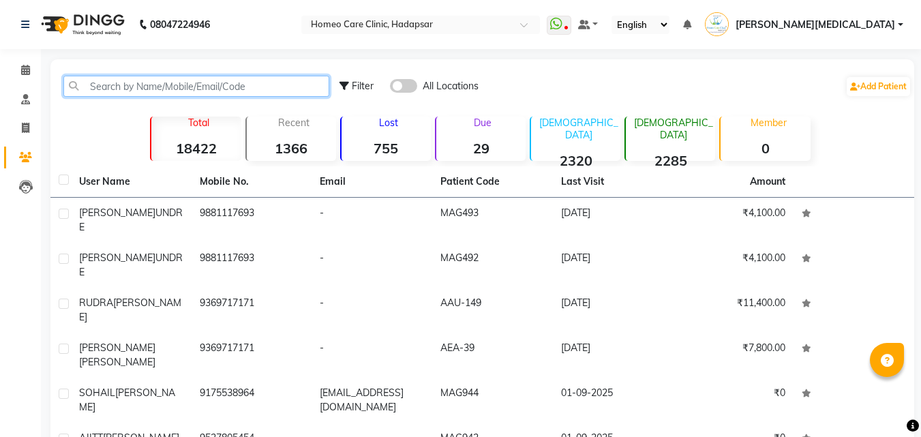
click at [246, 87] on input "text" at bounding box center [196, 86] width 266 height 21
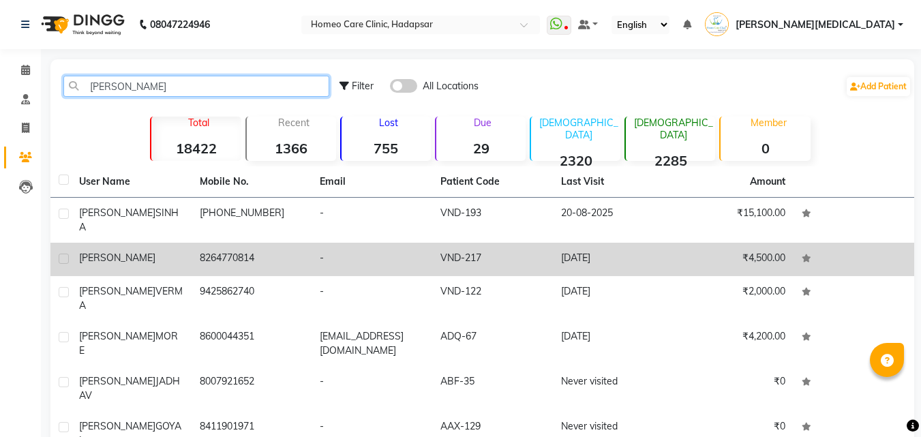
type input "YOGITA"
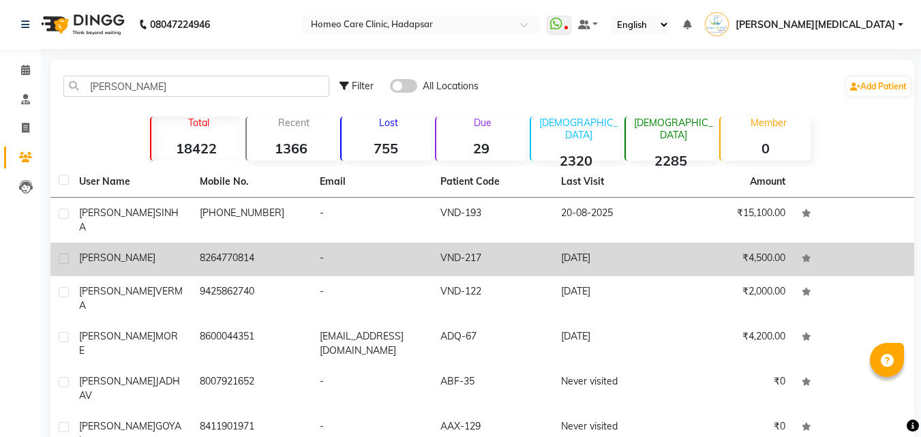
click at [585, 250] on td "11-07-2025" at bounding box center [613, 259] width 121 height 33
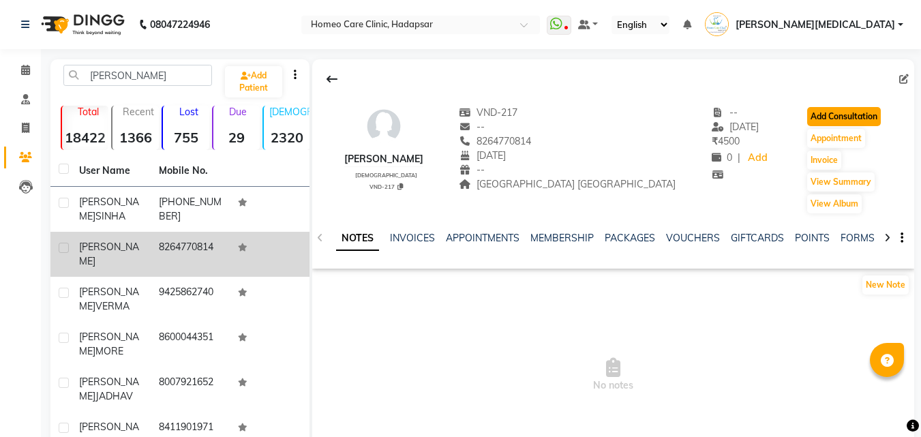
click at [844, 113] on button "Add Consultation" at bounding box center [845, 116] width 74 height 19
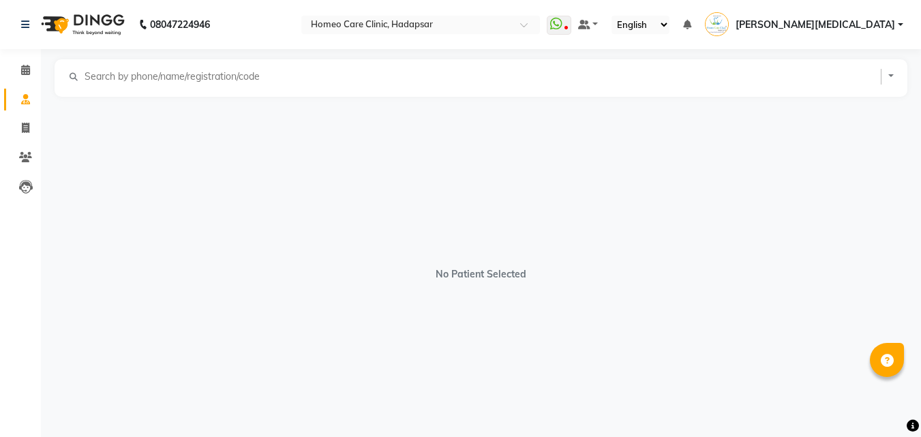
select select "[DEMOGRAPHIC_DATA]"
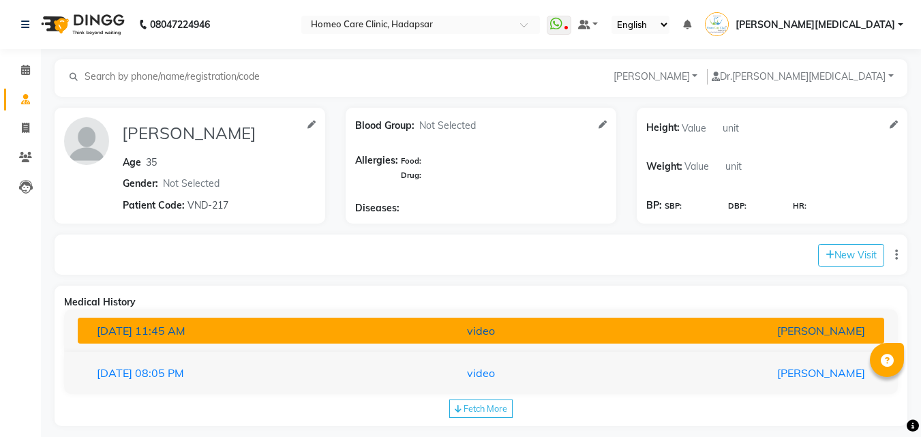
click at [670, 320] on button "11-07-2025 11:45 AM video Dr.Nupur Jain" at bounding box center [481, 331] width 807 height 26
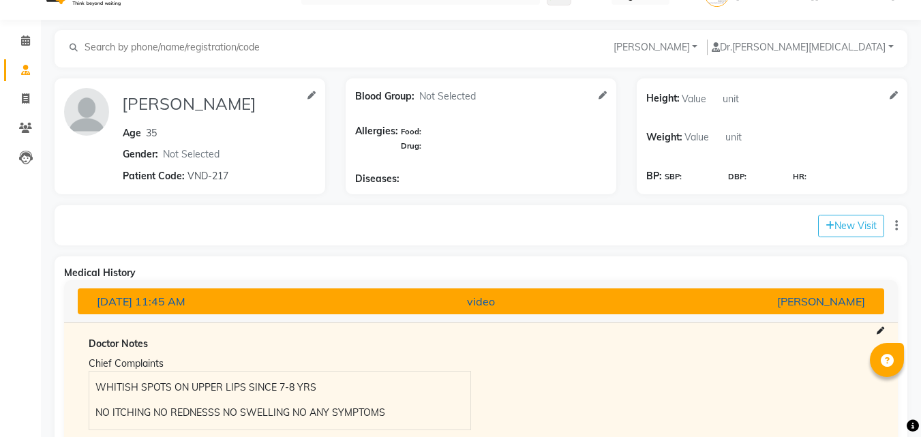
scroll to position [192, 0]
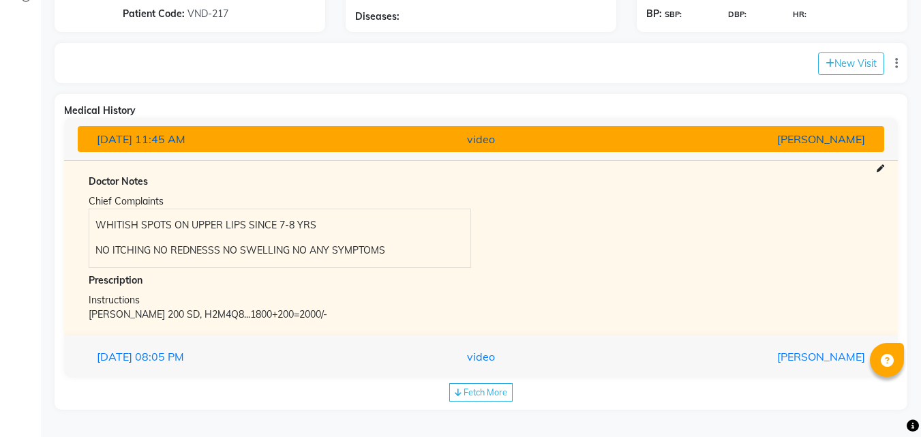
click at [555, 147] on button "11-07-2025 11:45 AM video Dr.Nupur Jain" at bounding box center [481, 139] width 807 height 26
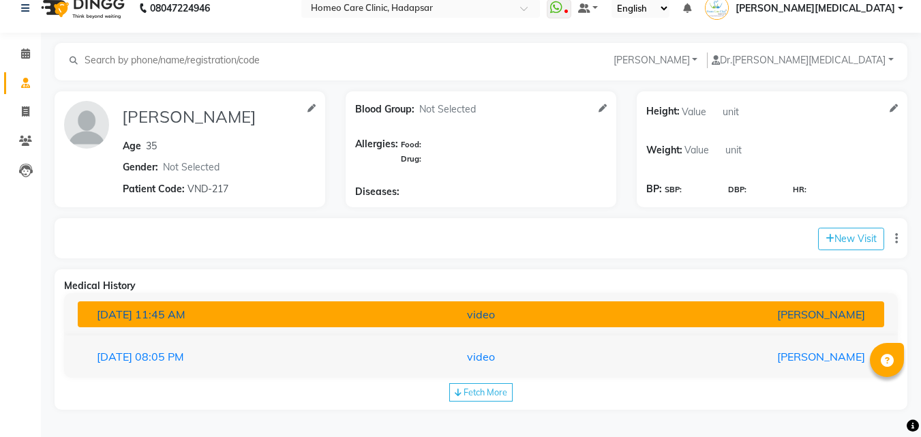
scroll to position [0, 0]
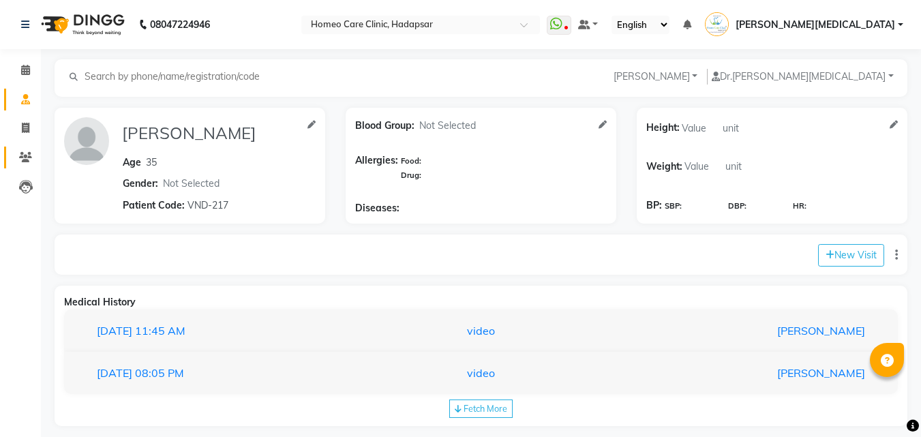
click at [16, 162] on span at bounding box center [26, 158] width 24 height 16
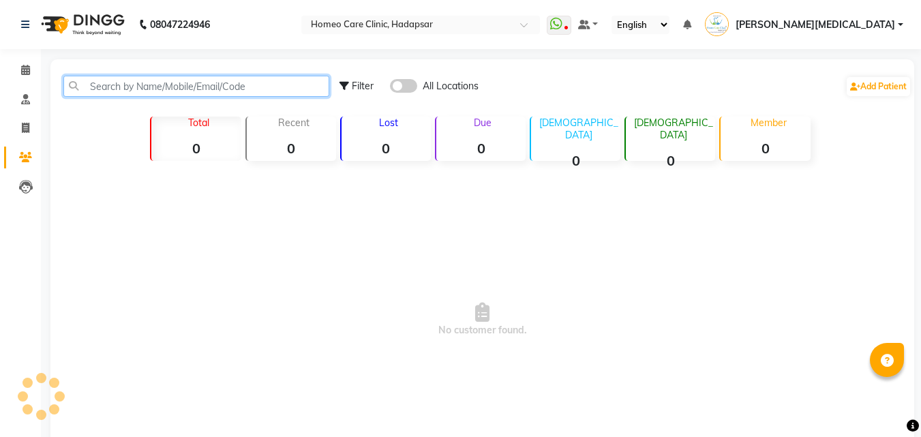
click at [265, 91] on input "text" at bounding box center [196, 86] width 266 height 21
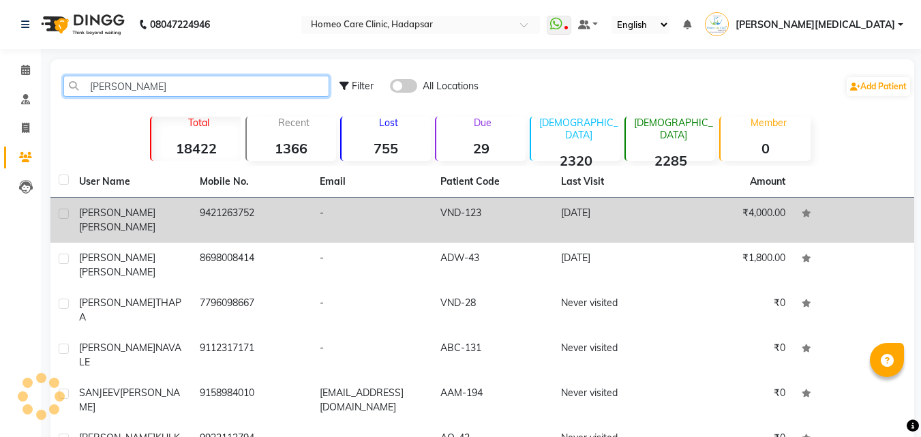
type input "[PERSON_NAME]"
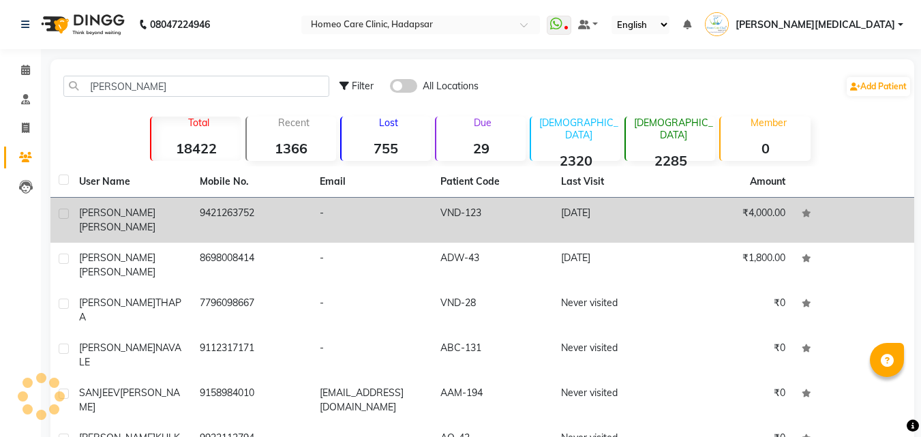
click at [473, 215] on td "VND-123" at bounding box center [492, 220] width 121 height 45
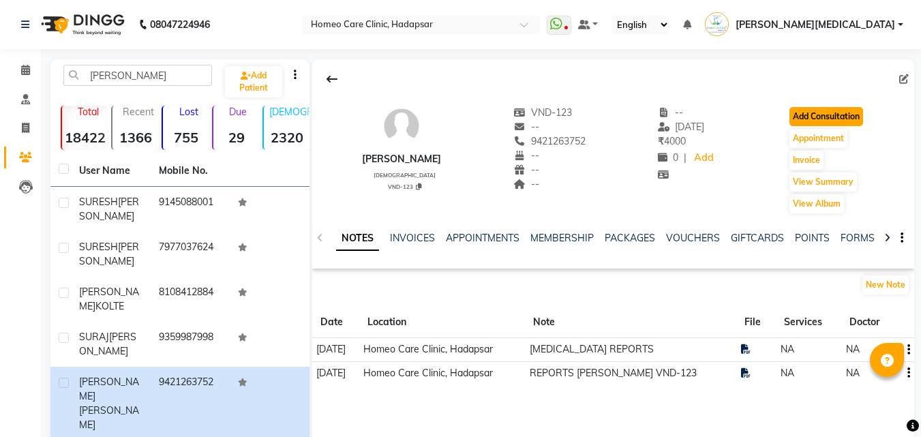
click at [840, 112] on button "Add Consultation" at bounding box center [827, 116] width 74 height 19
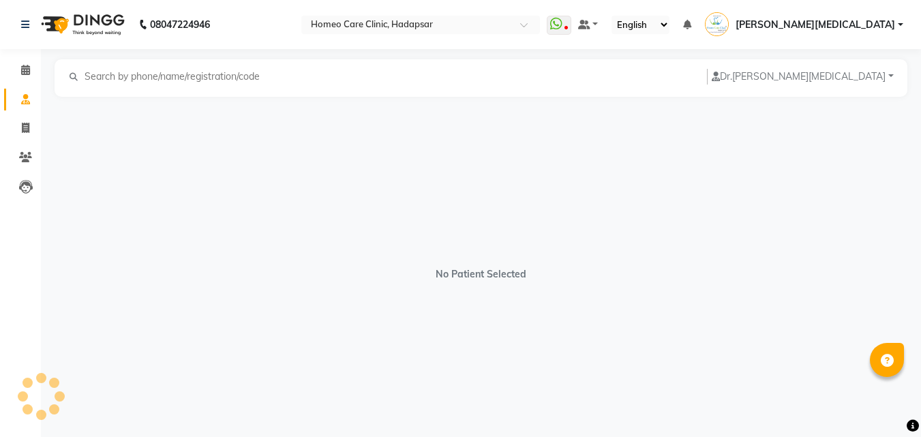
select select "[DEMOGRAPHIC_DATA]"
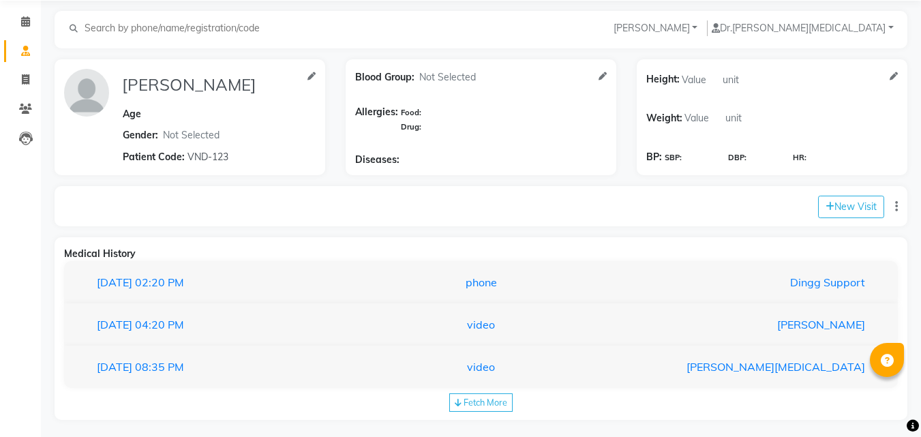
scroll to position [59, 0]
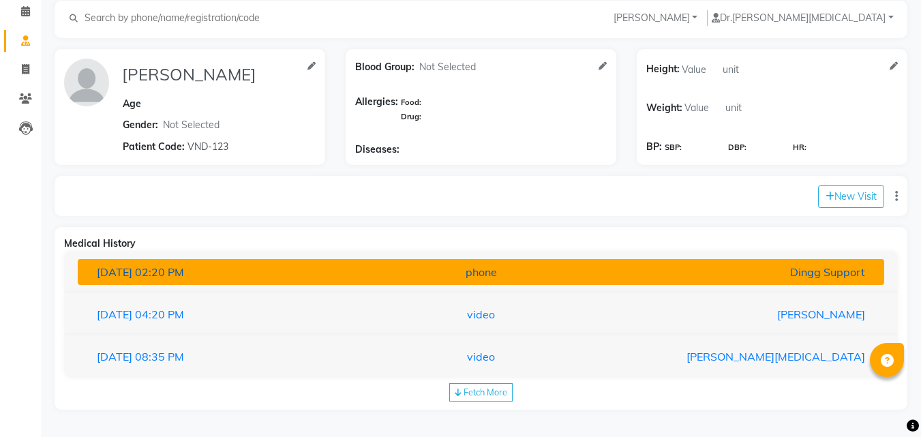
click at [664, 282] on button "[DATE] 02:20 PM phone Dingg Support" at bounding box center [481, 272] width 807 height 26
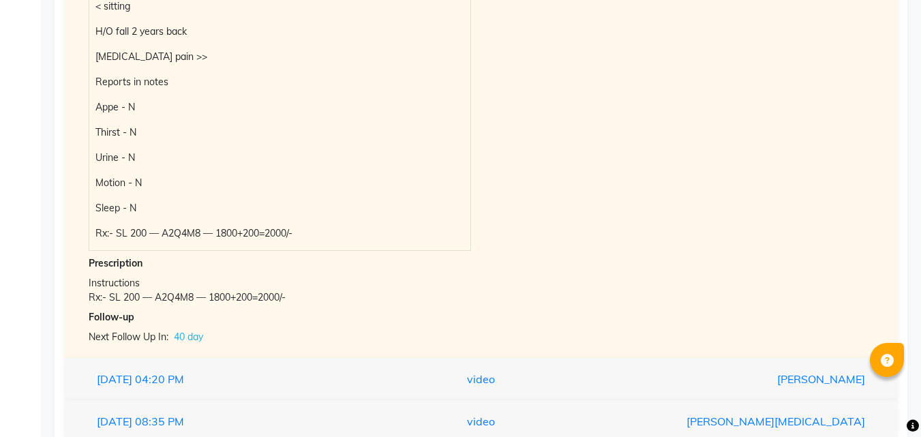
scroll to position [526, 0]
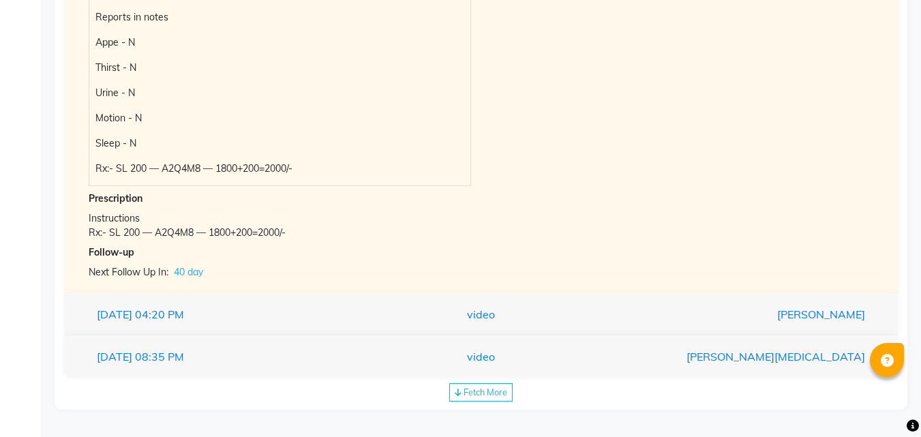
click at [494, 396] on span "Fetch More" at bounding box center [486, 392] width 44 height 11
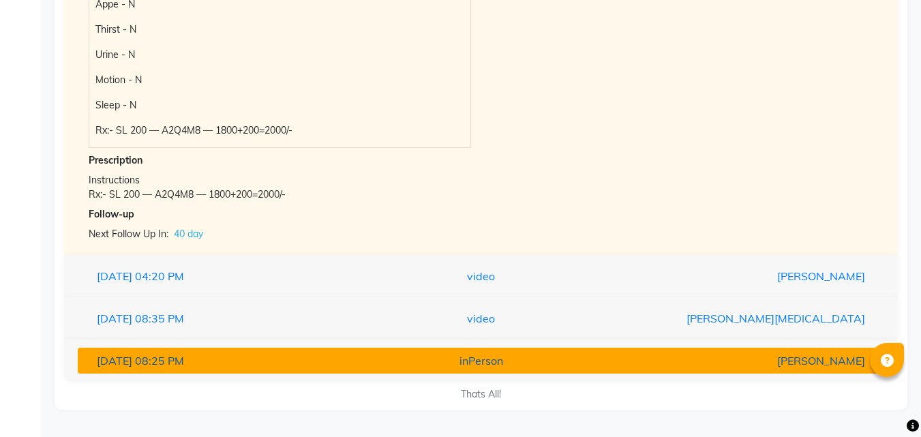
click at [589, 366] on div "inPerson" at bounding box center [481, 361] width 263 height 16
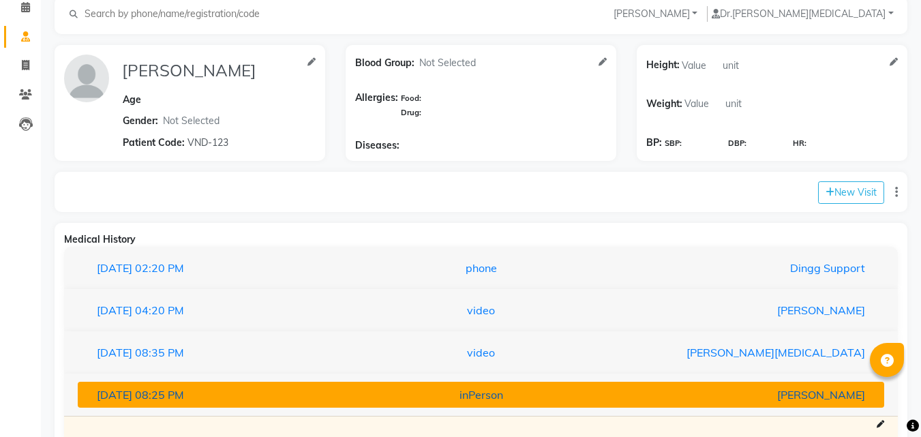
scroll to position [0, 0]
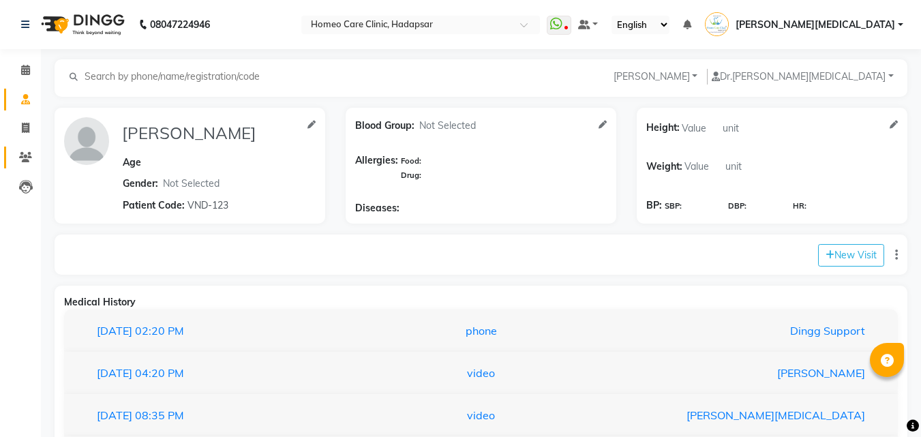
click at [20, 162] on icon at bounding box center [25, 157] width 13 height 10
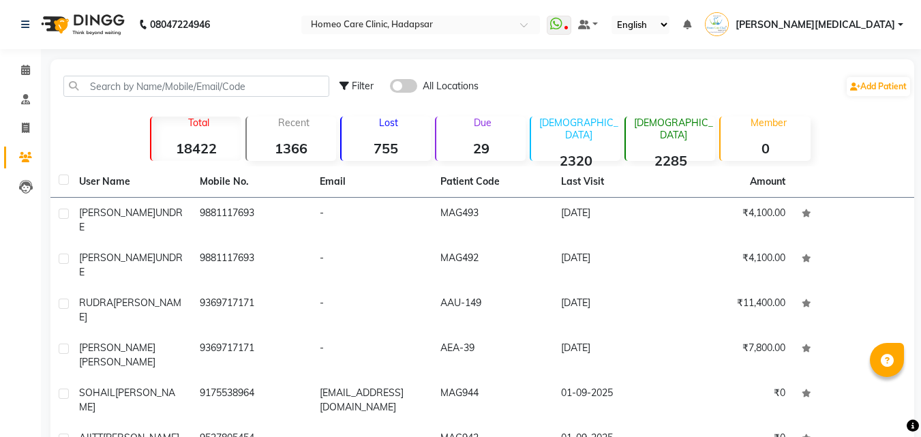
click at [74, 134] on div "Filter All Locations Add Patient Total 18422 Recent 1366 Lost 755 Due 29 Male 2…" at bounding box center [482, 366] width 864 height 614
click at [76, 122] on div "Filter All Locations Add Patient Total 18422 Recent 1366 Lost 755 Due 29 Male 2…" at bounding box center [482, 366] width 864 height 614
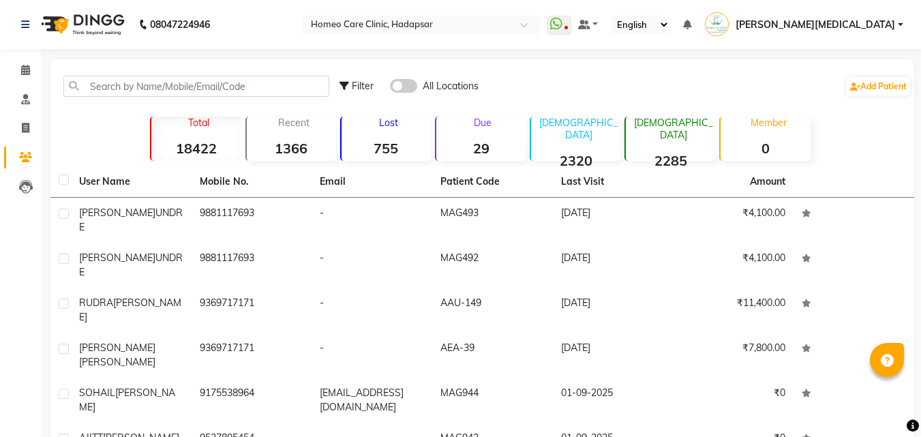
click at [76, 122] on div "Filter All Locations Add Patient Total 18422 Recent 1366 Lost 755 Due 29 Male 2…" at bounding box center [482, 366] width 864 height 614
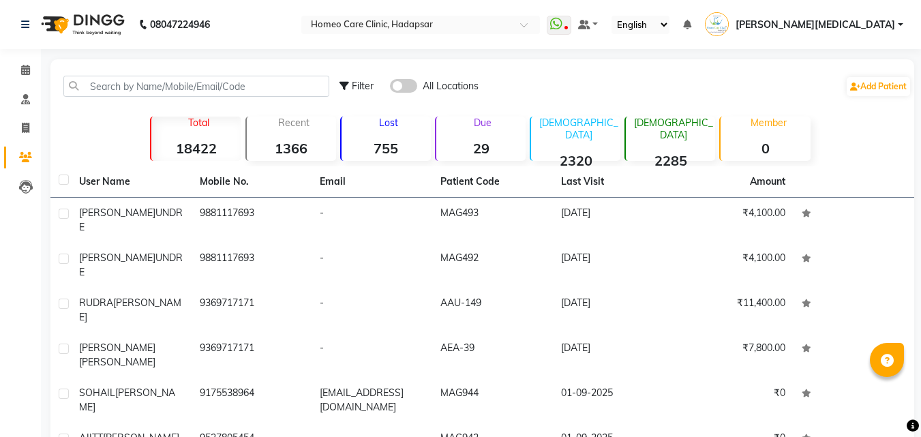
click at [76, 122] on div "Filter All Locations Add Patient Total 18422 Recent 1366 Lost 755 Due 29 Male 2…" at bounding box center [482, 366] width 864 height 614
click at [31, 76] on span at bounding box center [26, 71] width 24 height 16
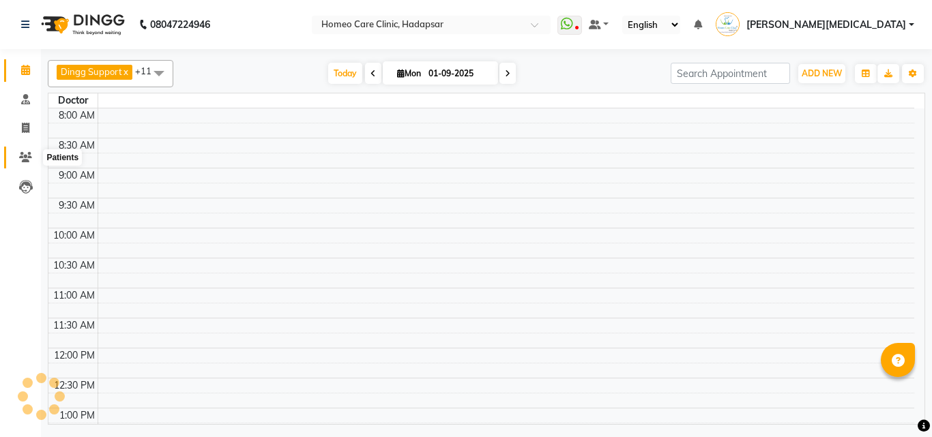
click at [28, 156] on icon at bounding box center [25, 157] width 13 height 10
